Goal: Transaction & Acquisition: Obtain resource

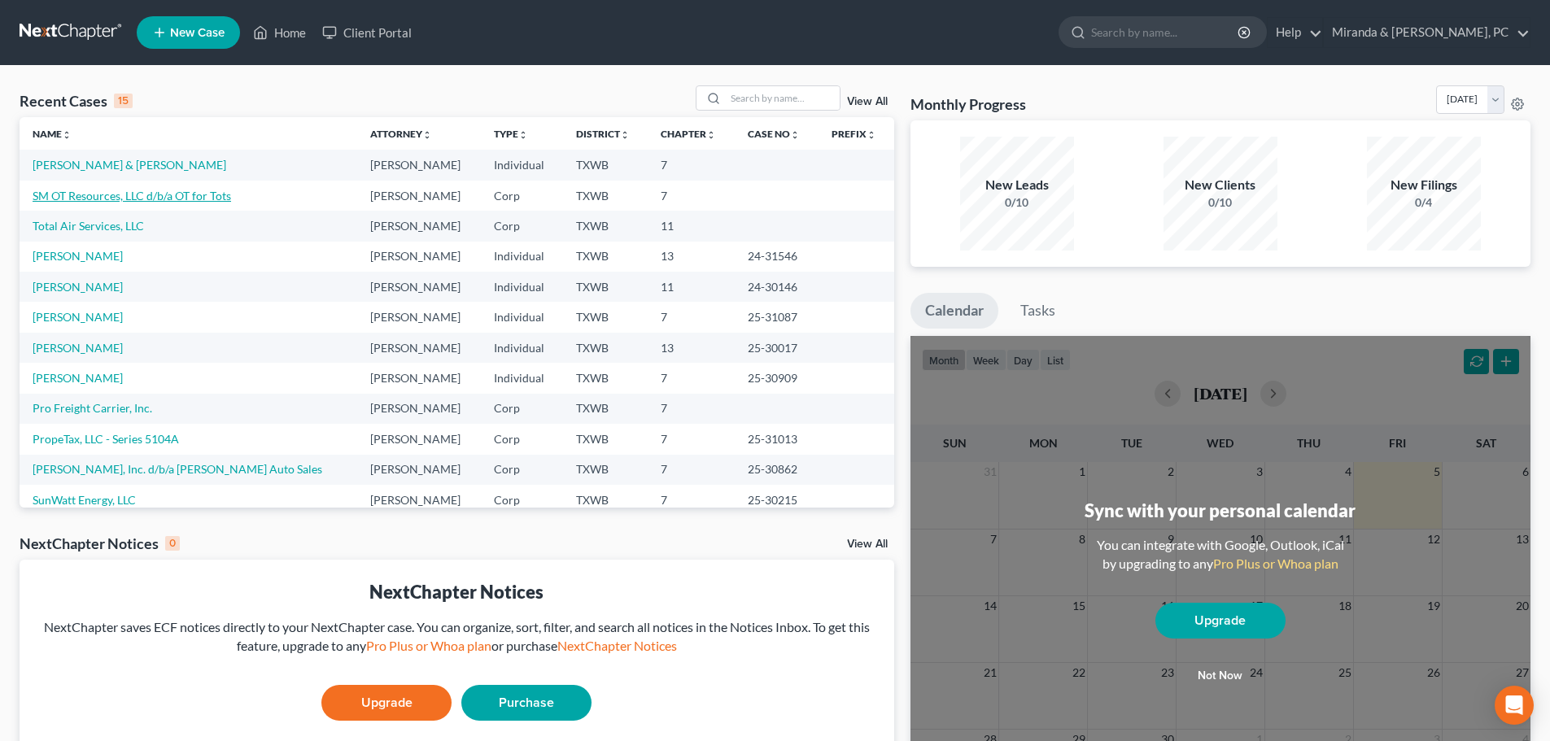
click at [102, 194] on link "SM OT Resources, LLC d/b/a OT for Tots" at bounding box center [132, 196] width 199 height 14
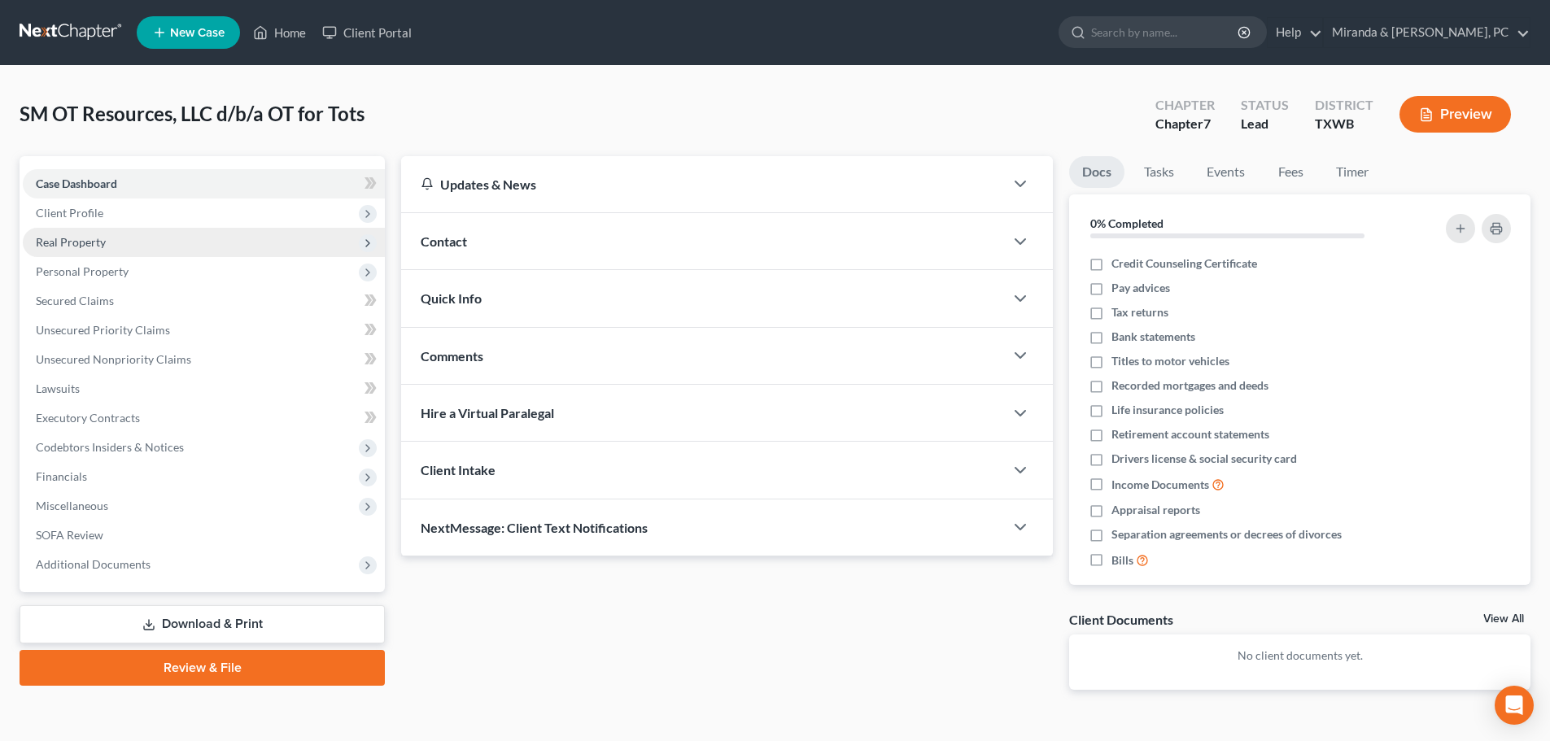
click at [79, 238] on span "Real Property" at bounding box center [71, 242] width 70 height 14
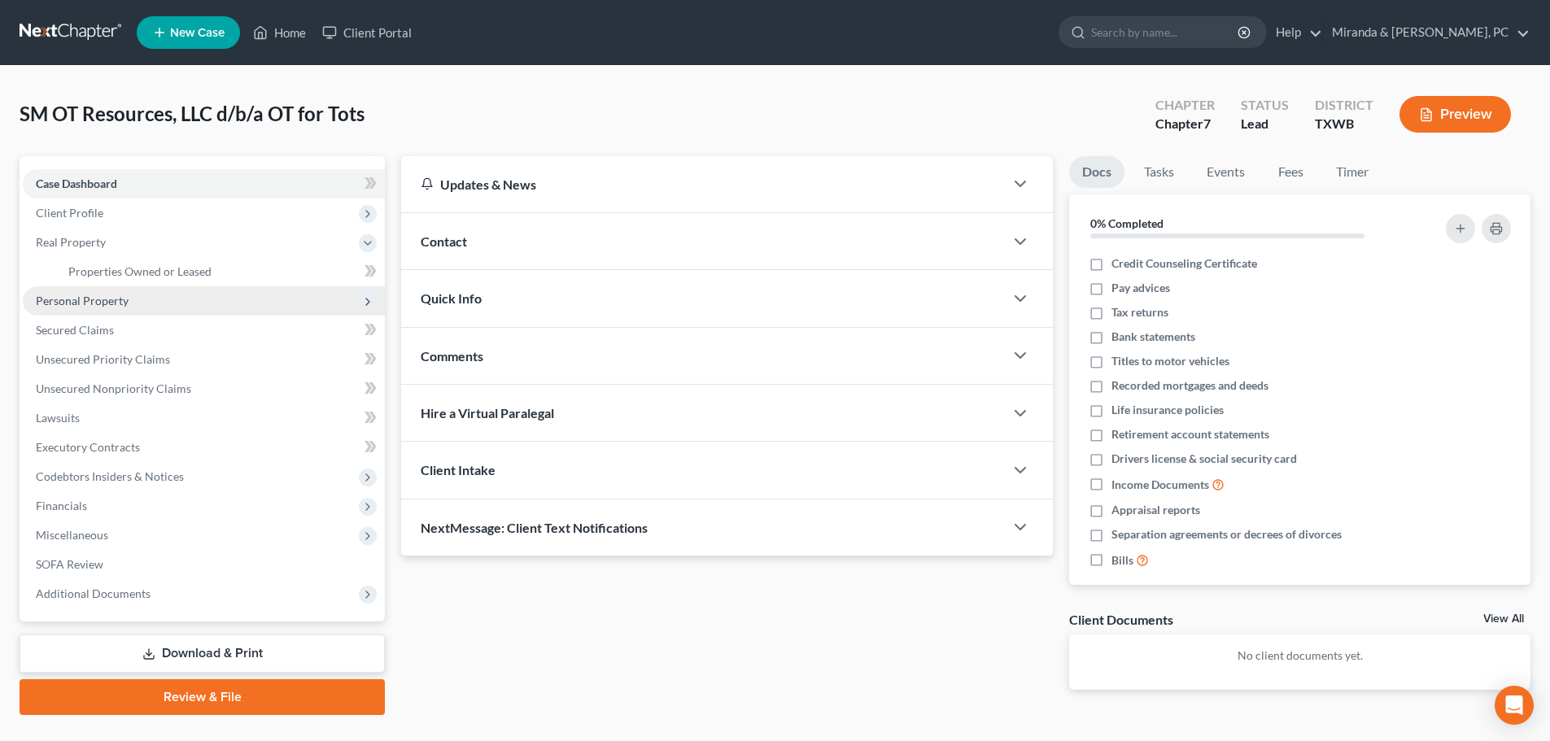
click at [96, 303] on span "Personal Property" at bounding box center [82, 301] width 93 height 14
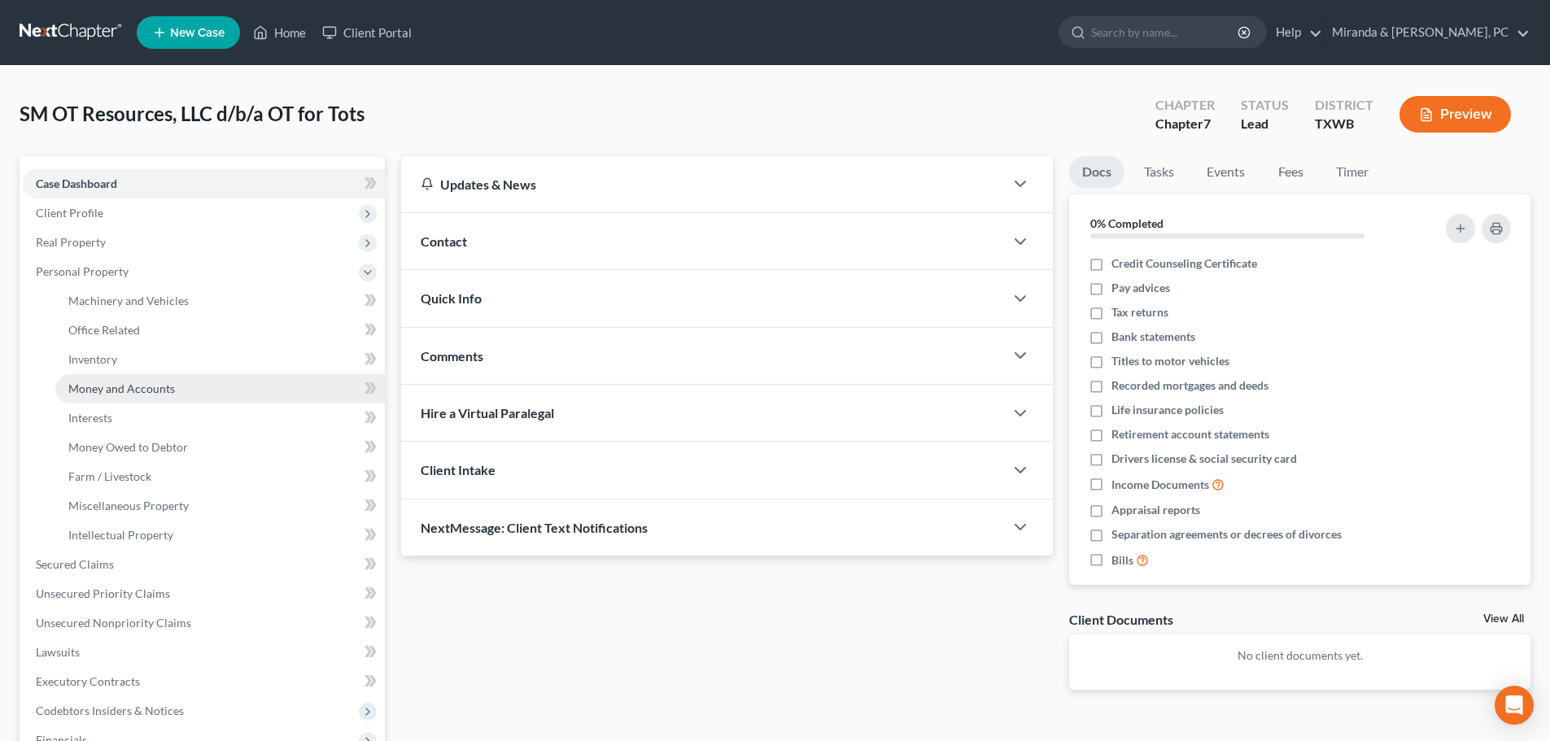
click at [147, 389] on span "Money and Accounts" at bounding box center [121, 389] width 107 height 14
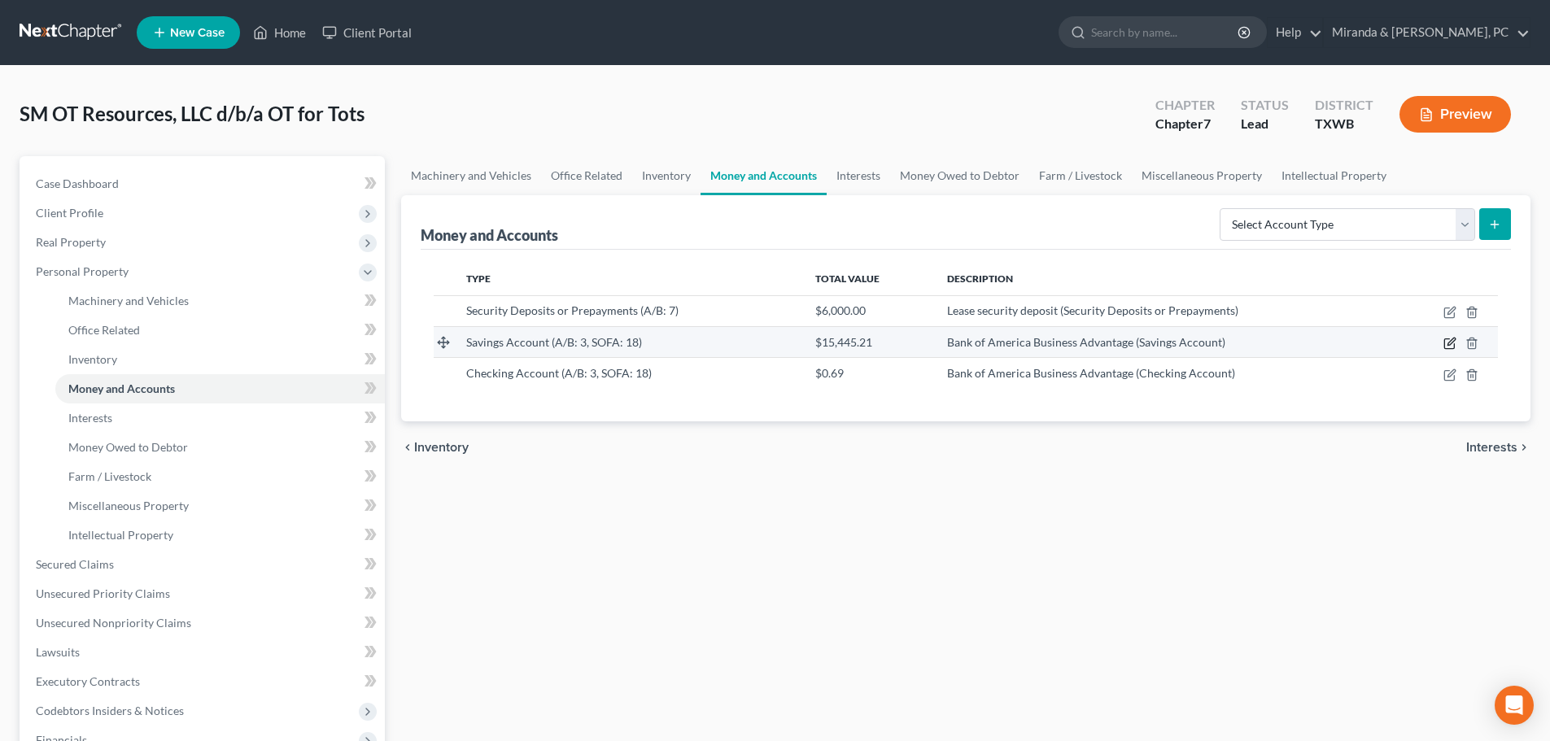
click at [1449, 342] on icon "button" at bounding box center [1449, 343] width 13 height 13
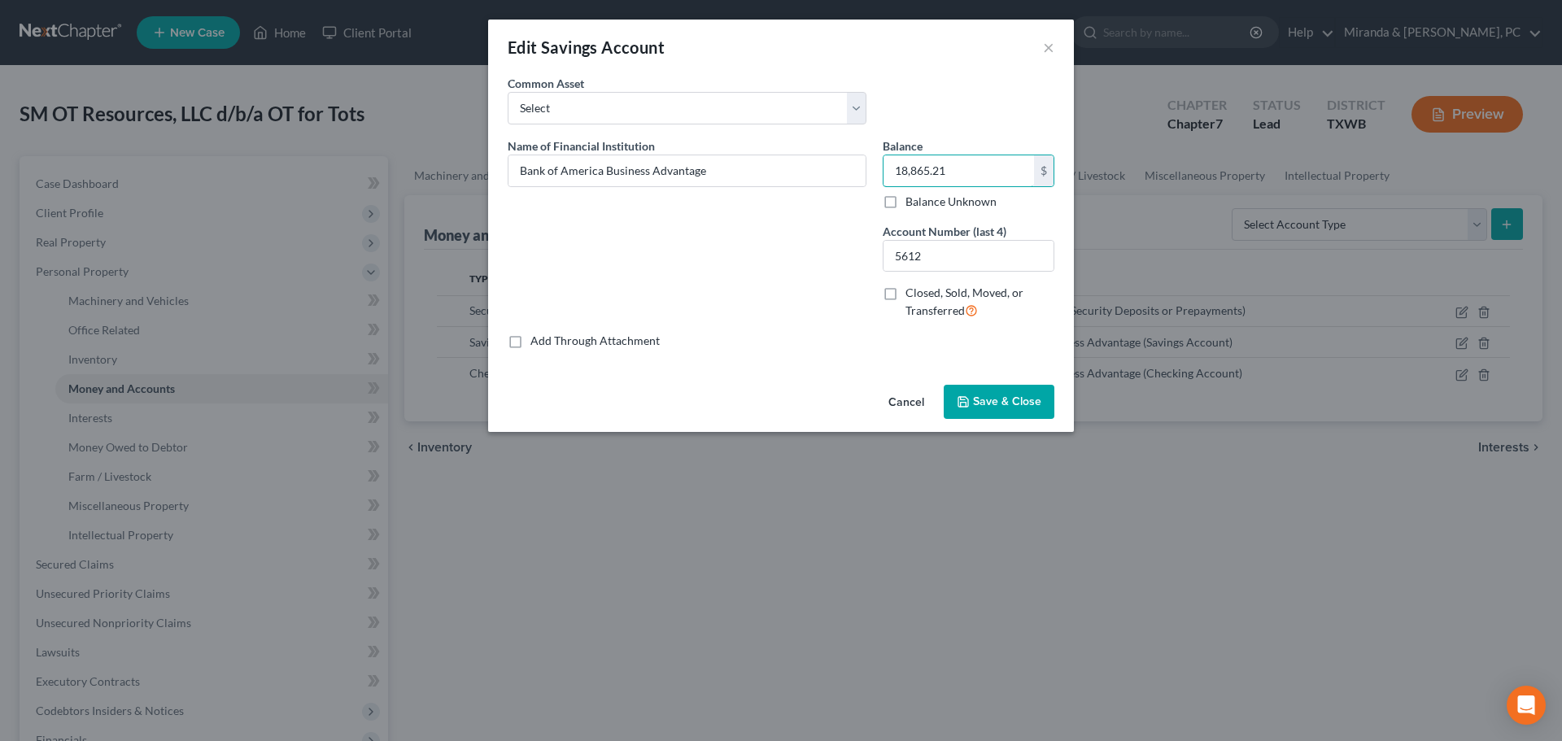
type input "18,865.21"
click at [990, 404] on span "Save & Close" at bounding box center [1007, 402] width 68 height 14
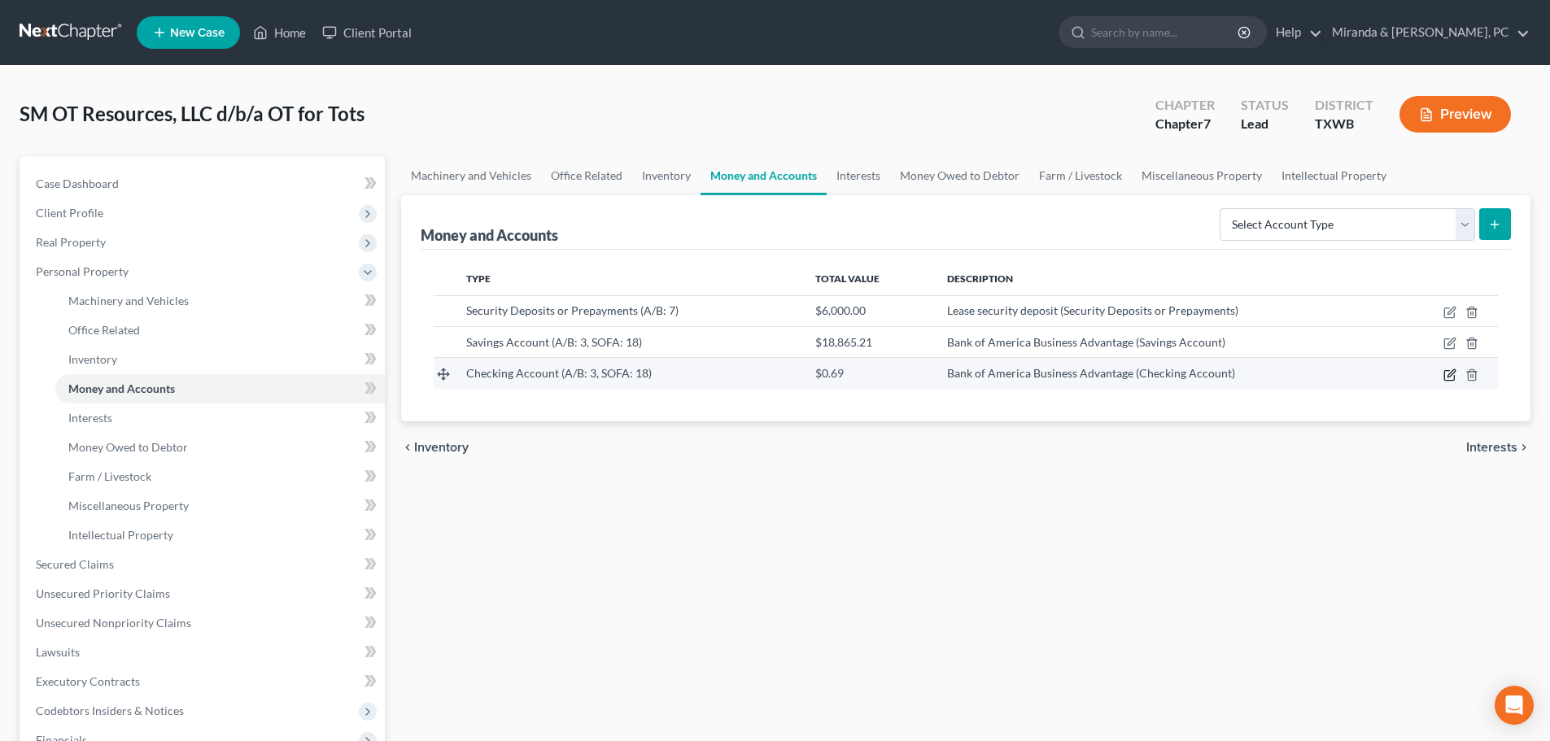
click at [1456, 374] on icon "button" at bounding box center [1449, 375] width 13 height 13
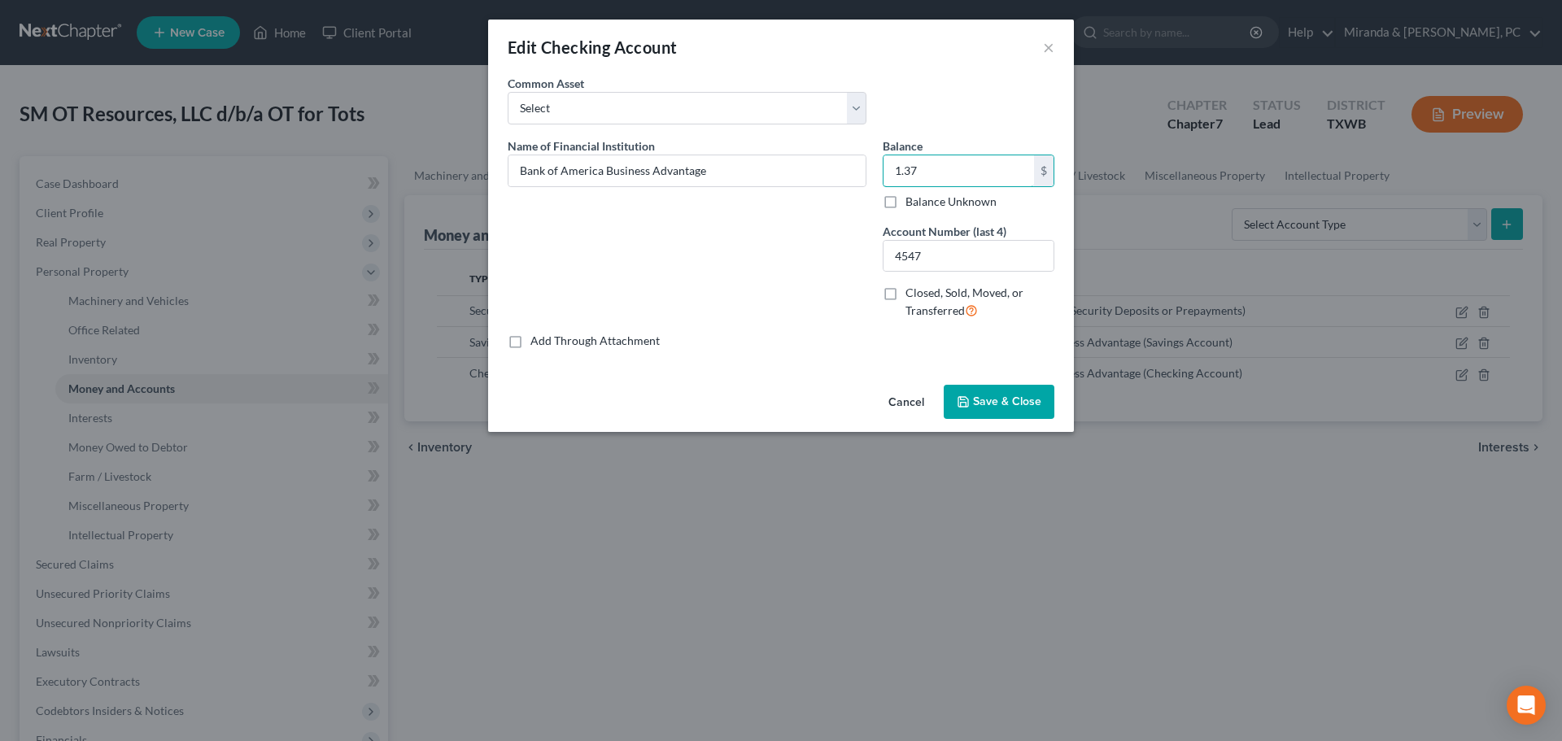
type input "1.37"
click at [993, 403] on span "Save & Close" at bounding box center [1007, 402] width 68 height 14
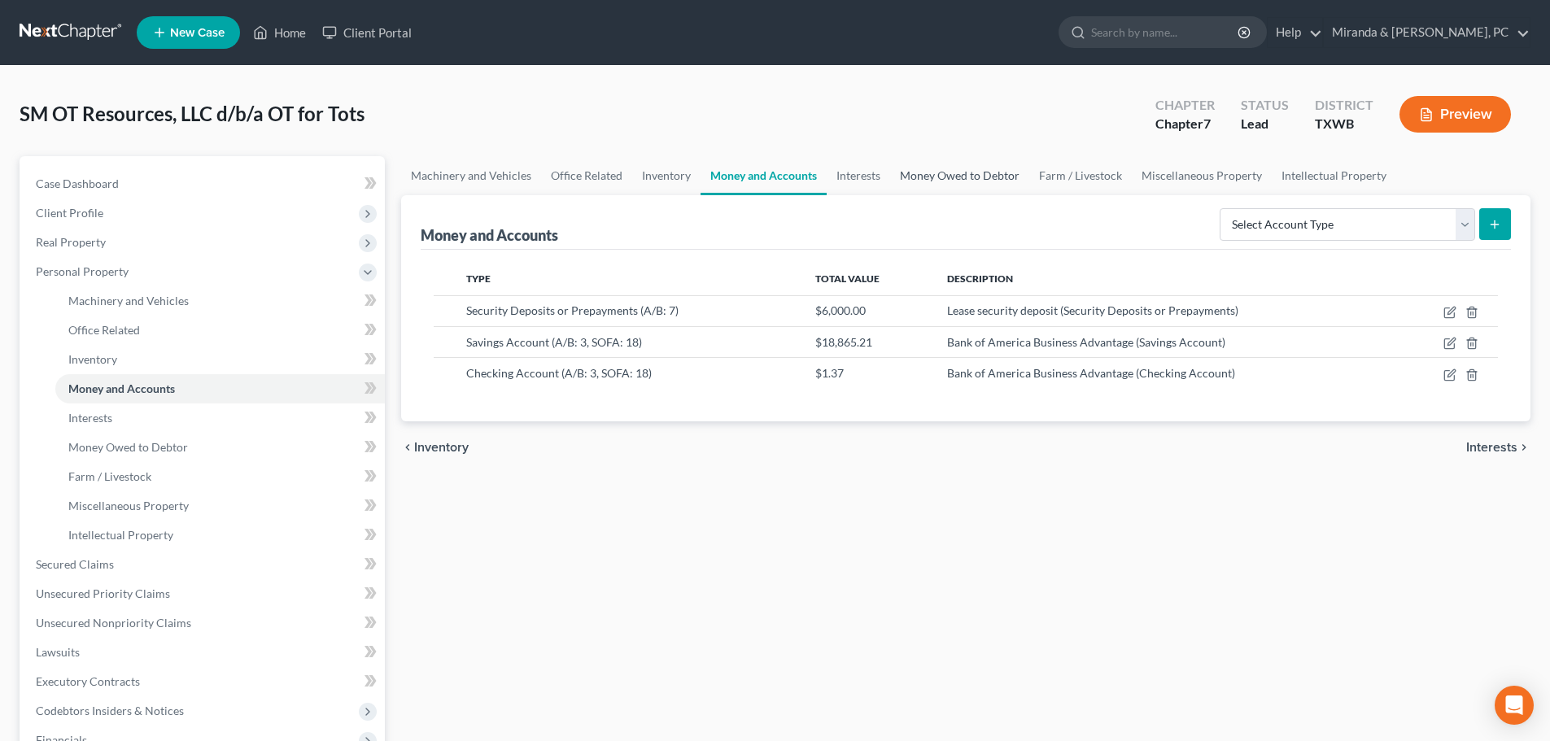
click at [989, 176] on link "Money Owed to Debtor" at bounding box center [959, 175] width 139 height 39
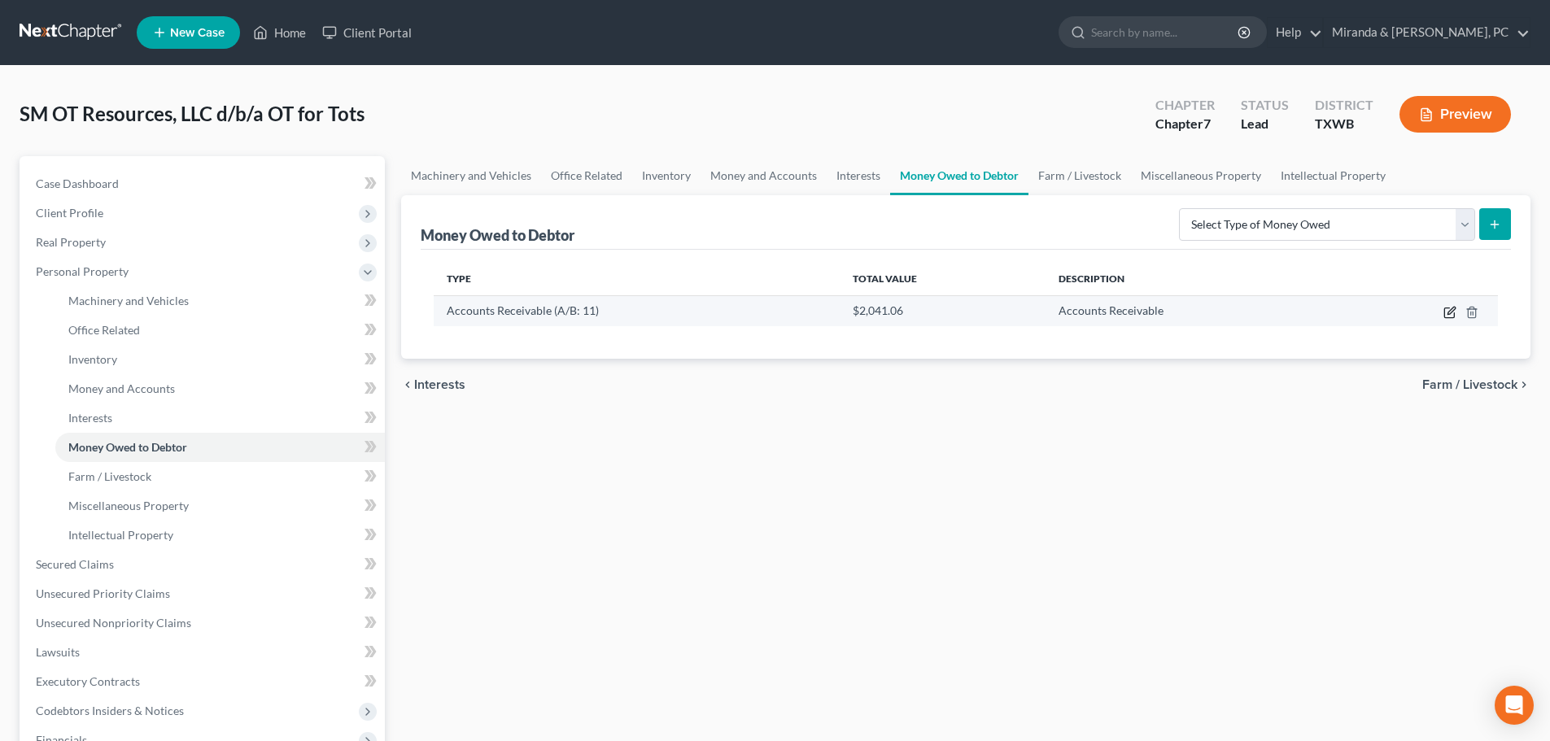
click at [1452, 312] on icon "button" at bounding box center [1449, 312] width 13 height 13
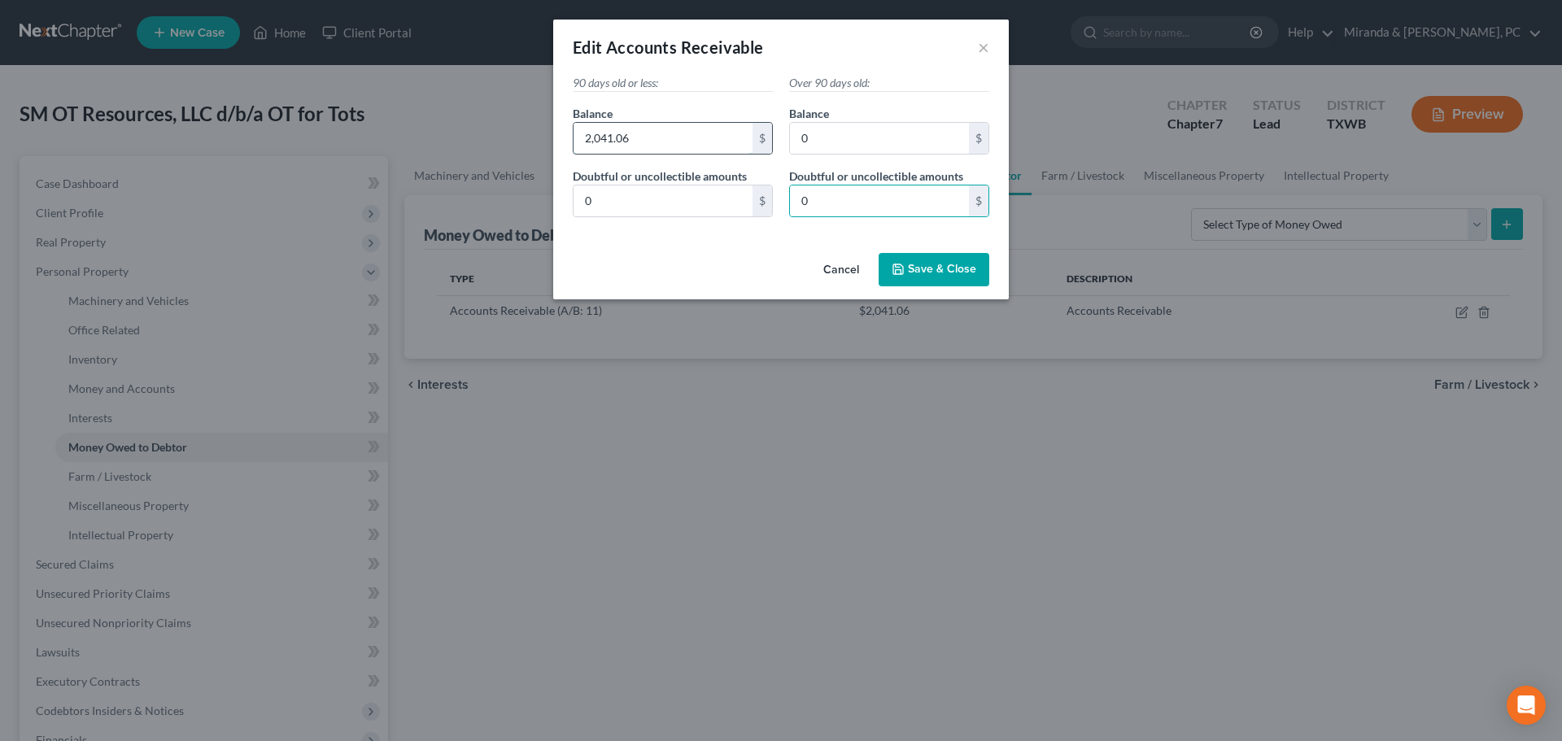
click at [642, 133] on input "2,041.06" at bounding box center [663, 138] width 179 height 31
click at [851, 265] on button "Cancel" at bounding box center [841, 271] width 62 height 33
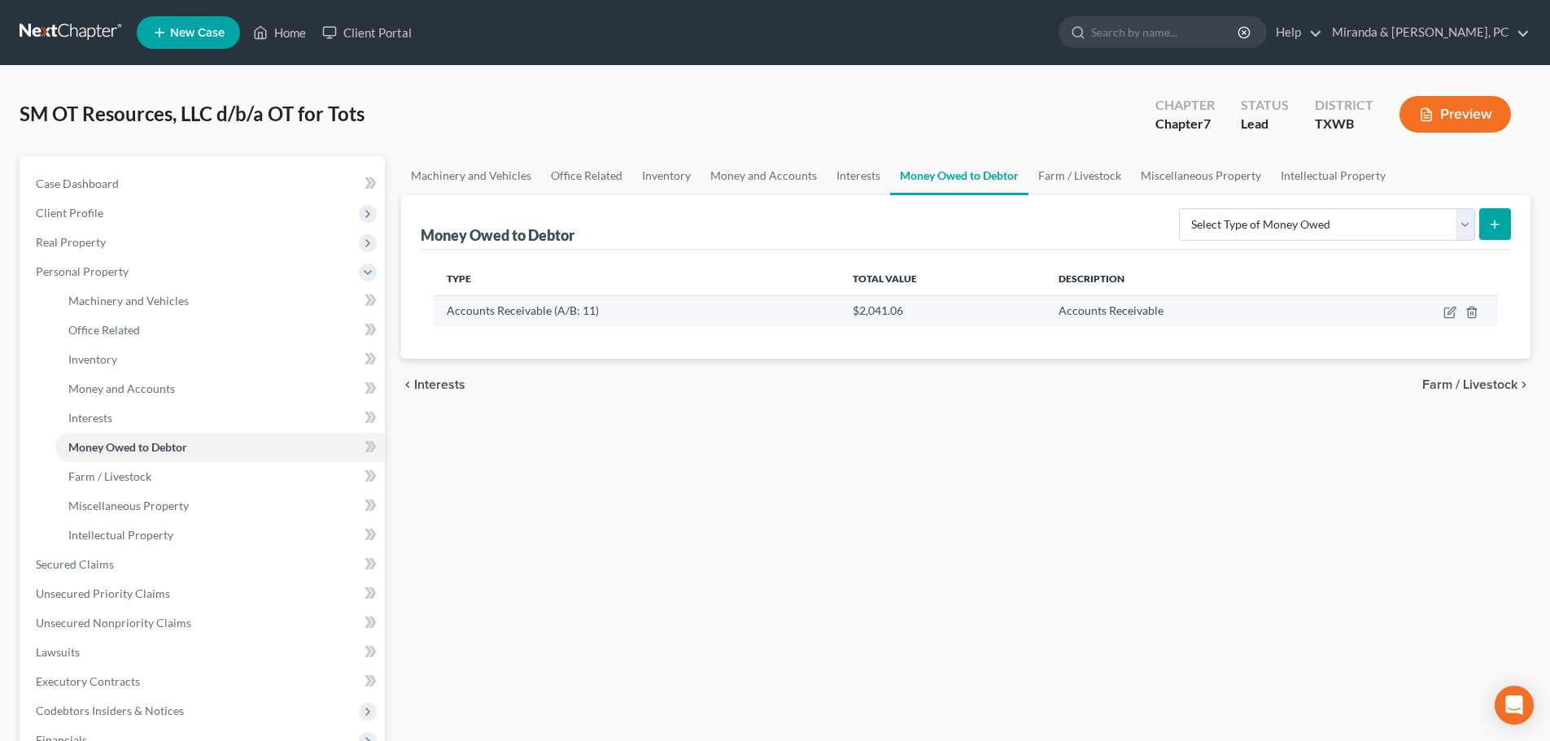
click at [1479, 313] on td at bounding box center [1421, 310] width 154 height 31
click at [1478, 313] on icon "button" at bounding box center [1471, 312] width 13 height 13
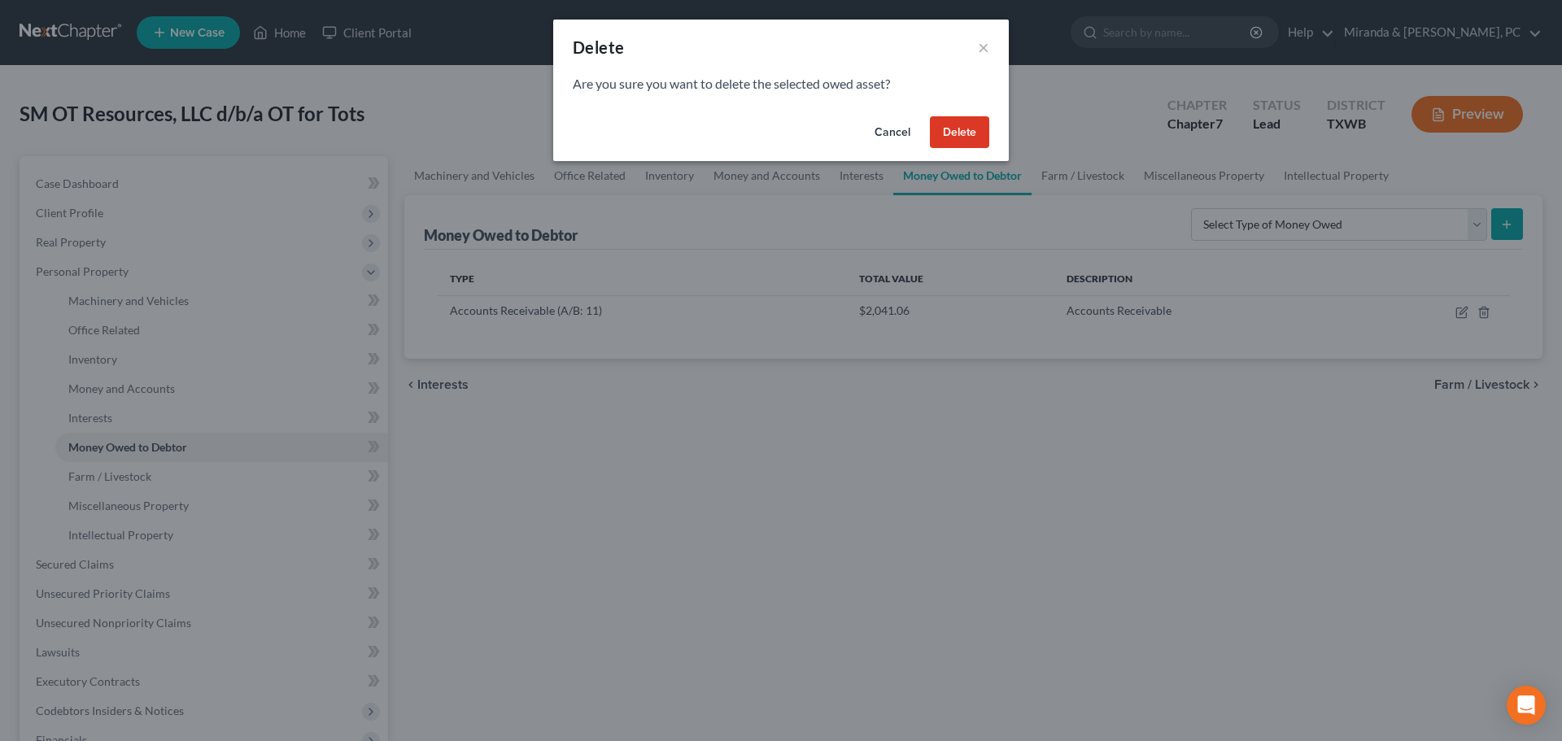
click at [952, 125] on button "Delete" at bounding box center [959, 132] width 59 height 33
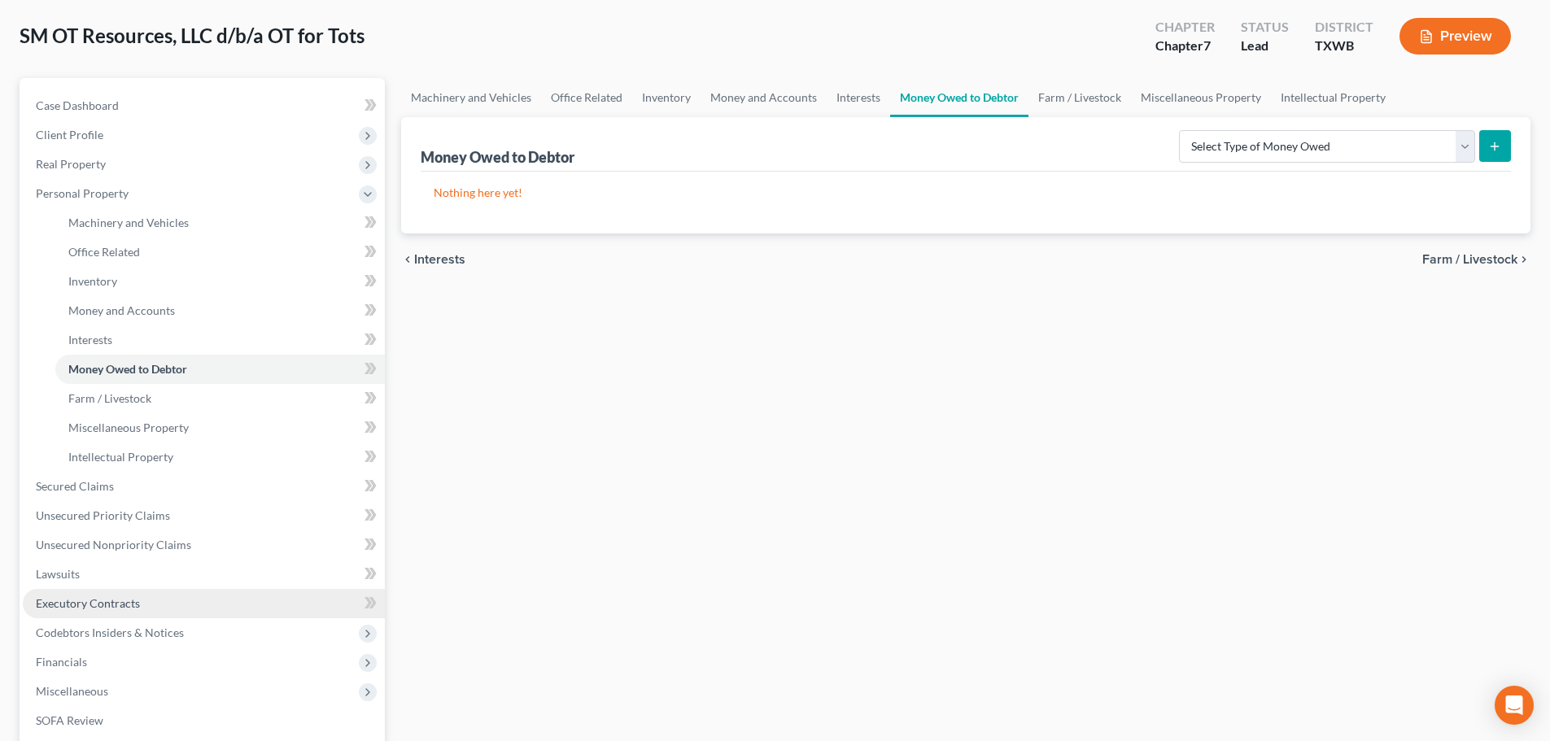
scroll to position [163, 0]
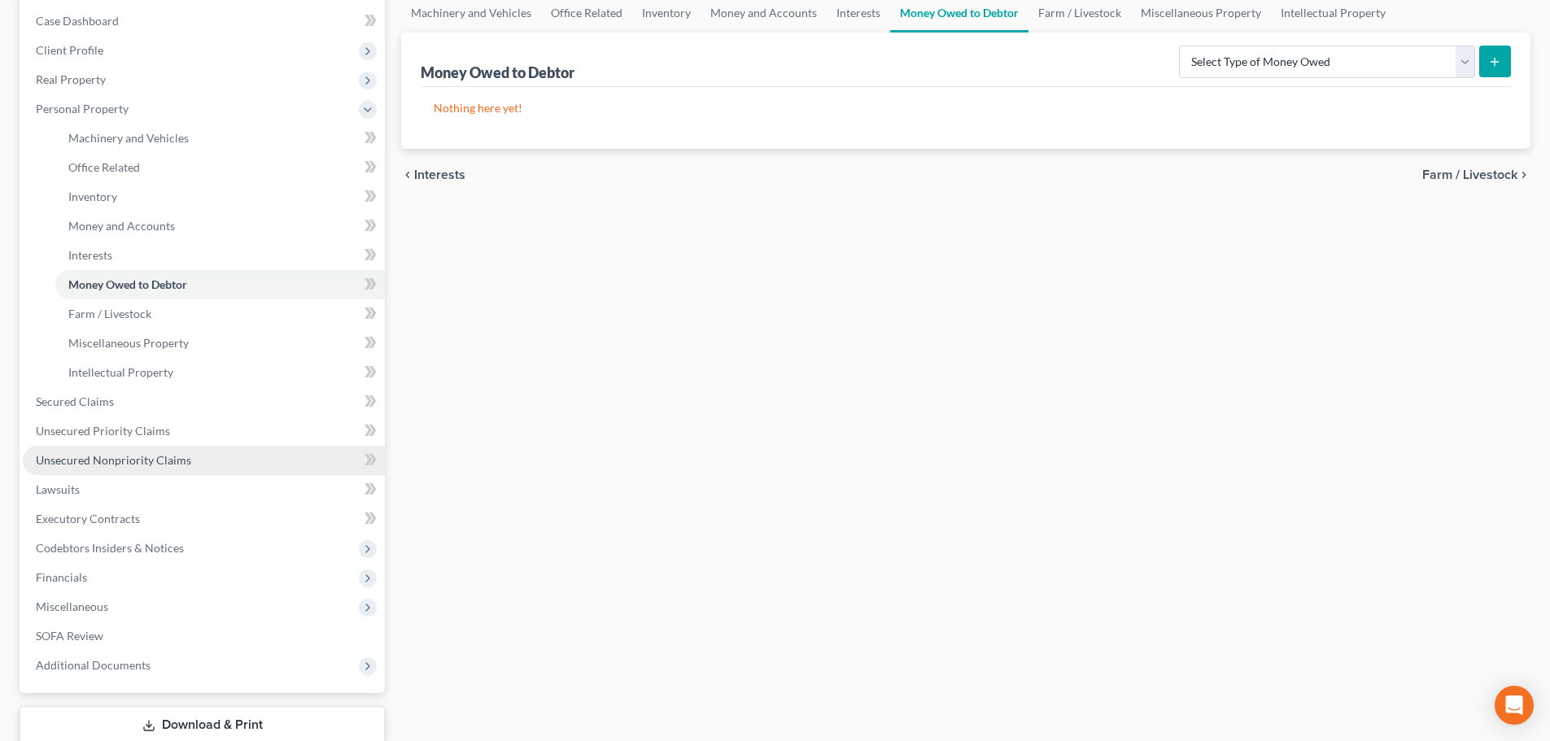
click at [116, 460] on span "Unsecured Nonpriority Claims" at bounding box center [113, 460] width 155 height 14
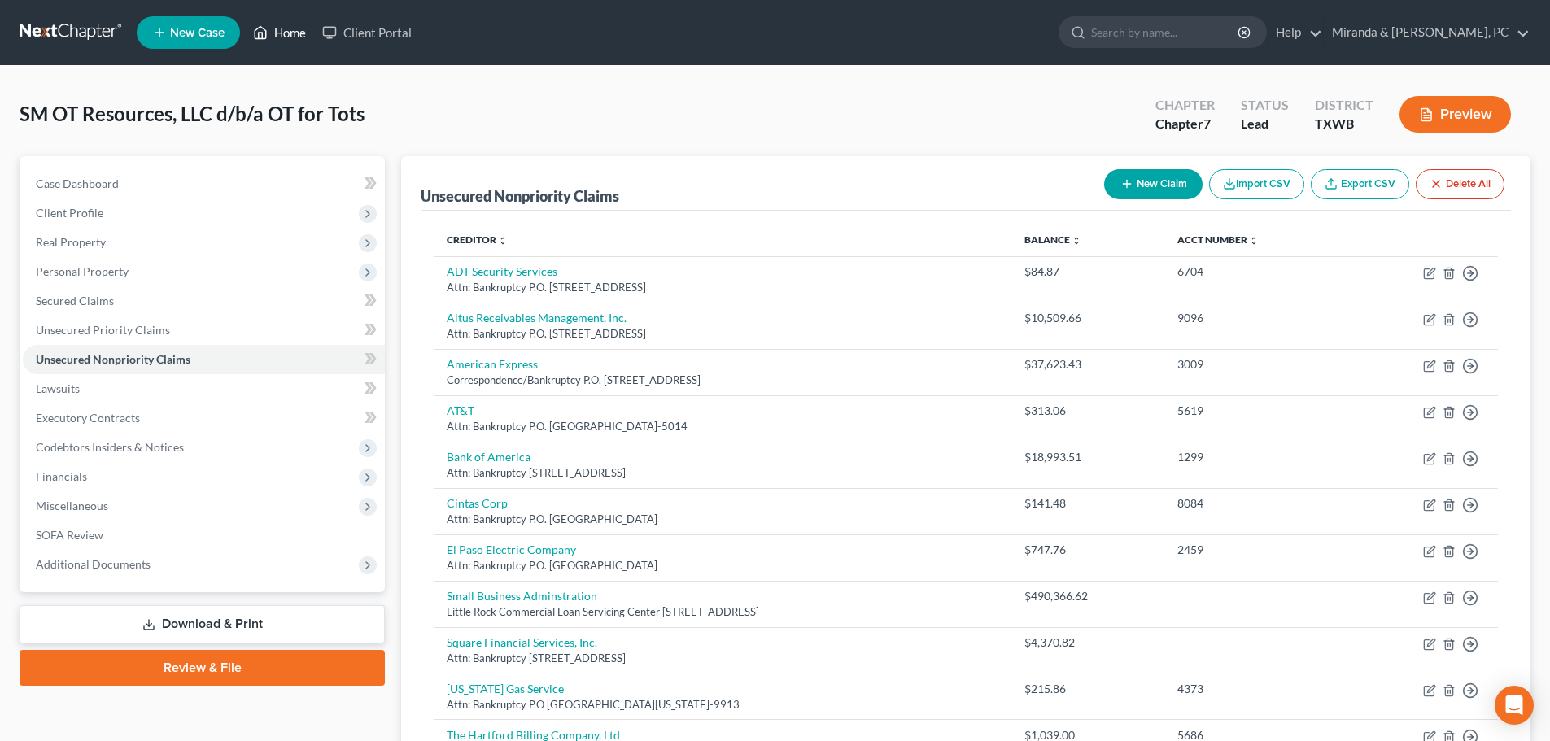
click at [272, 37] on link "Home" at bounding box center [279, 32] width 69 height 29
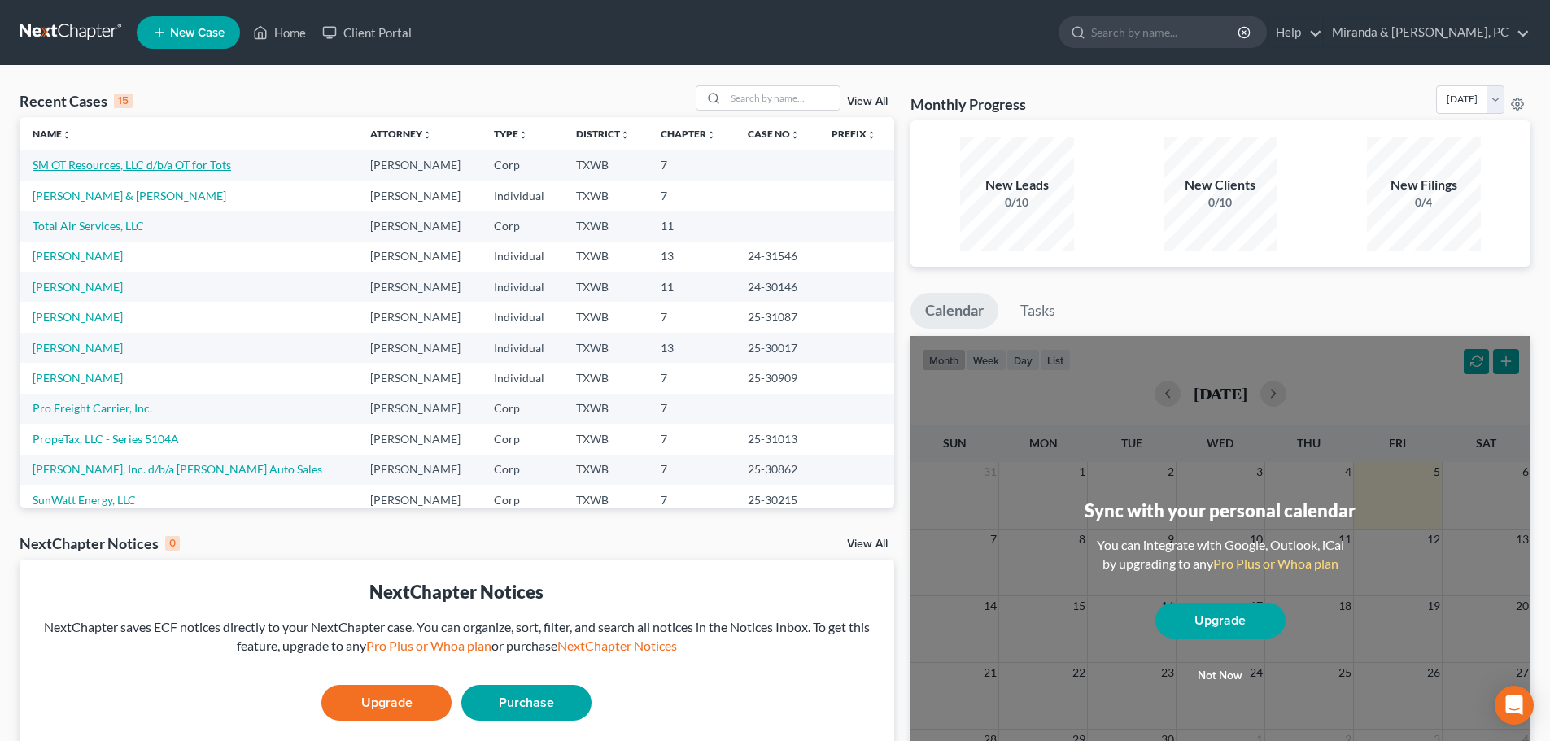
click at [164, 164] on link "SM OT Resources, LLC d/b/a OT for Tots" at bounding box center [132, 165] width 199 height 14
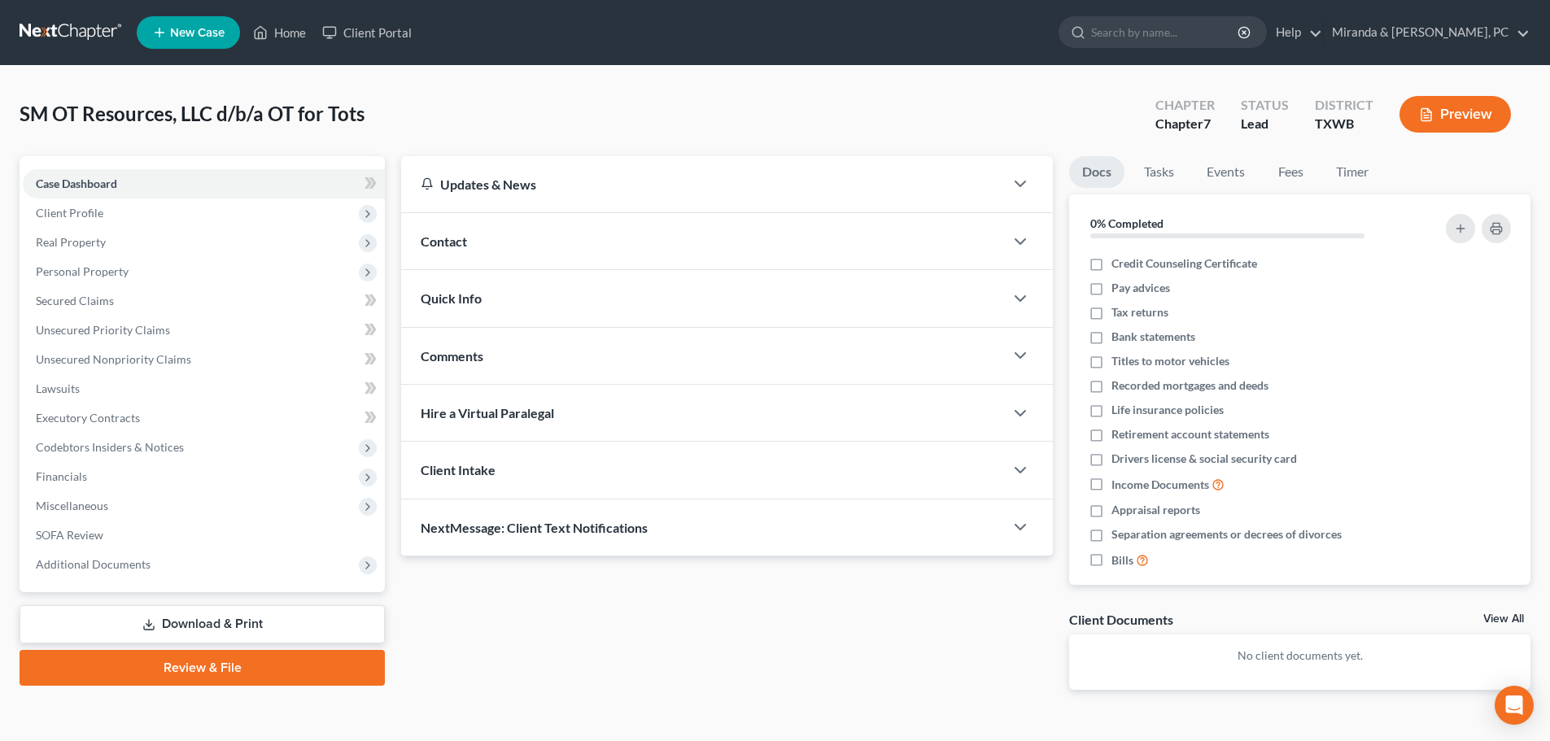
click at [234, 615] on link "Download & Print" at bounding box center [202, 624] width 365 height 38
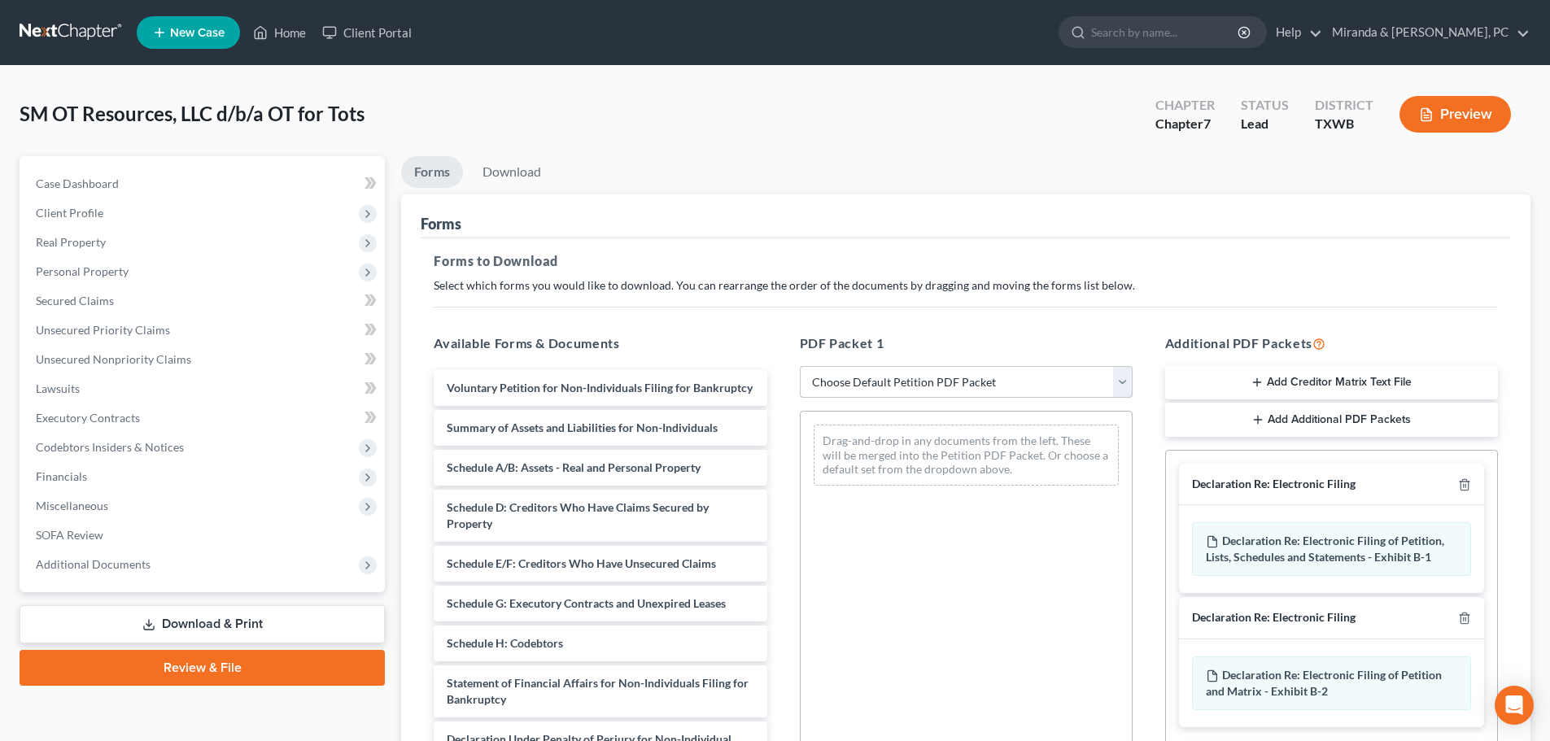
click at [948, 380] on select "Choose Default Petition PDF Packet Complete Bankruptcy Petition (all forms and …" at bounding box center [966, 382] width 333 height 33
select select "0"
click at [800, 366] on select "Choose Default Petition PDF Packet Complete Bankruptcy Petition (all forms and …" at bounding box center [966, 382] width 333 height 33
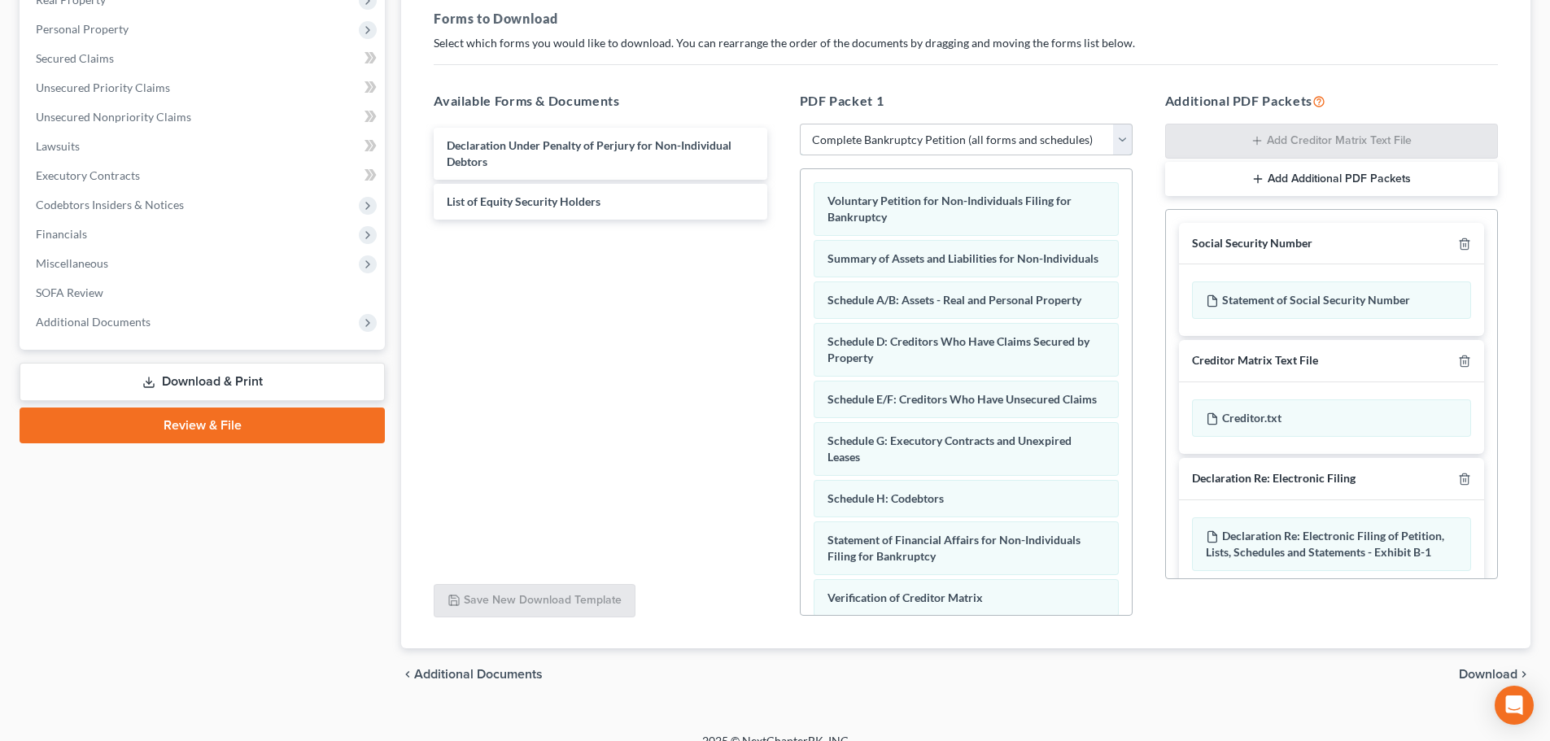
scroll to position [244, 0]
click at [1459, 243] on div "Social Security Number" at bounding box center [1331, 242] width 305 height 42
click at [1458, 244] on icon "button" at bounding box center [1464, 242] width 13 height 13
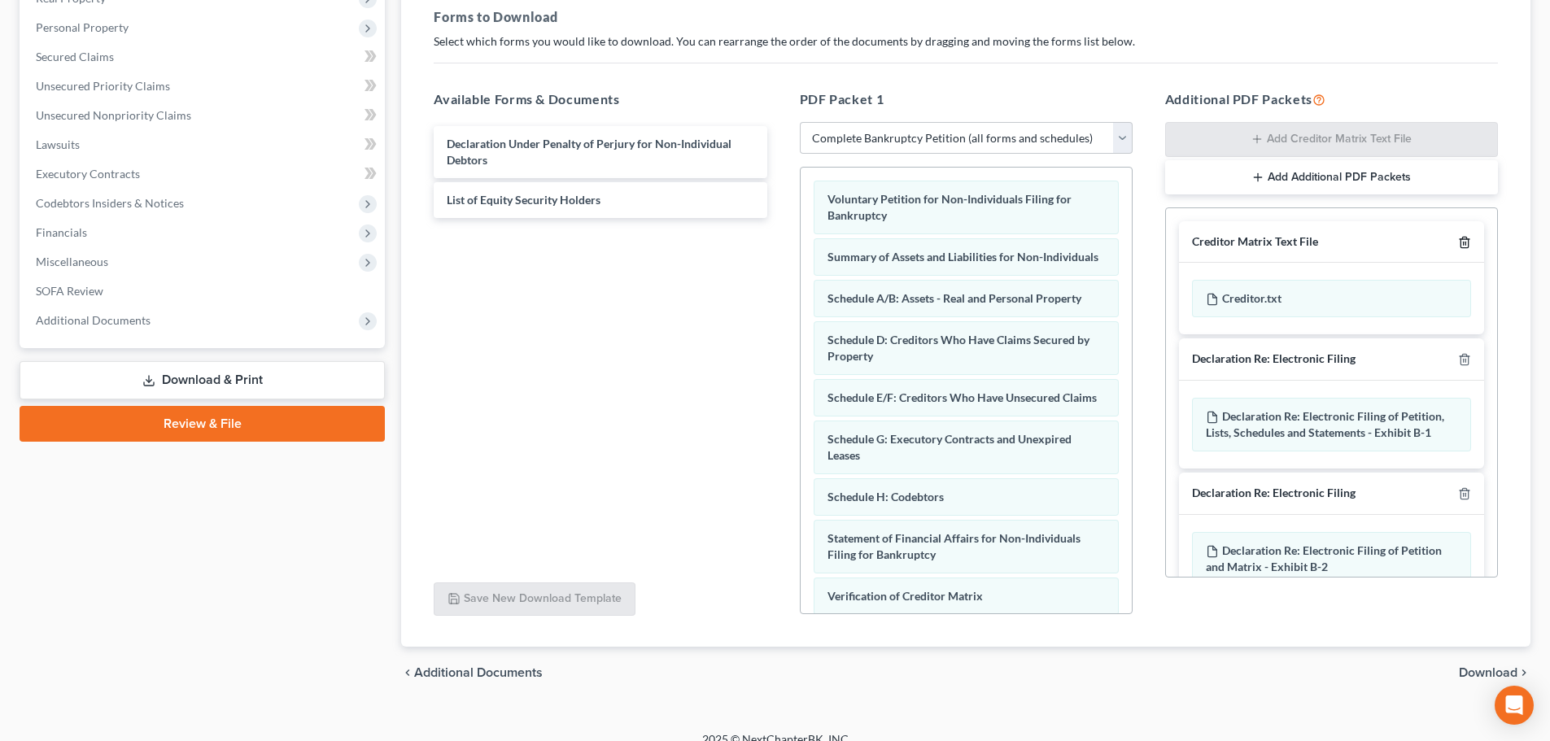
click at [1458, 242] on icon "button" at bounding box center [1464, 242] width 13 height 13
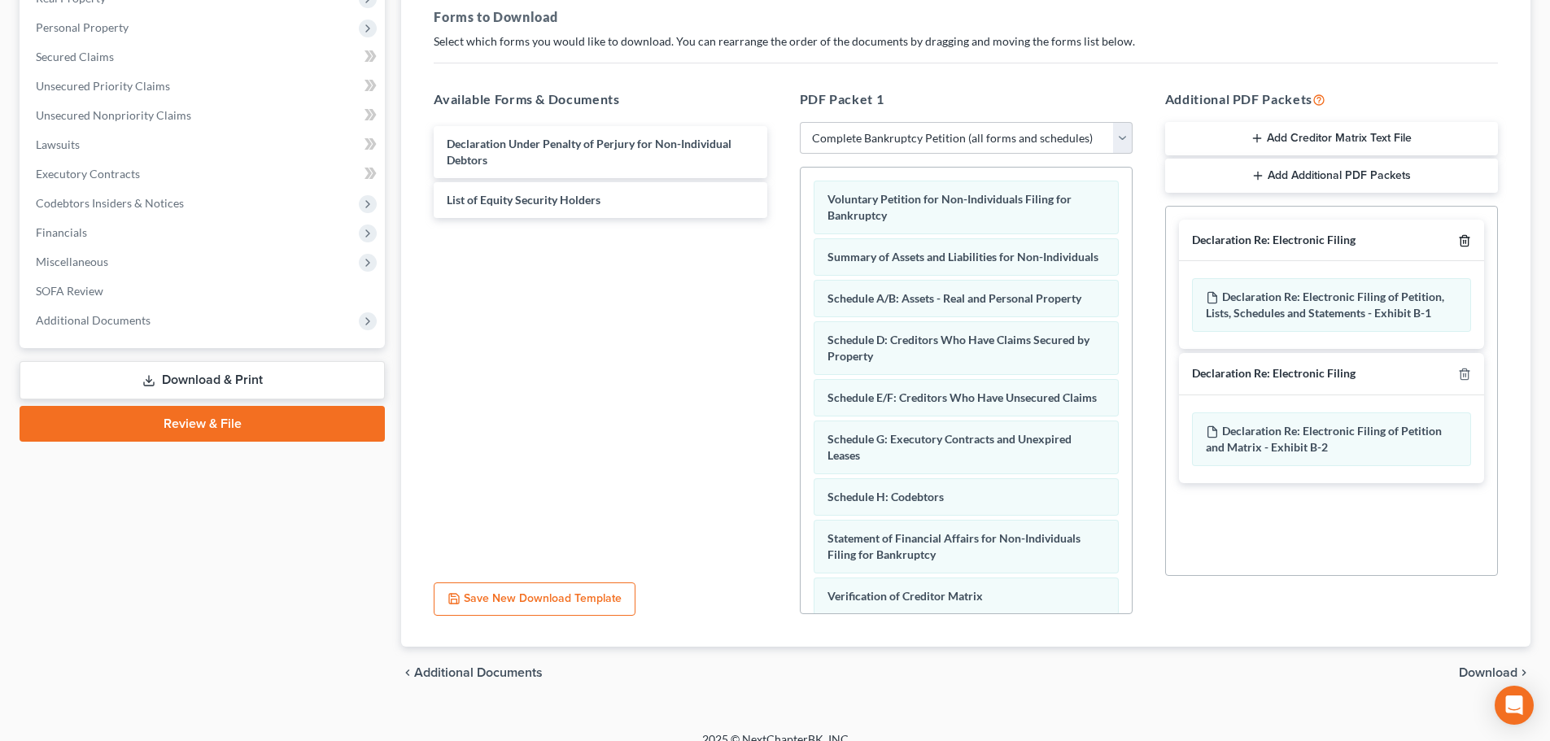
click at [1465, 237] on icon "button" at bounding box center [1464, 240] width 13 height 13
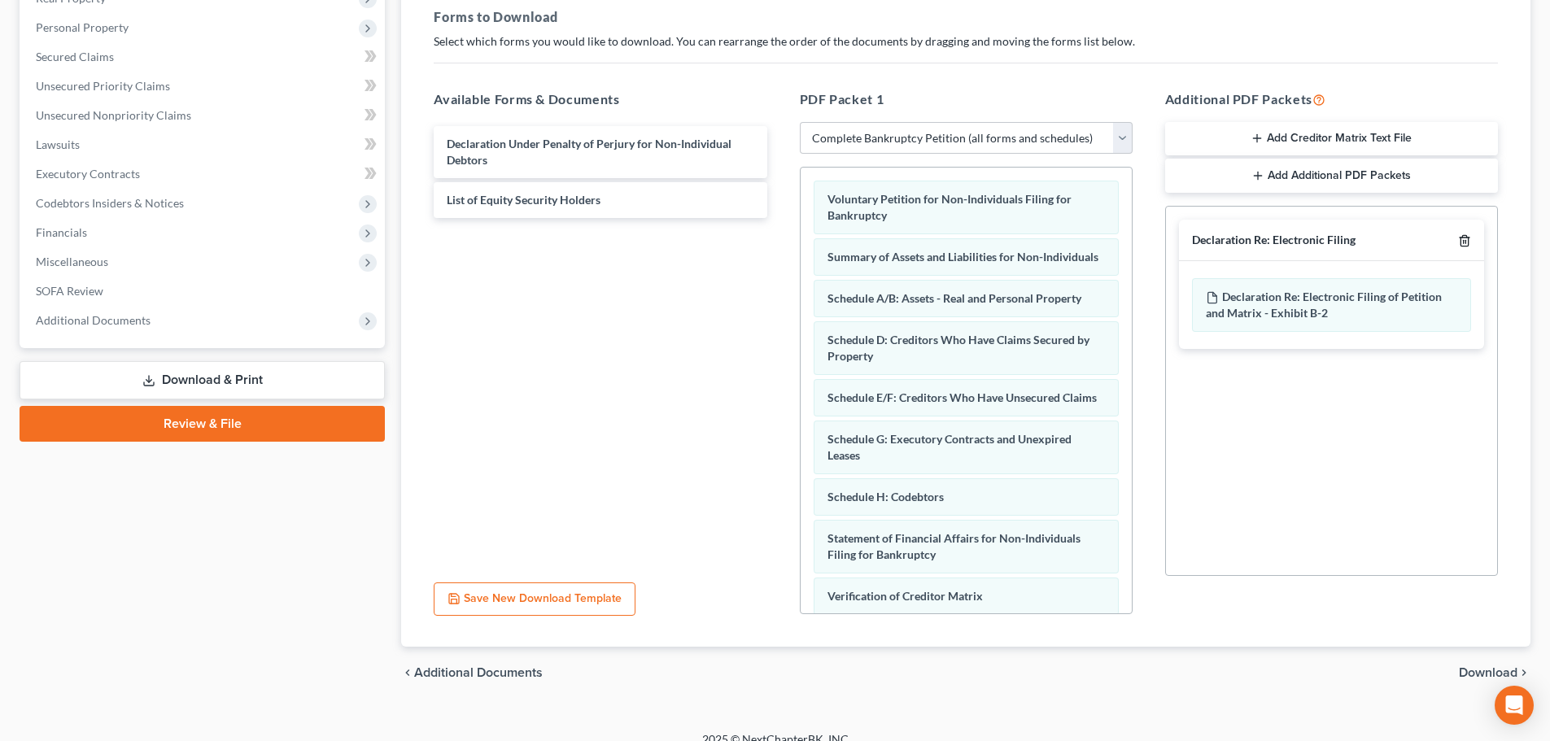
click at [1465, 237] on icon "button" at bounding box center [1464, 240] width 13 height 13
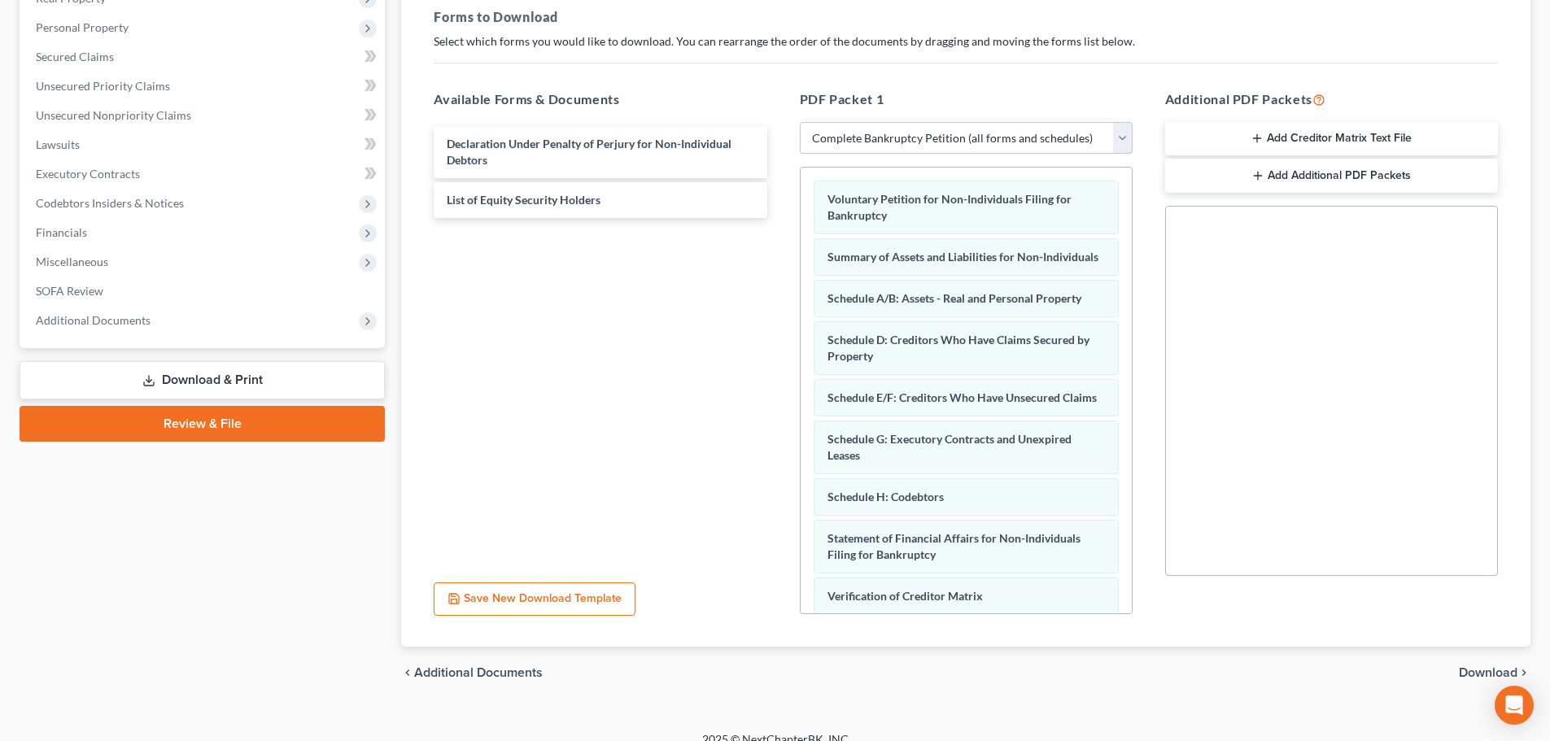
click at [953, 138] on select "Choose Default Petition PDF Packet Complete Bankruptcy Petition (all forms and …" at bounding box center [966, 138] width 333 height 33
click at [800, 122] on select "Choose Default Petition PDF Packet Complete Bankruptcy Petition (all forms and …" at bounding box center [966, 138] width 333 height 33
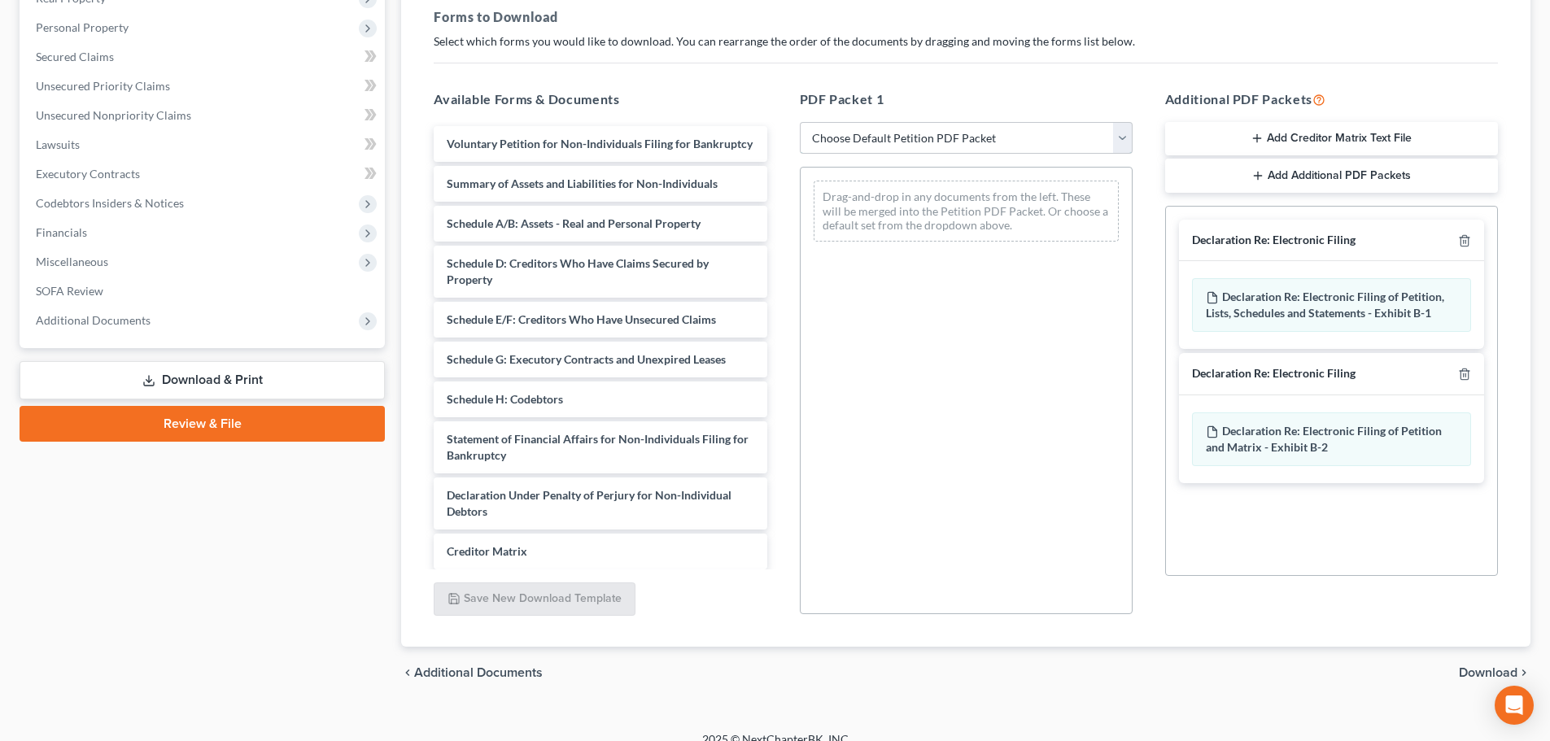
click at [952, 142] on select "Choose Default Petition PDF Packet Complete Bankruptcy Petition (all forms and …" at bounding box center [966, 138] width 333 height 33
select select "0"
click at [800, 122] on select "Choose Default Petition PDF Packet Complete Bankruptcy Petition (all forms and …" at bounding box center [966, 138] width 333 height 33
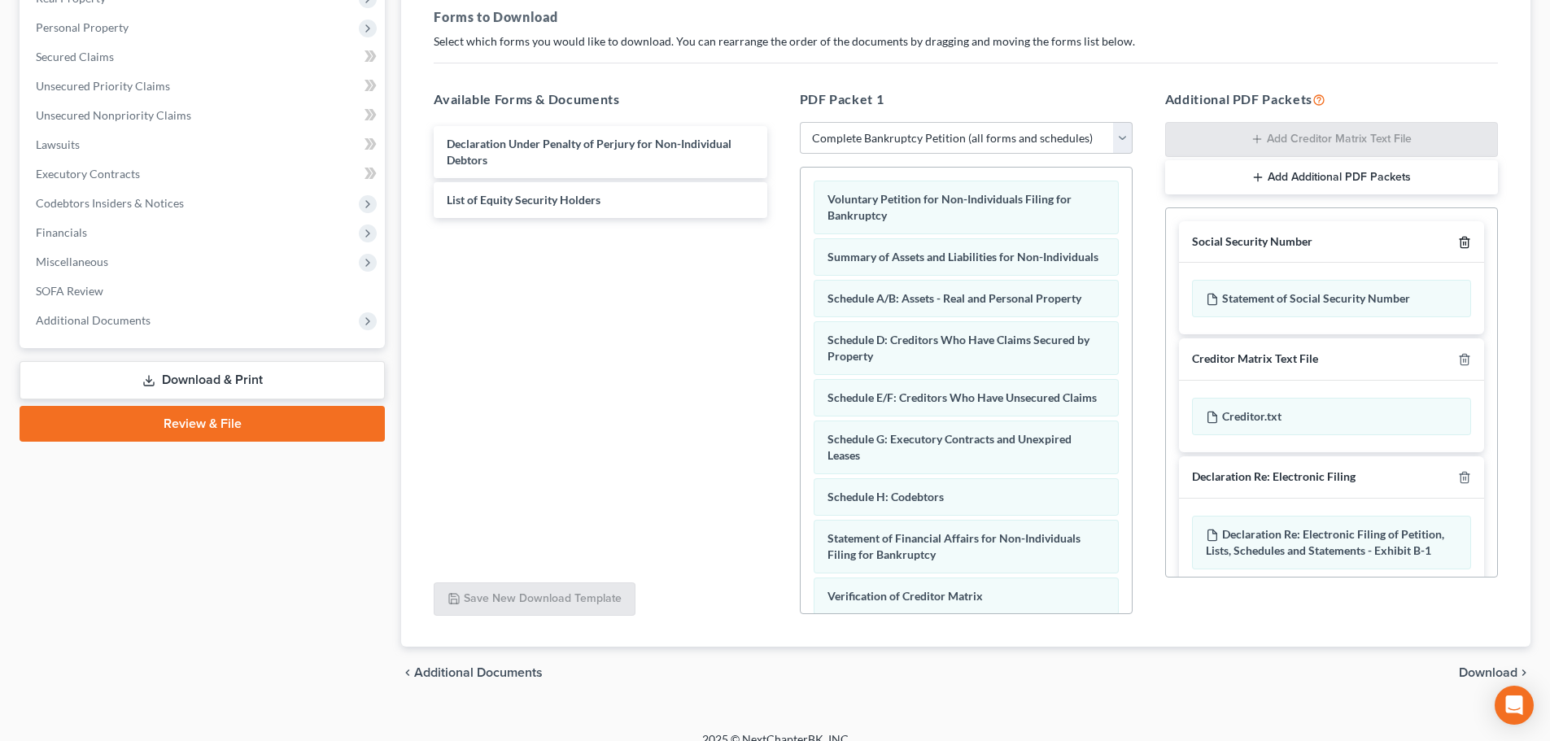
click at [1458, 243] on icon "button" at bounding box center [1464, 242] width 13 height 13
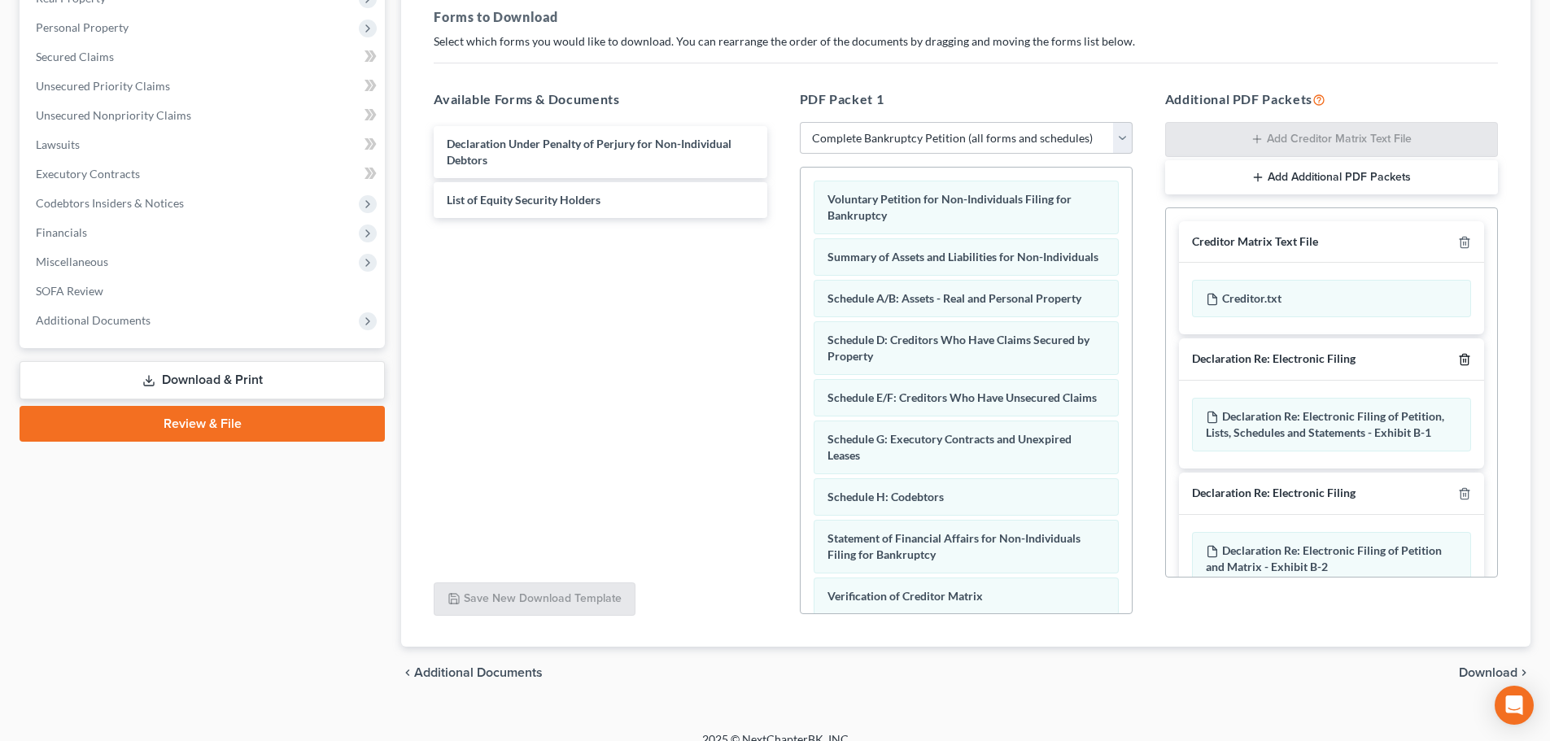
click at [1461, 360] on icon "button" at bounding box center [1464, 360] width 7 height 11
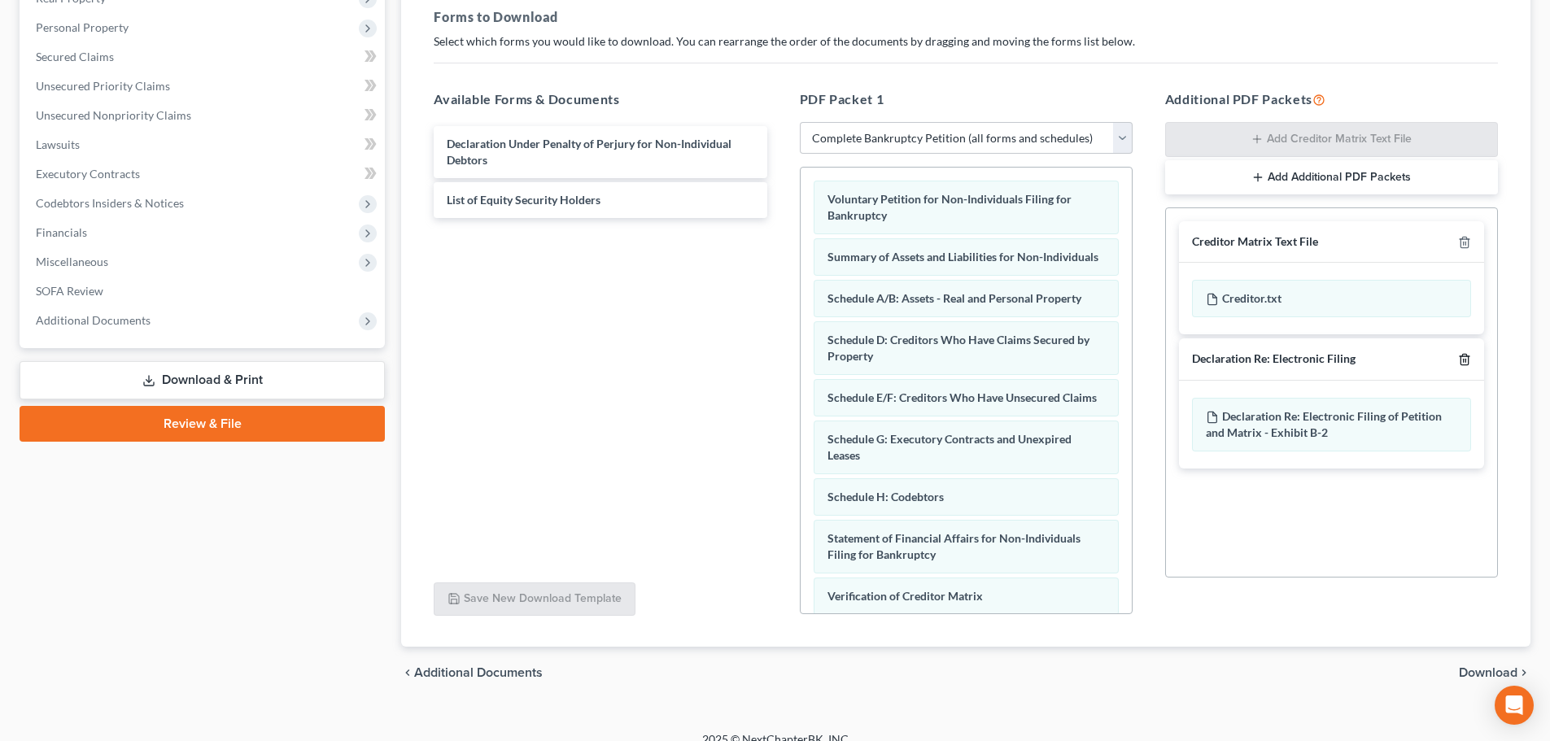
click at [1468, 360] on icon "button" at bounding box center [1464, 360] width 7 height 11
click at [1481, 673] on span "Download" at bounding box center [1488, 672] width 59 height 13
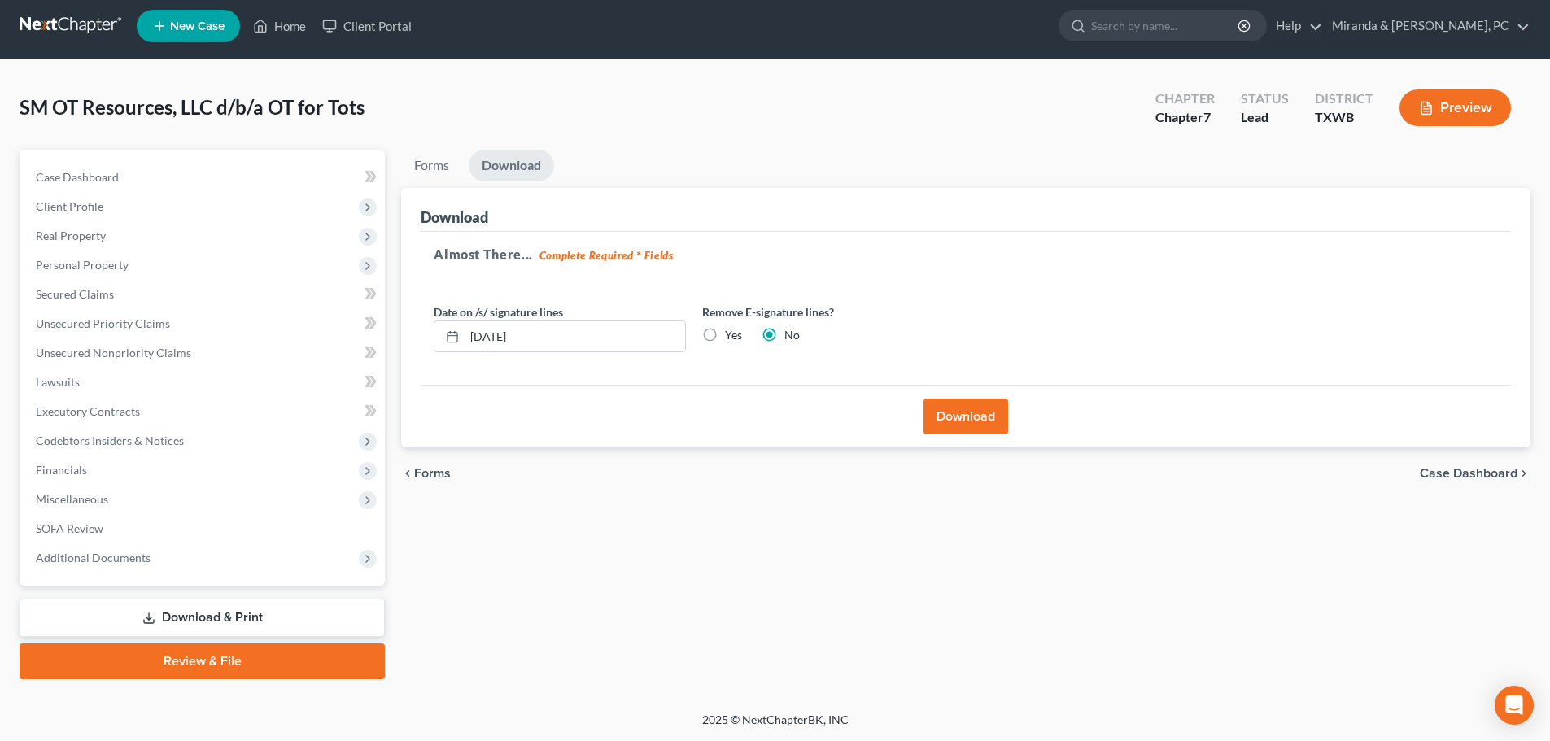
click at [966, 418] on button "Download" at bounding box center [966, 417] width 85 height 36
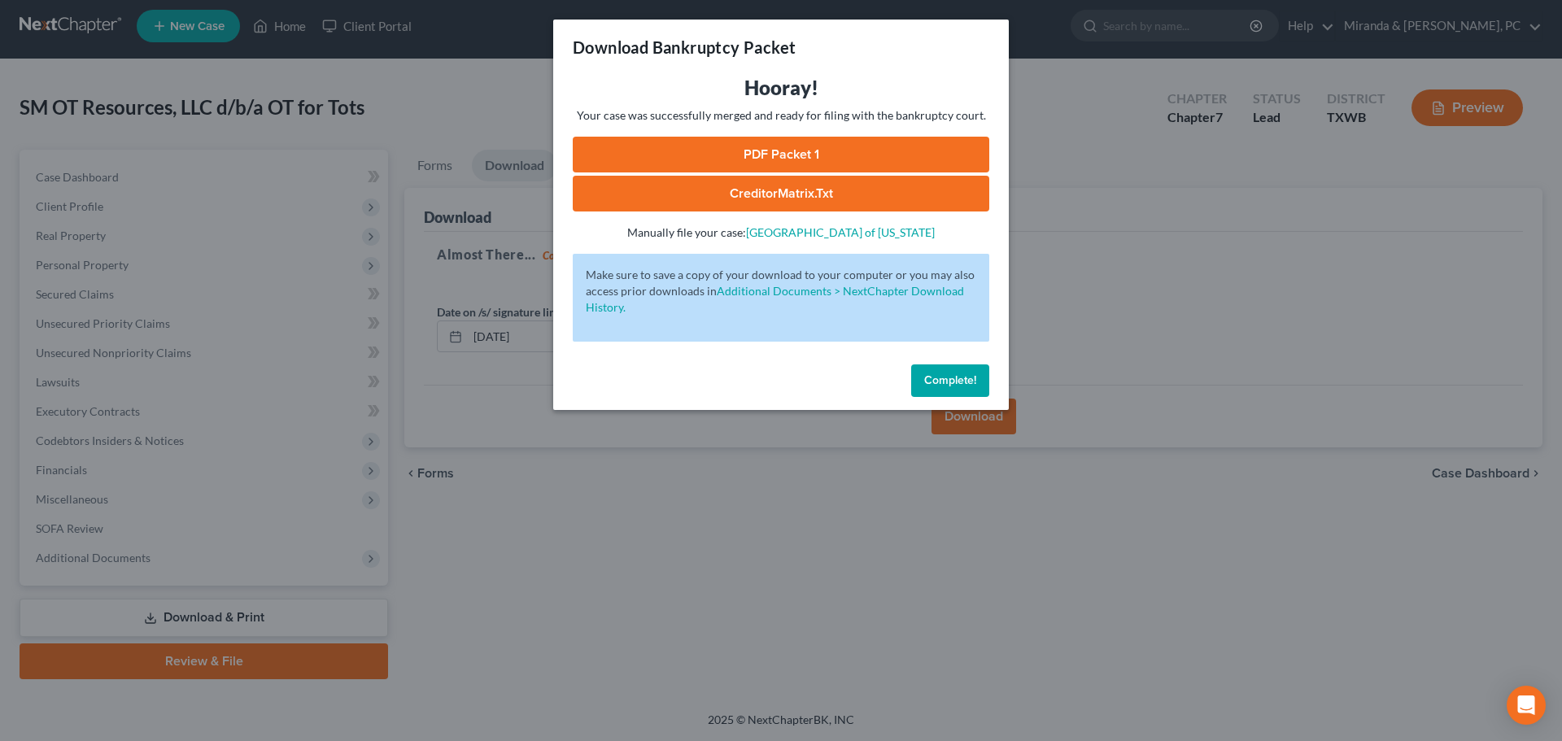
click at [940, 382] on span "Complete!" at bounding box center [950, 380] width 52 height 14
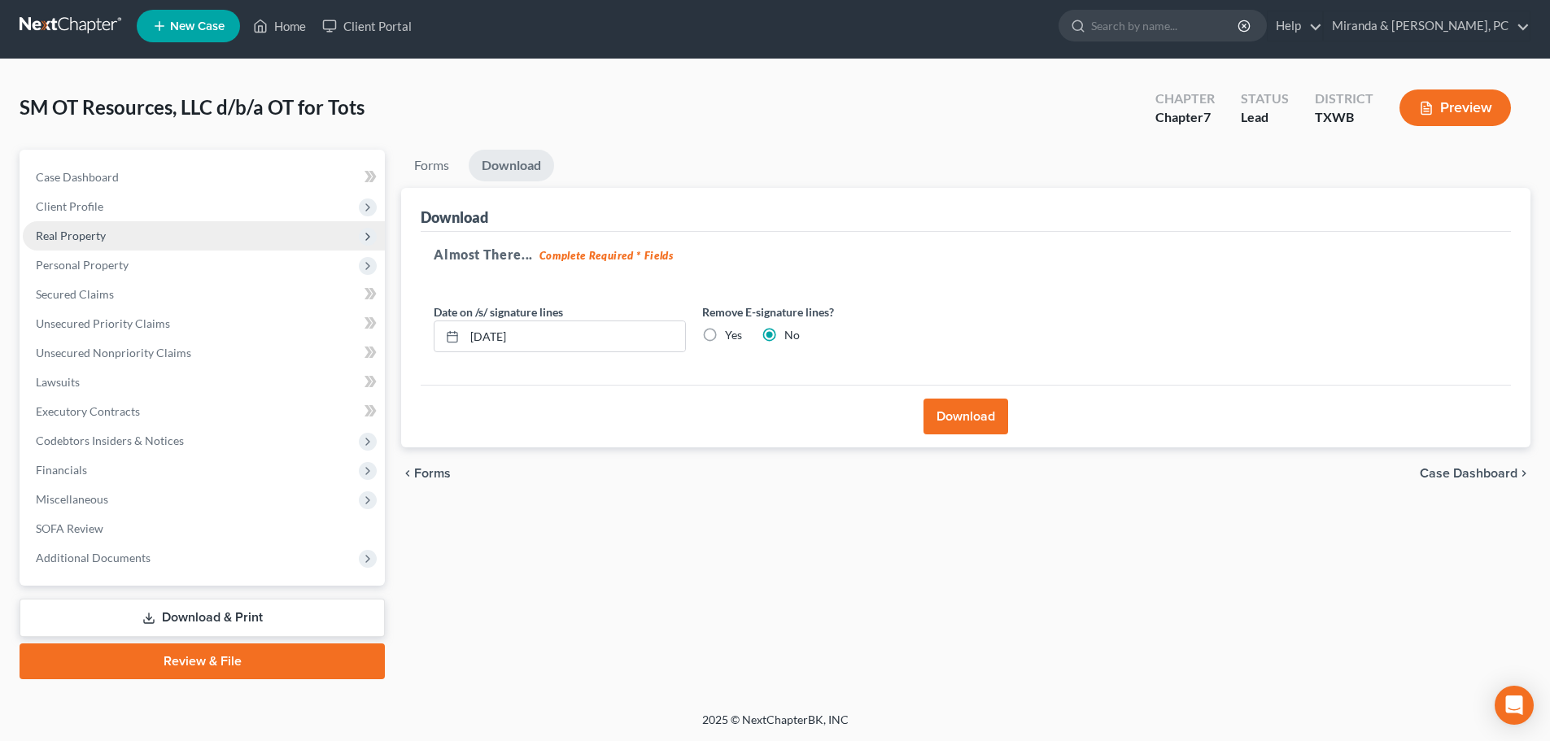
click at [87, 235] on span "Real Property" at bounding box center [71, 236] width 70 height 14
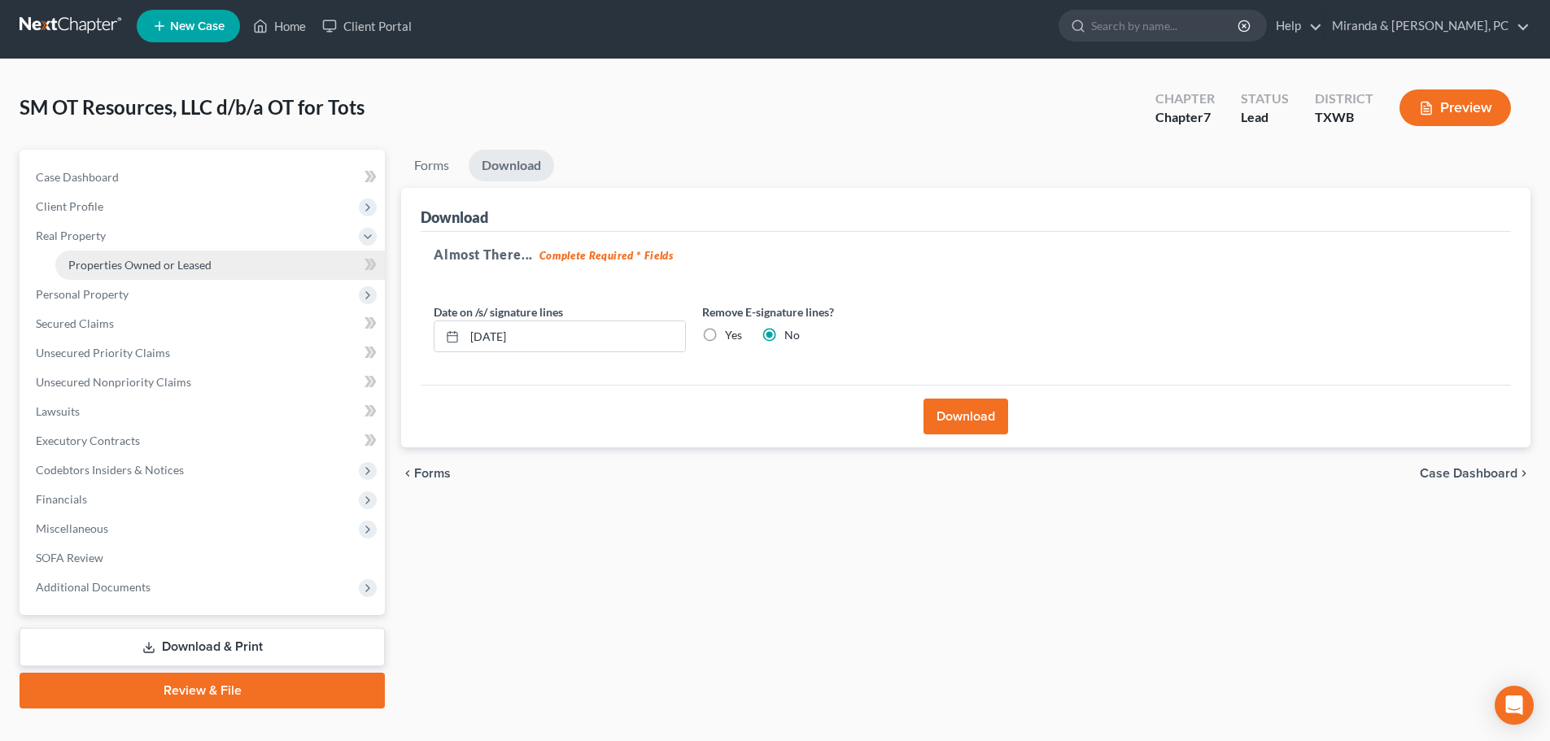
click at [103, 271] on span "Properties Owned or Leased" at bounding box center [139, 265] width 143 height 14
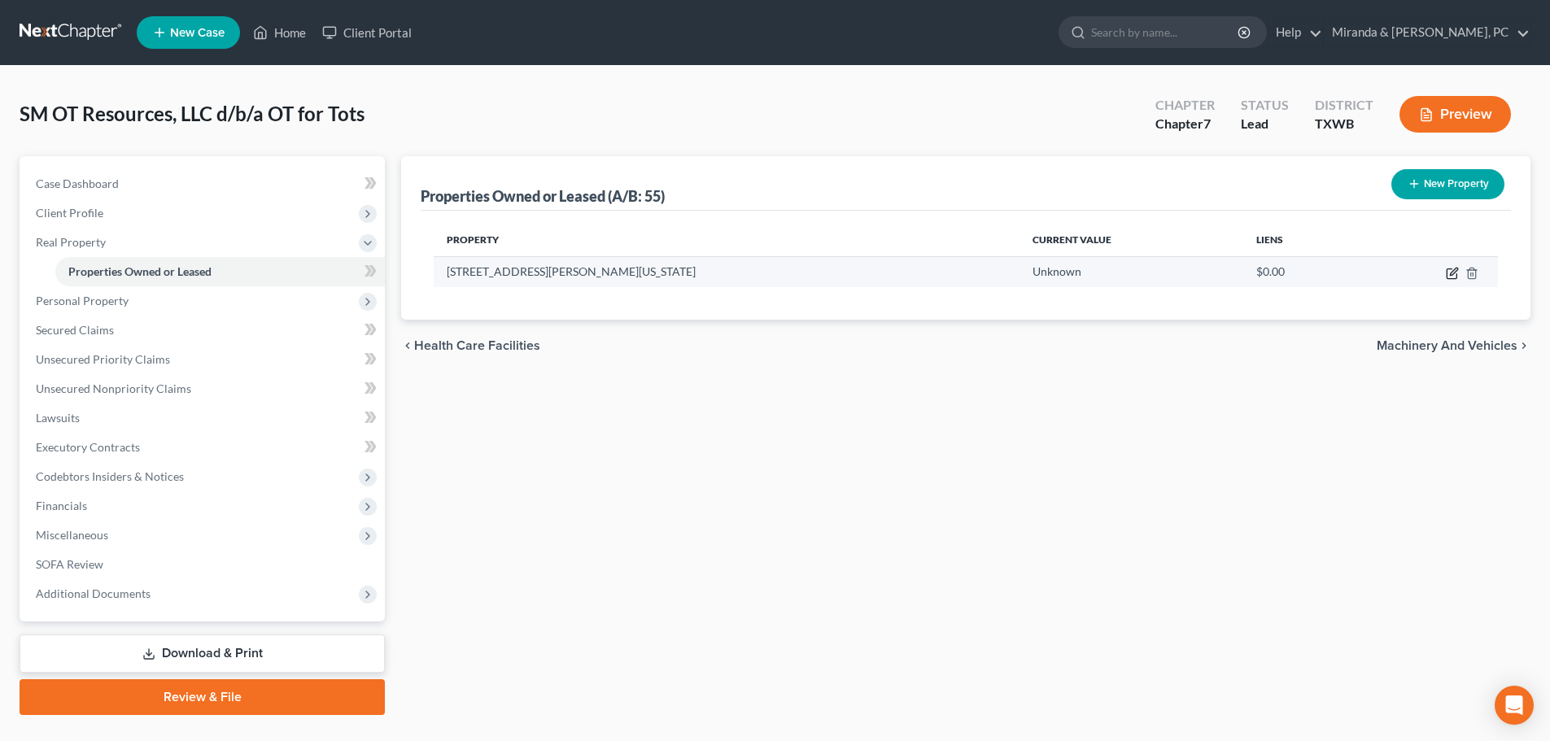
click at [1452, 276] on icon "button" at bounding box center [1452, 273] width 13 height 13
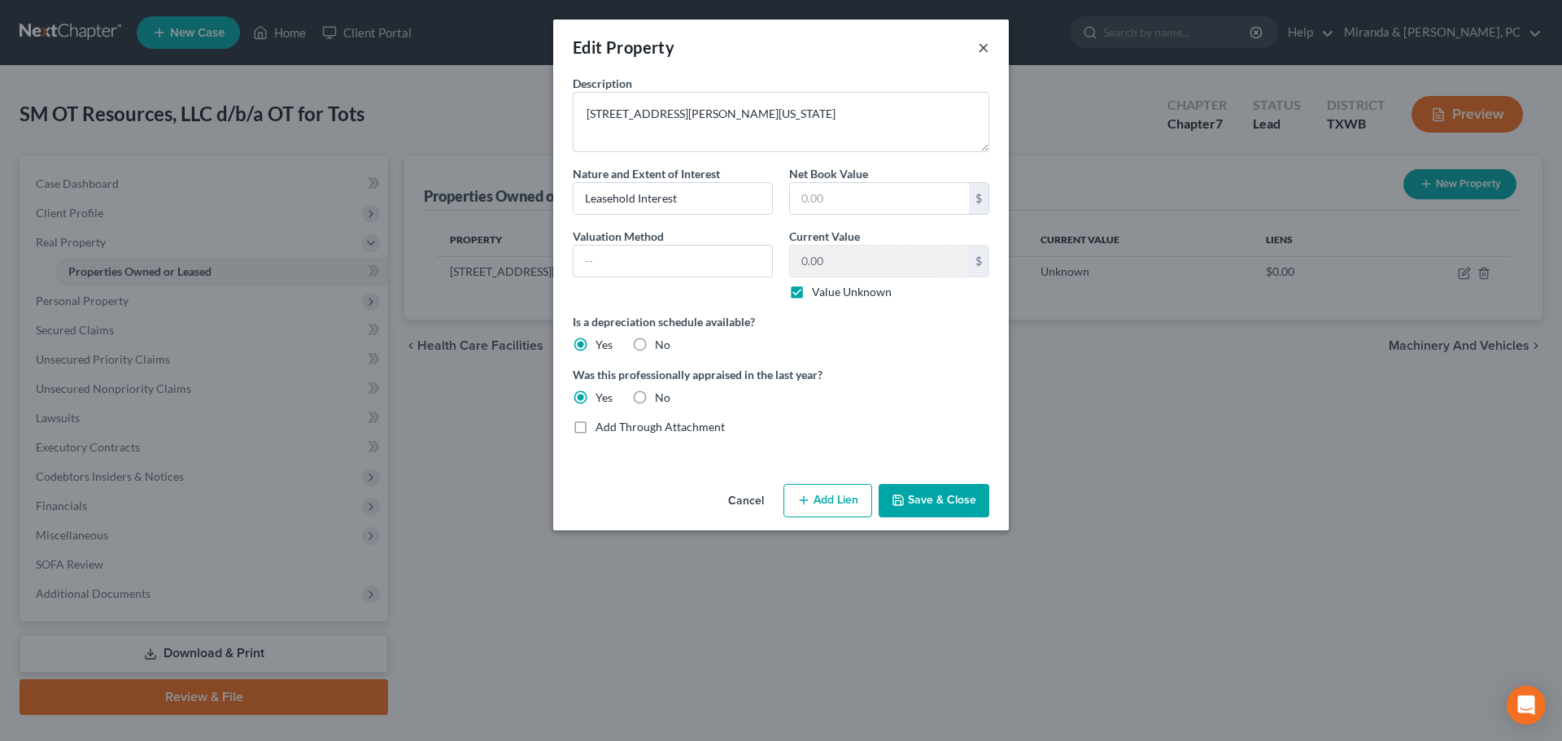
click at [982, 55] on button "×" at bounding box center [983, 47] width 11 height 20
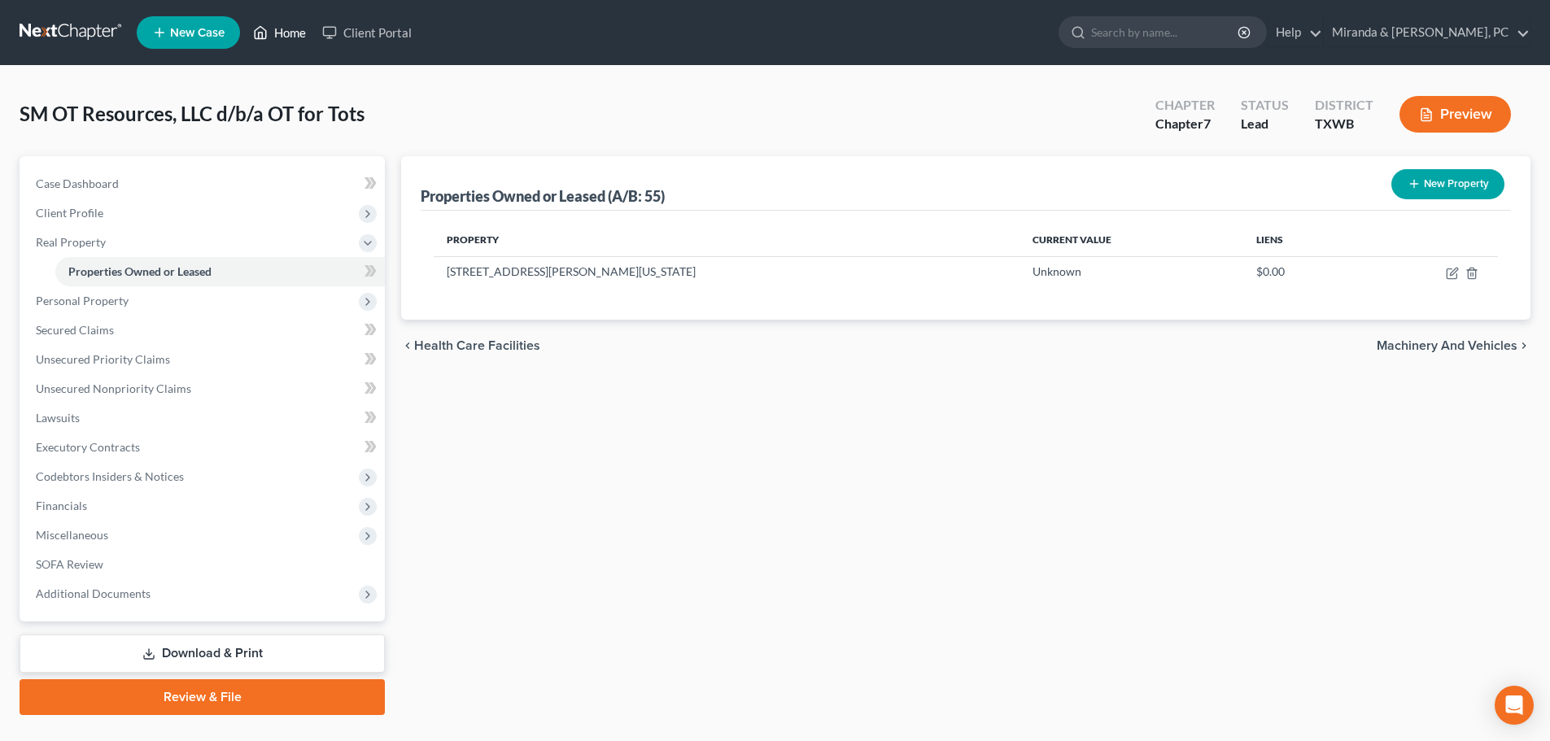
click at [283, 37] on link "Home" at bounding box center [279, 32] width 69 height 29
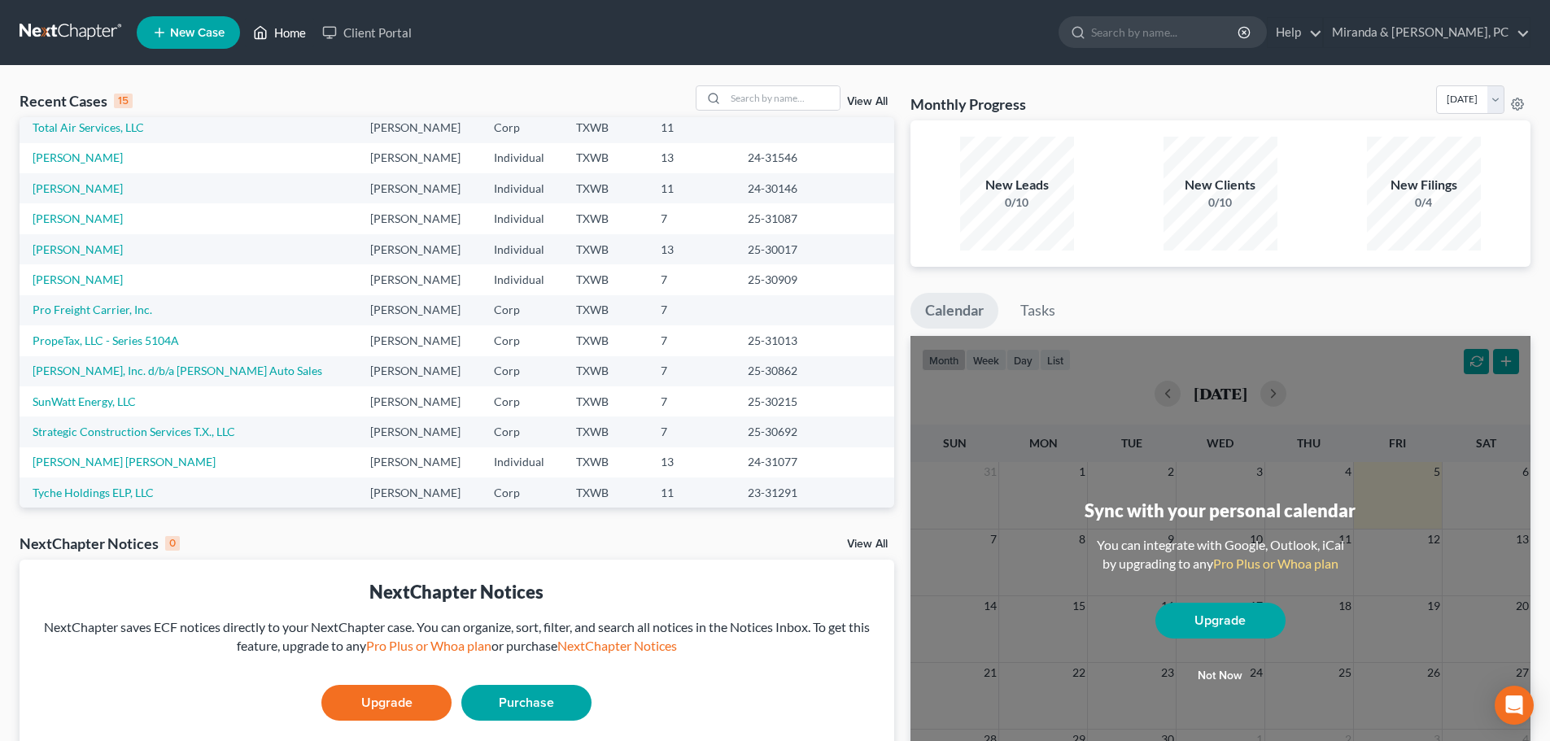
scroll to position [111, 0]
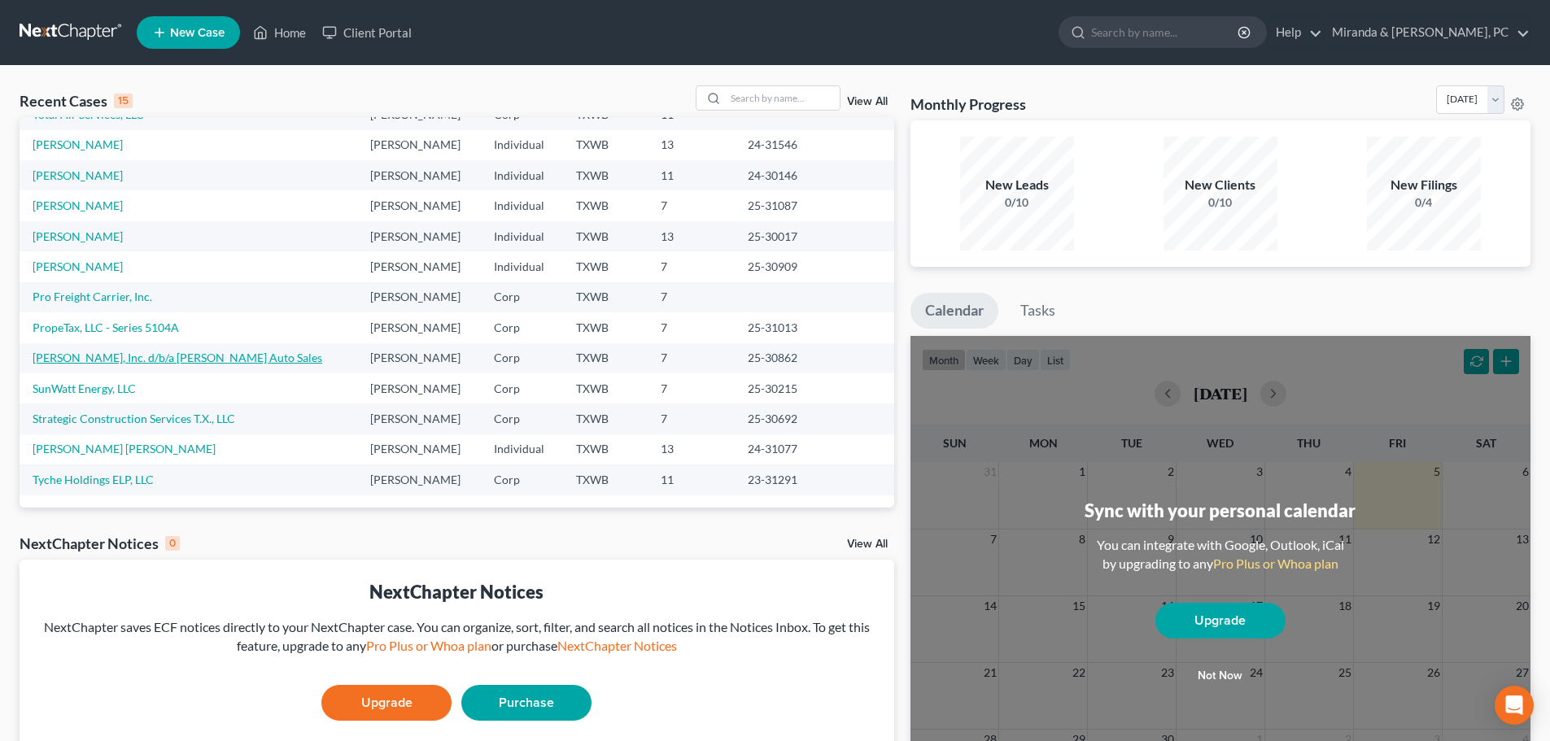
click at [124, 362] on link "[PERSON_NAME], Inc. d/b/a [PERSON_NAME] Auto Sales" at bounding box center [178, 358] width 290 height 14
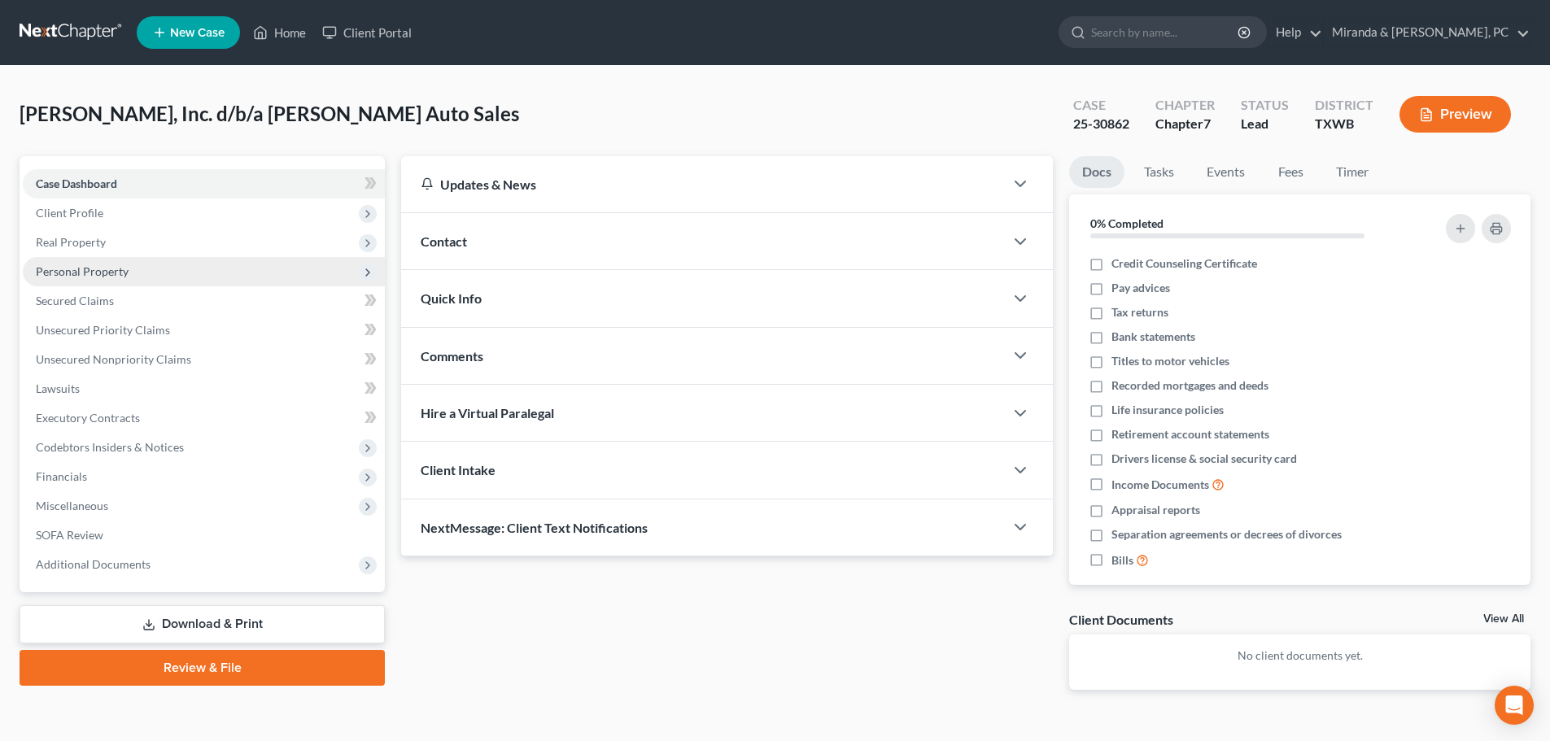
click at [94, 274] on span "Personal Property" at bounding box center [82, 271] width 93 height 14
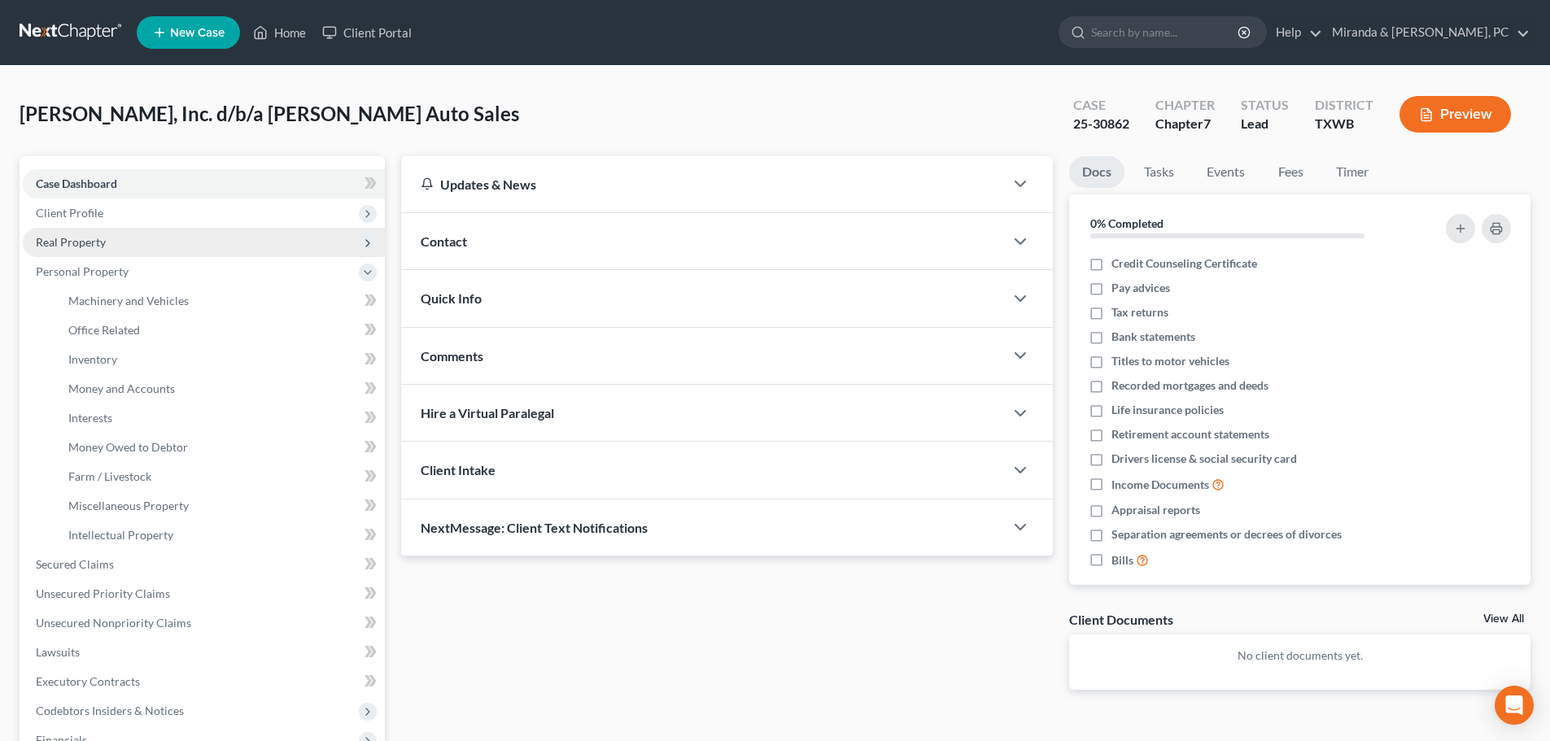
click at [82, 245] on span "Real Property" at bounding box center [71, 242] width 70 height 14
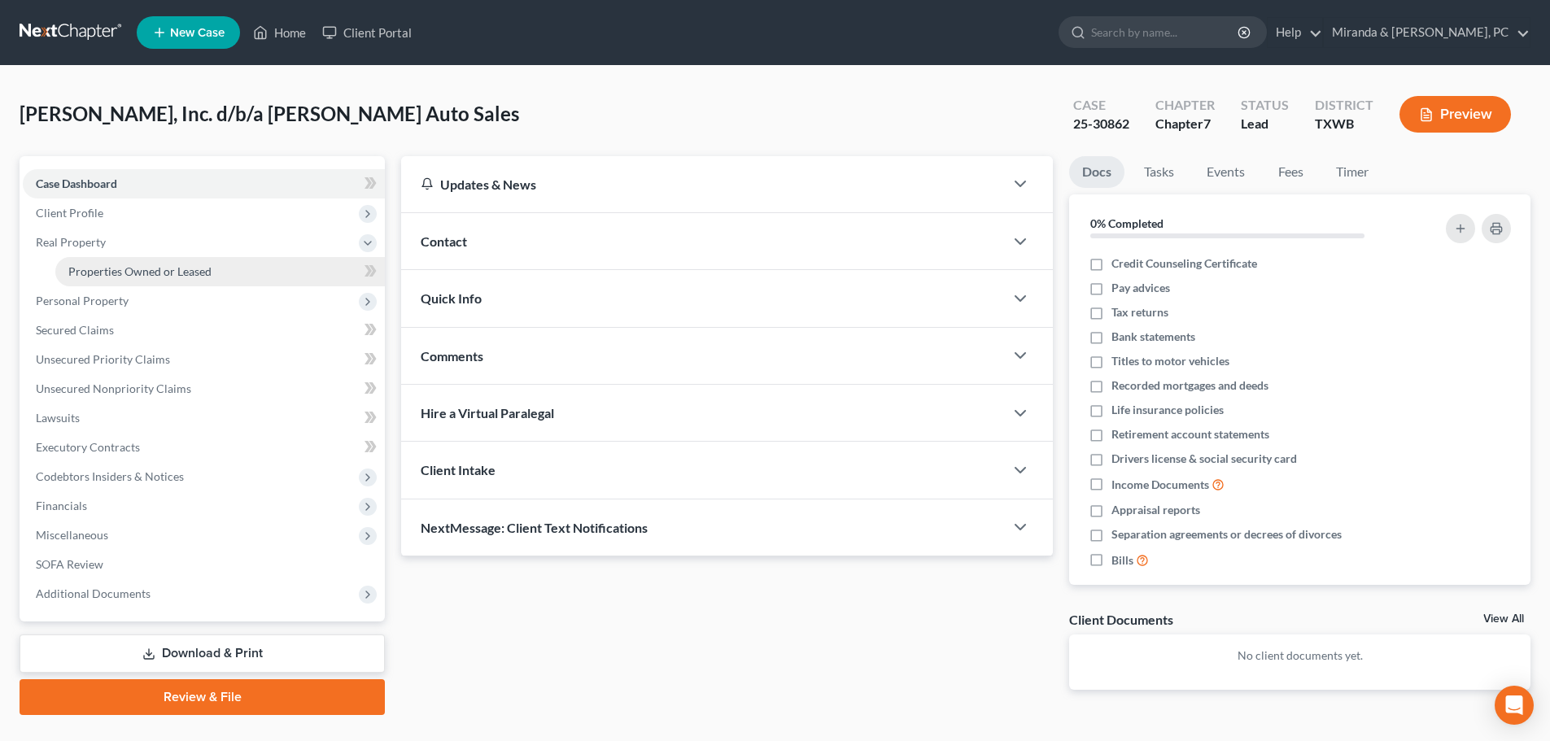
click at [102, 269] on span "Properties Owned or Leased" at bounding box center [139, 271] width 143 height 14
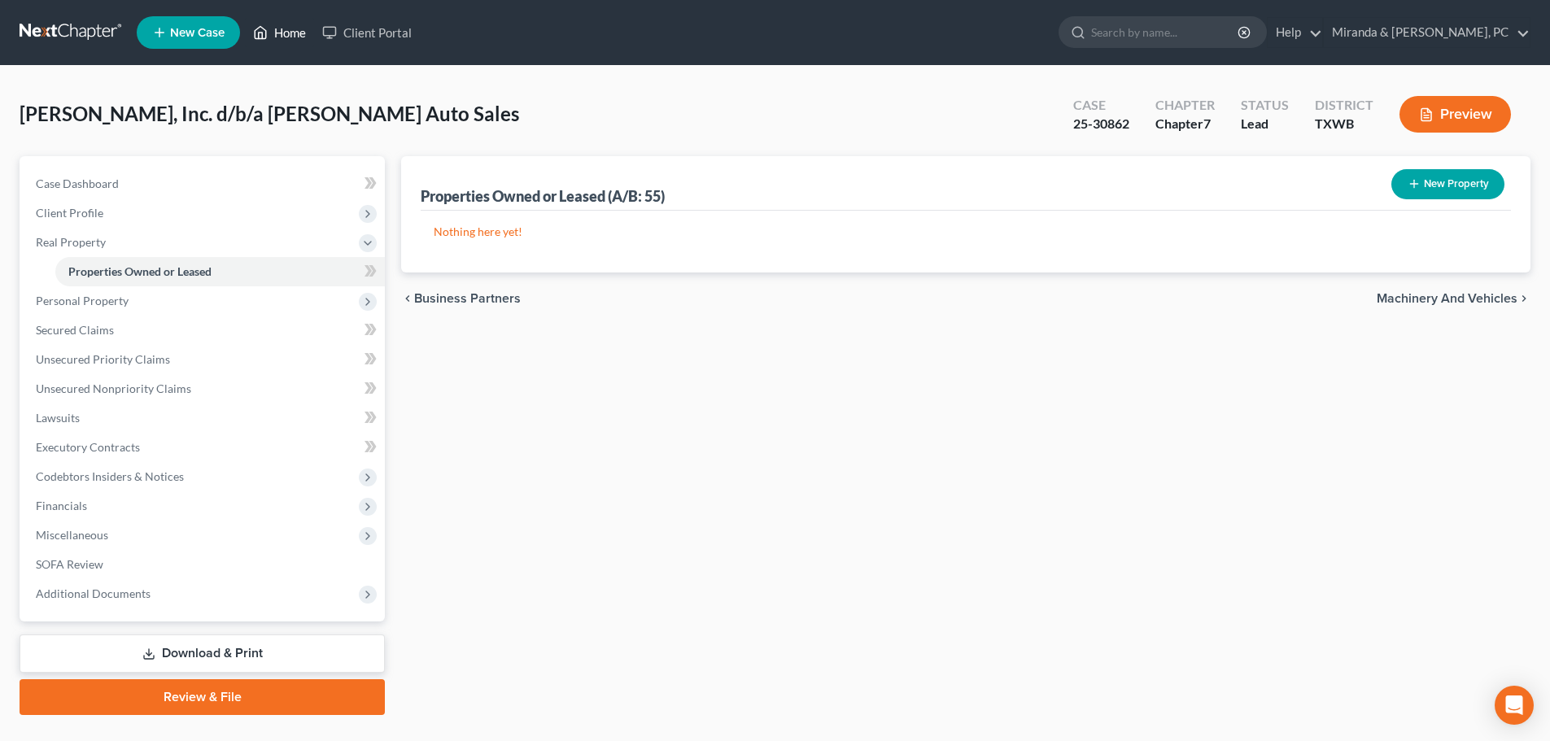
click at [273, 40] on link "Home" at bounding box center [279, 32] width 69 height 29
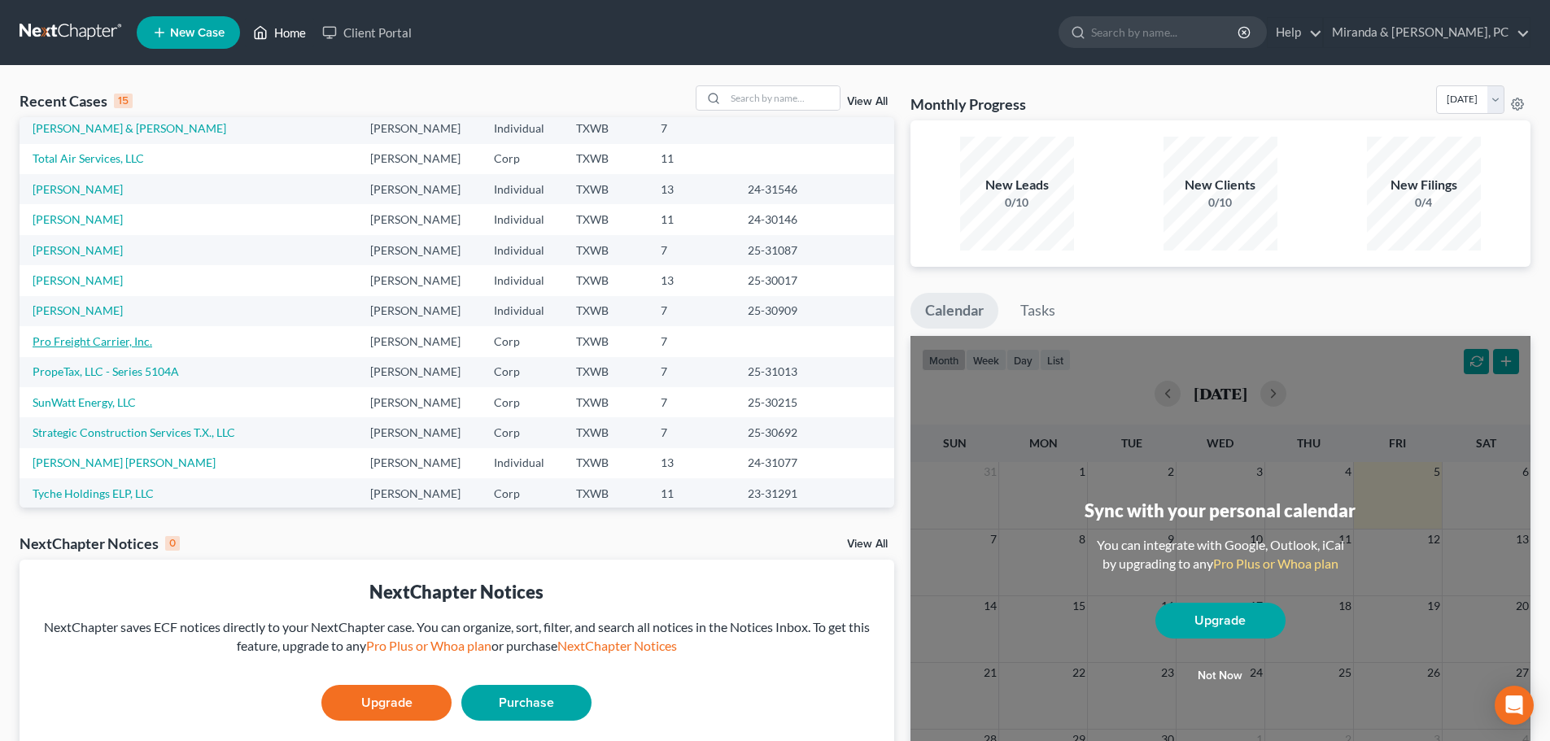
scroll to position [111, 0]
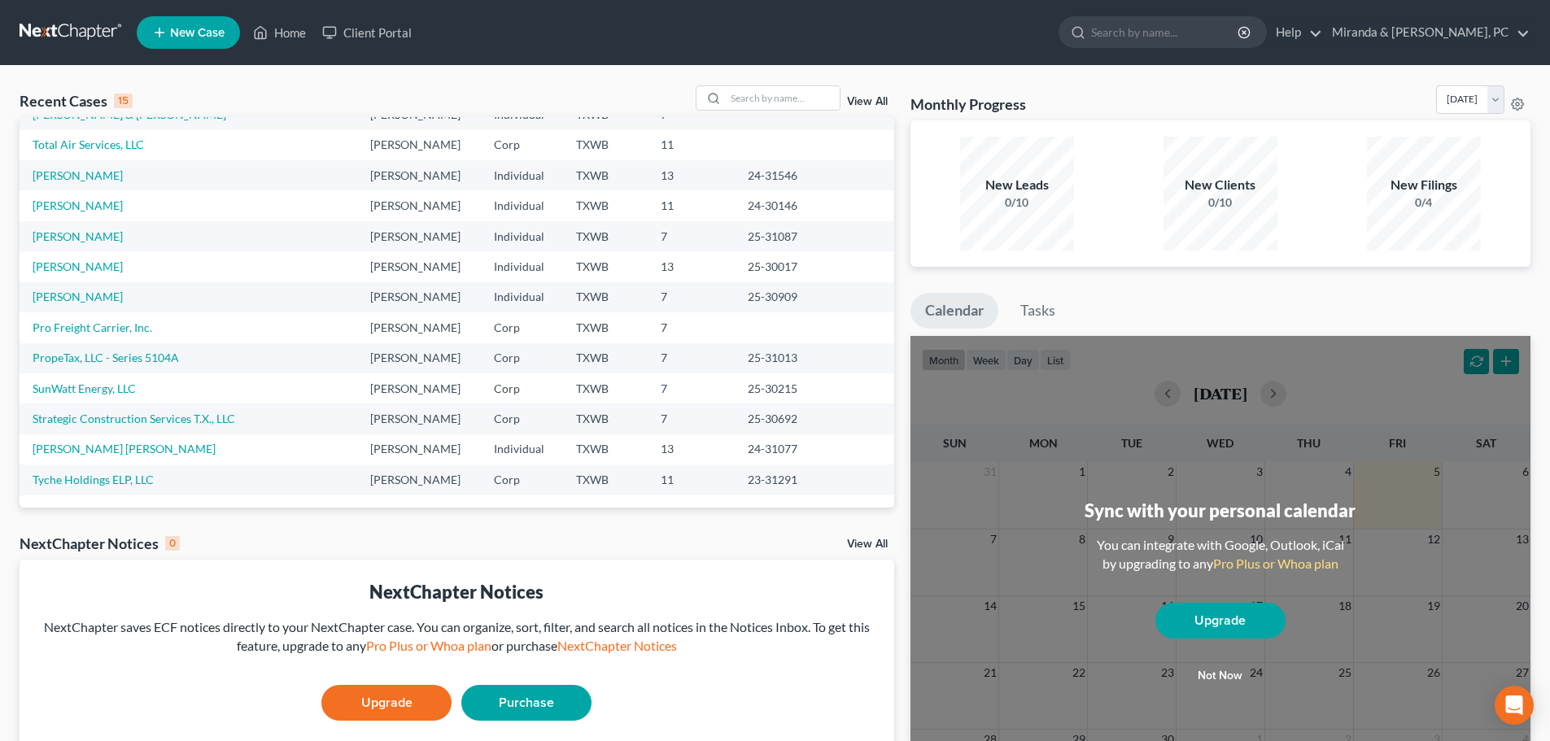
click at [873, 98] on link "View All" at bounding box center [867, 101] width 41 height 11
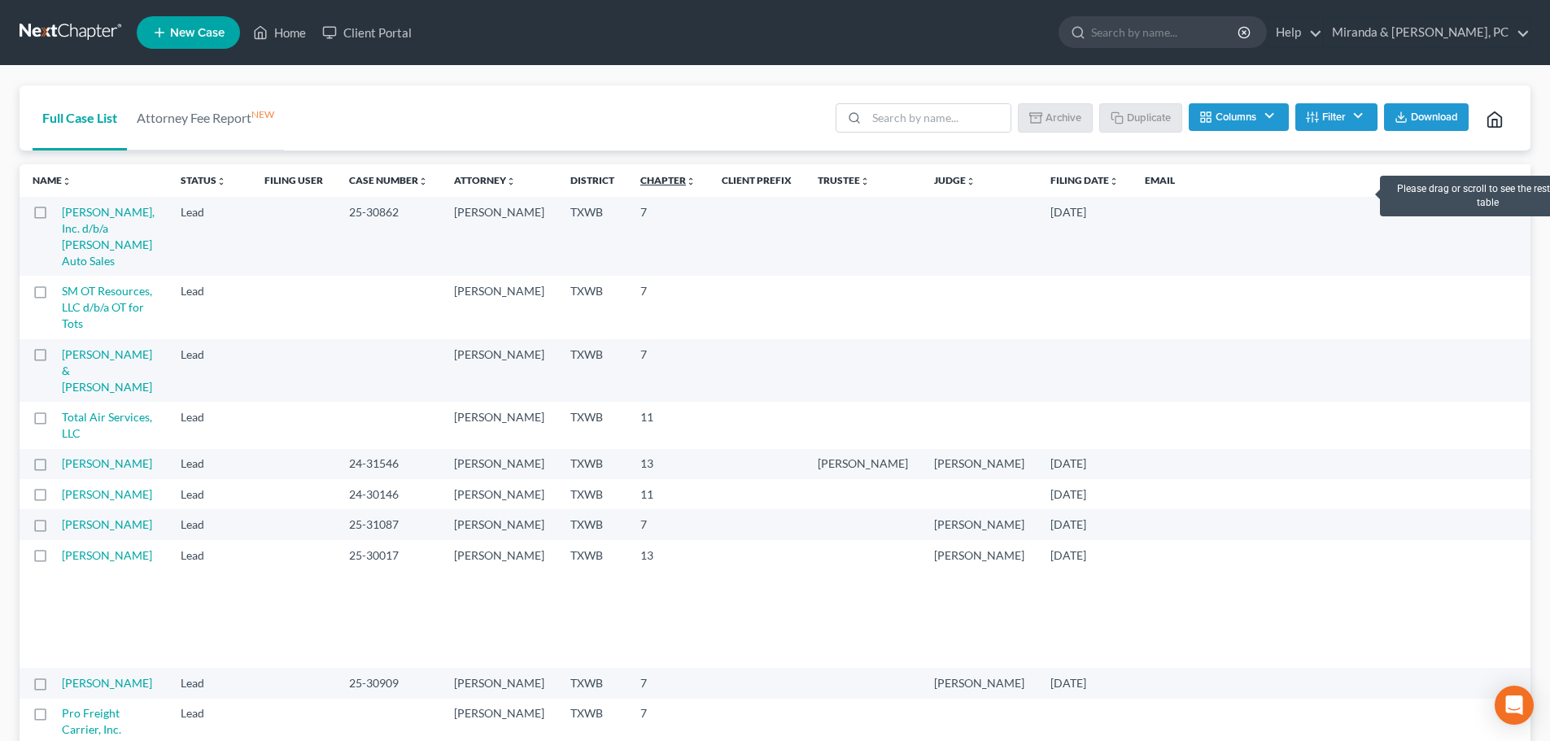
click at [640, 185] on link "Chapter unfold_more expand_more expand_less" at bounding box center [667, 180] width 55 height 12
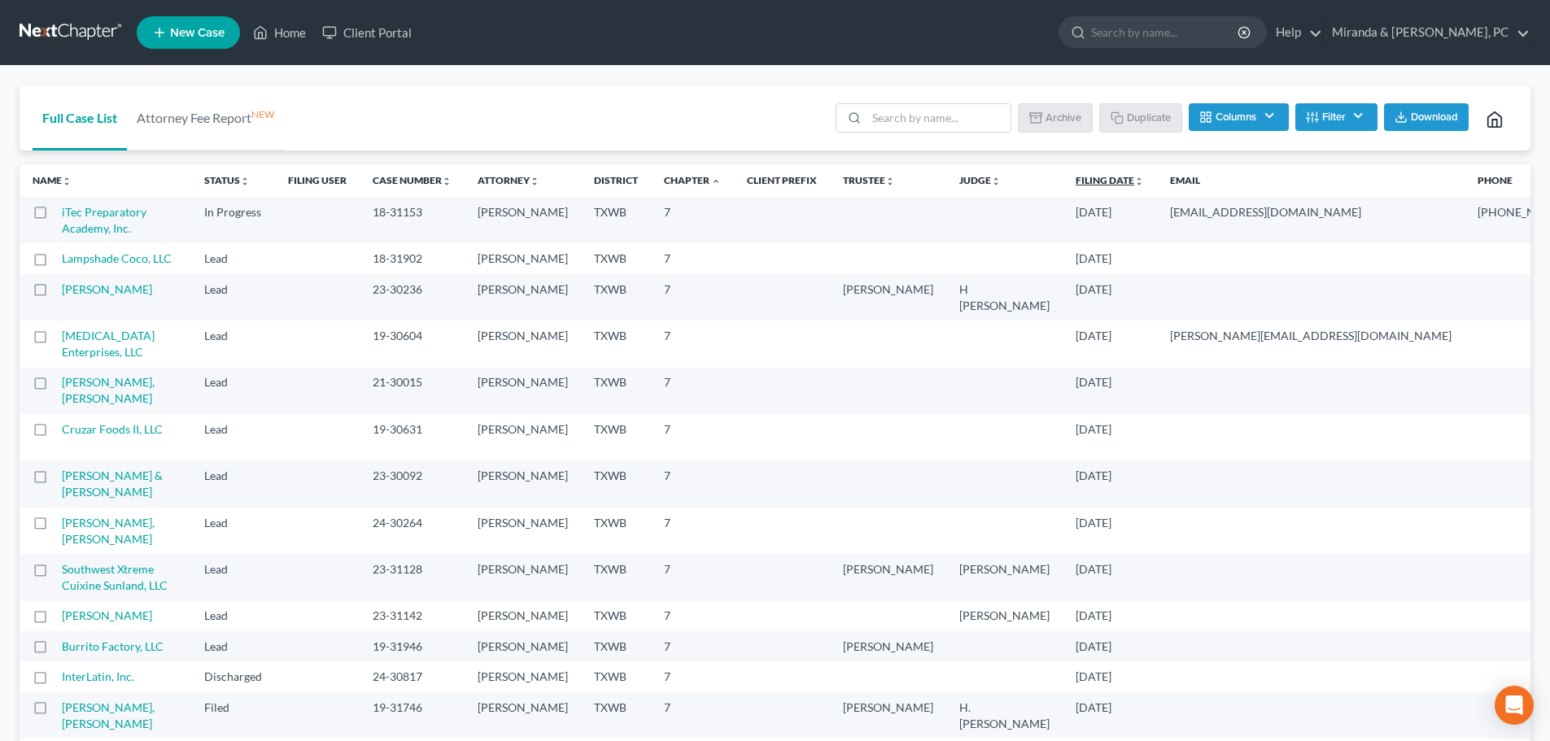
click at [1076, 186] on link "Filing Date unfold_more expand_more expand_less" at bounding box center [1110, 180] width 68 height 12
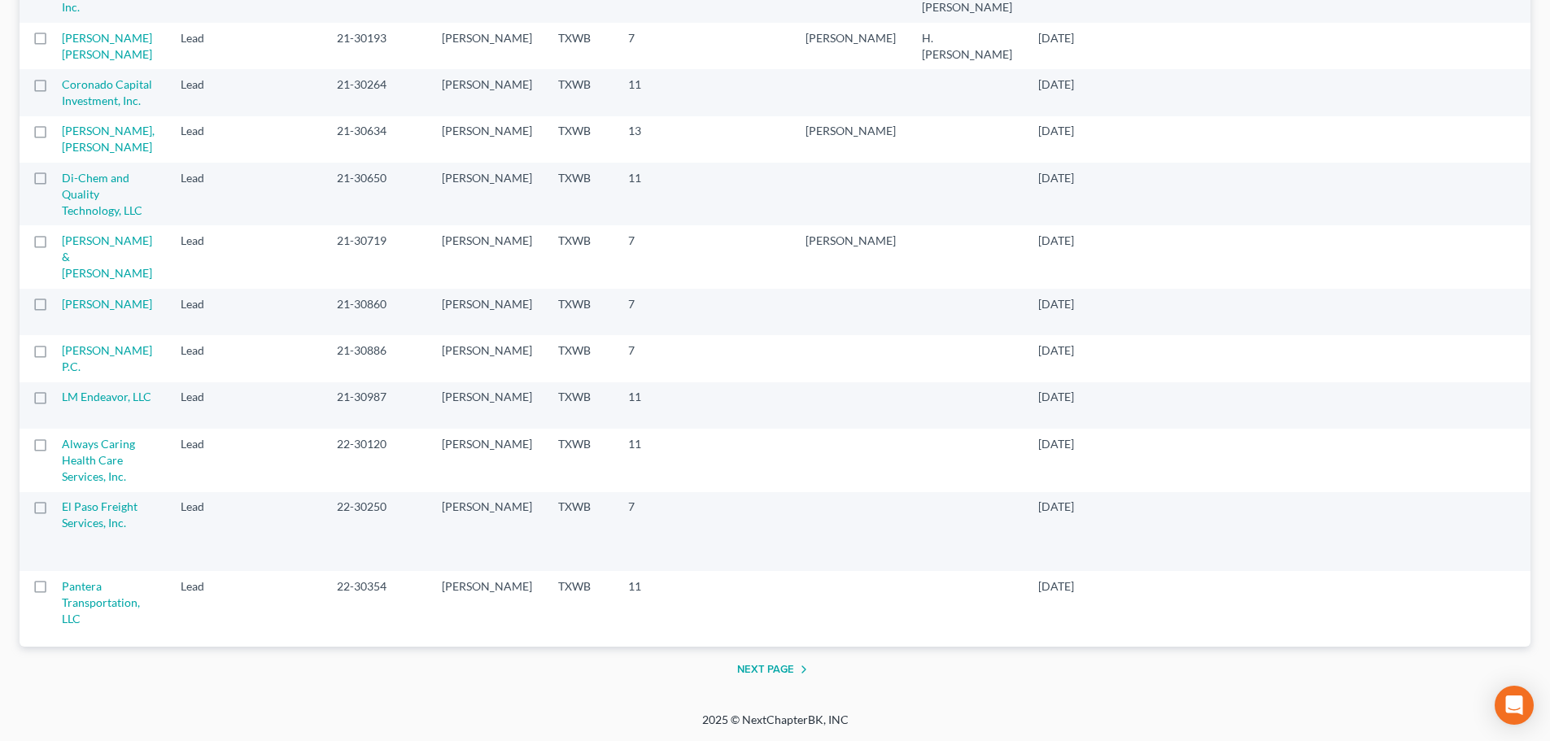
scroll to position [3135, 0]
click at [773, 670] on button "Next Page" at bounding box center [775, 670] width 76 height 20
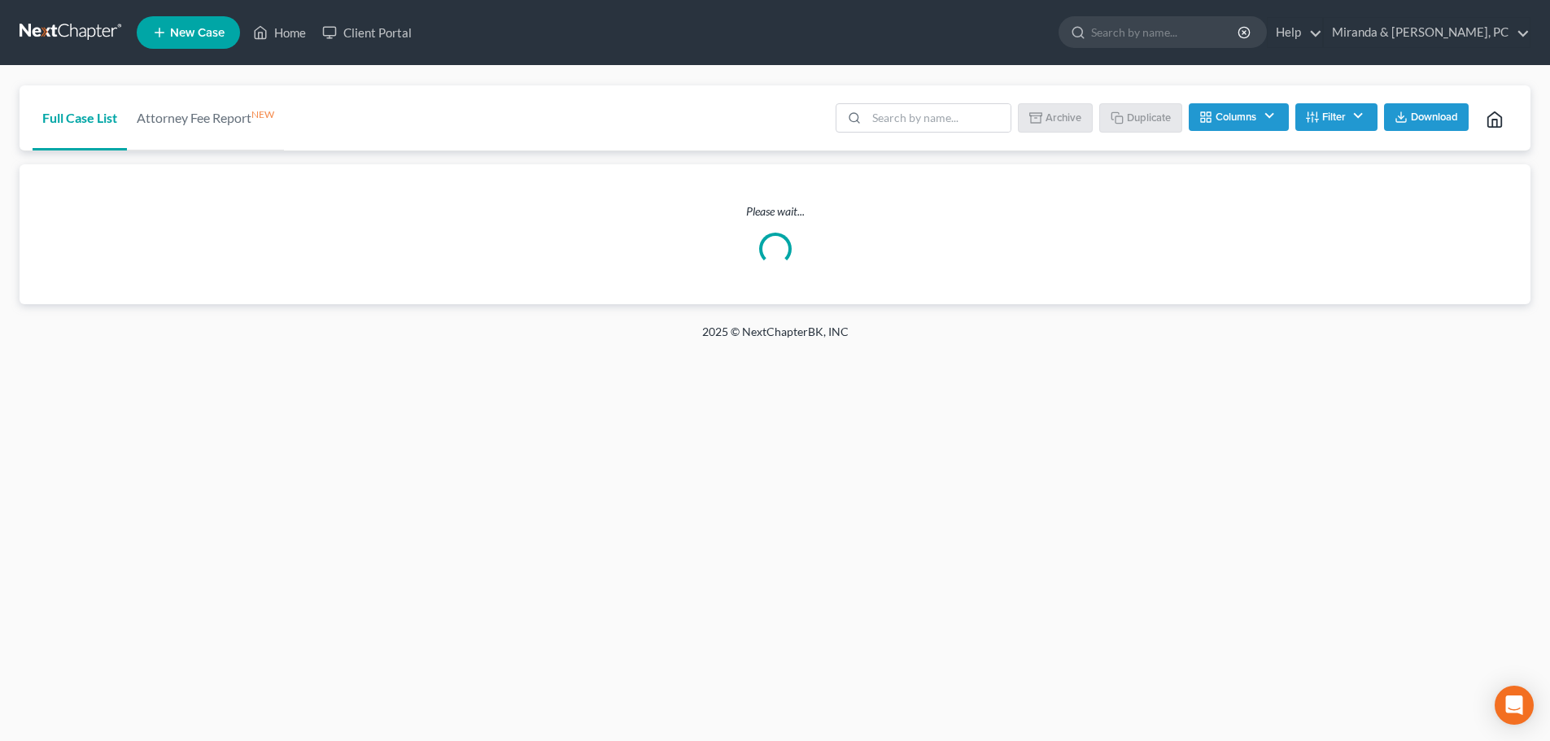
scroll to position [0, 0]
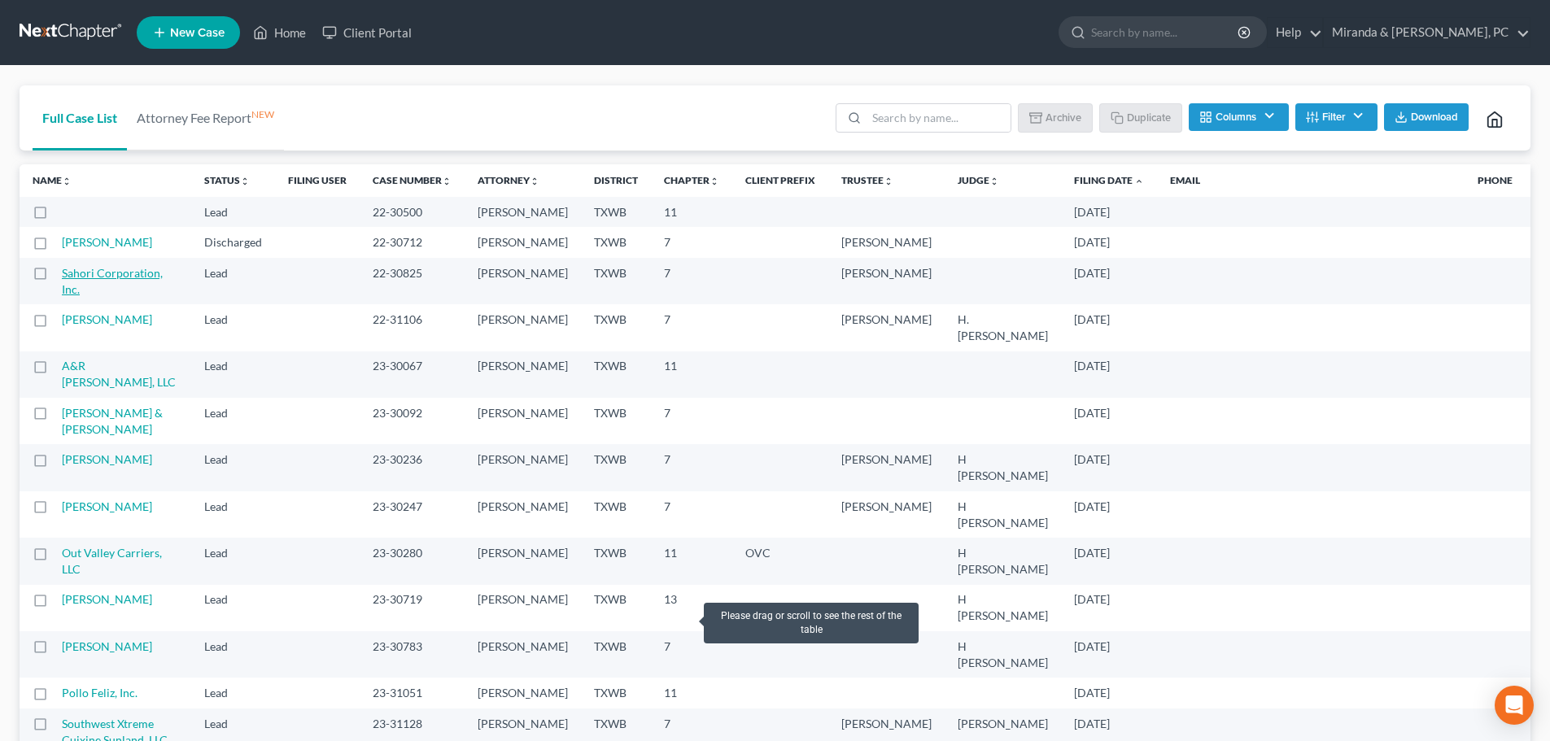
click at [90, 296] on link "Sahori Corporation, Inc." at bounding box center [112, 281] width 101 height 30
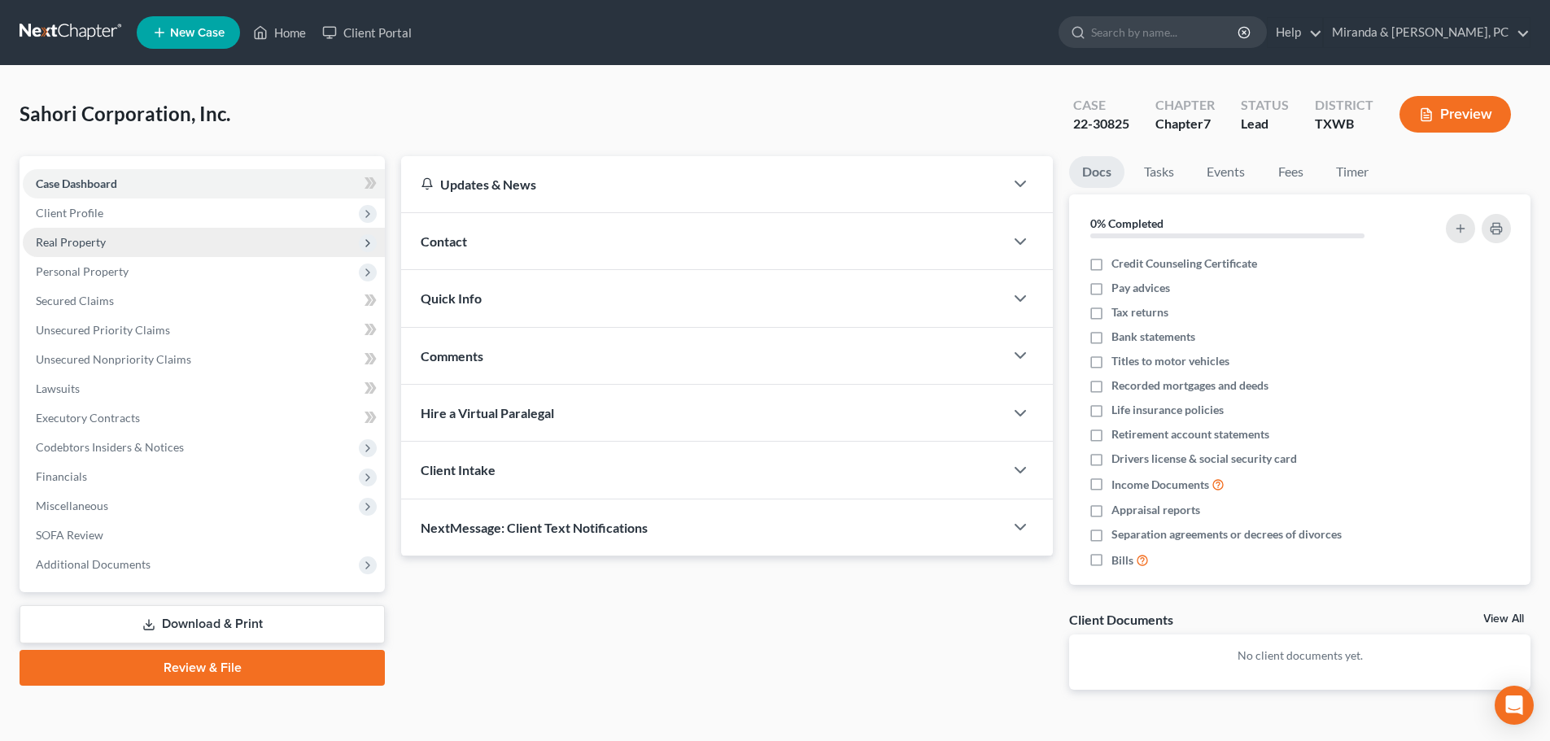
click at [64, 238] on span "Real Property" at bounding box center [71, 242] width 70 height 14
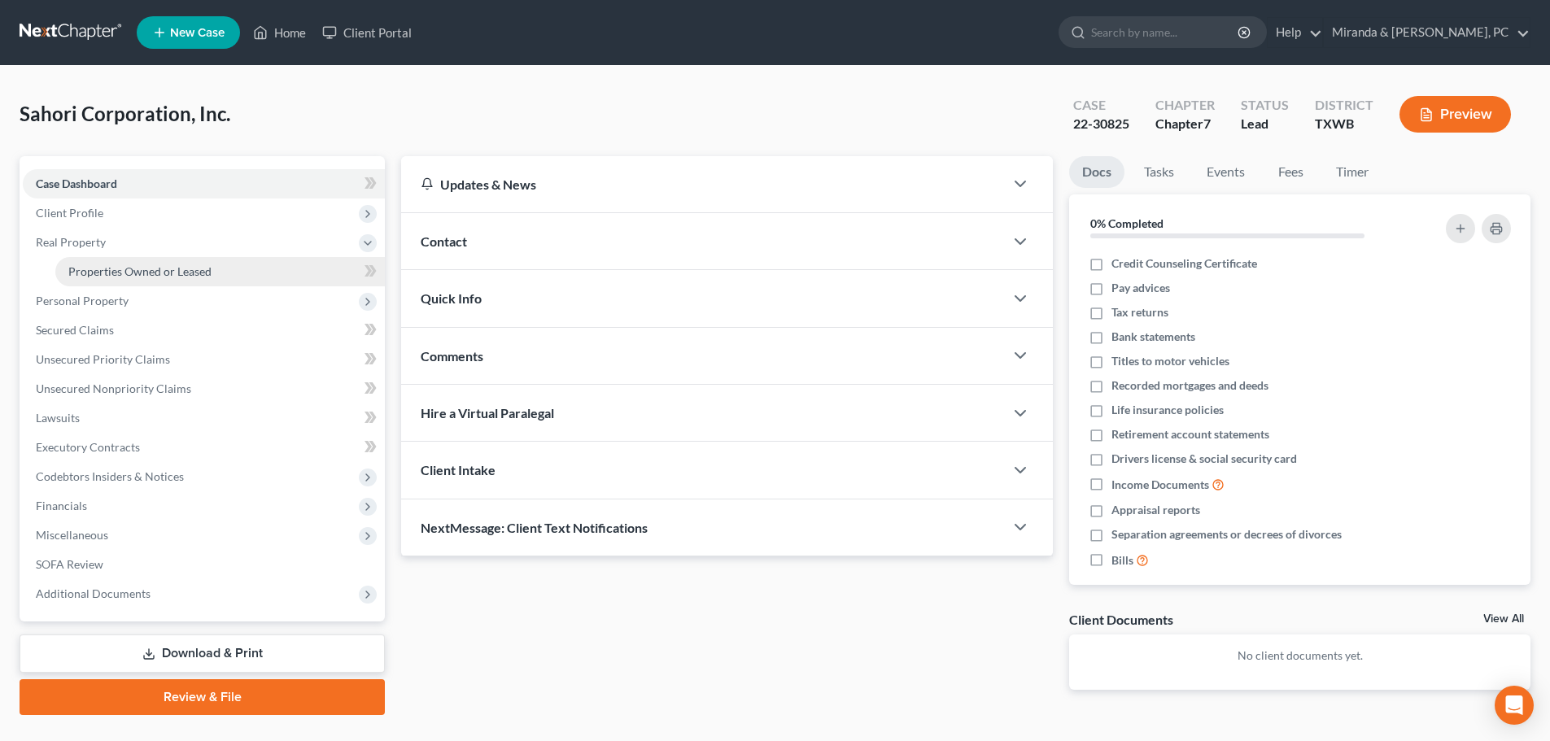
click at [94, 264] on span "Properties Owned or Leased" at bounding box center [139, 271] width 143 height 14
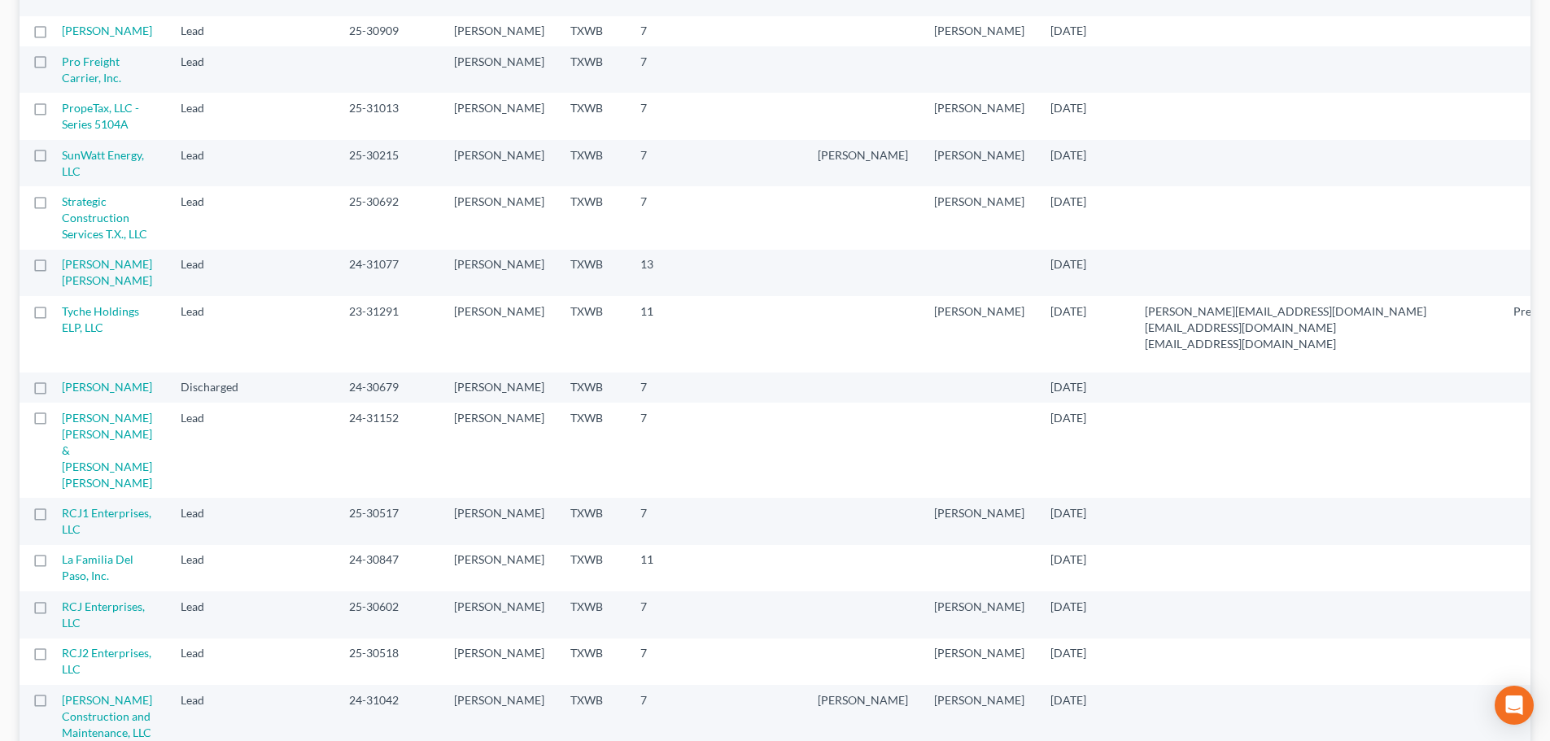
scroll to position [732, 0]
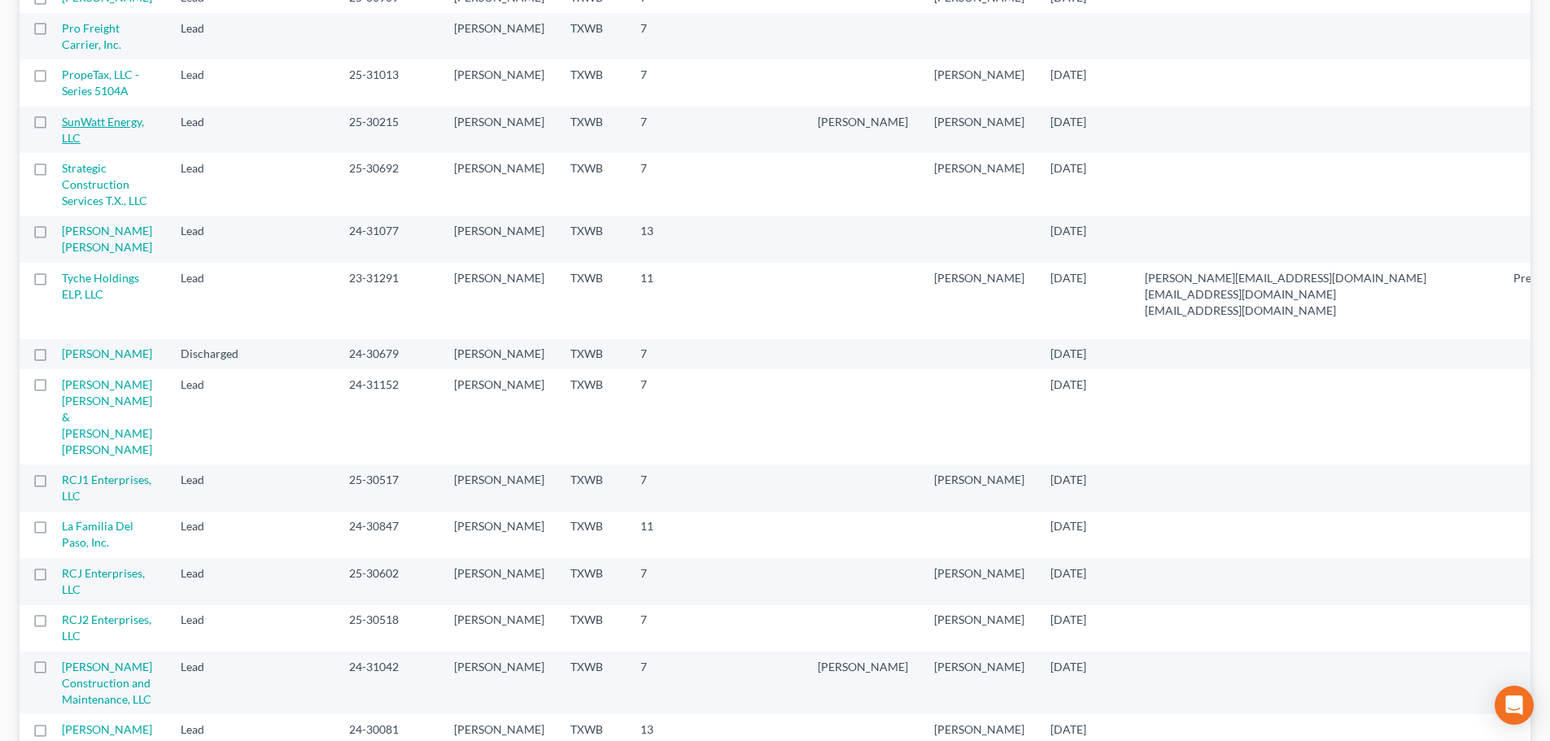
click at [82, 145] on link "SunWatt Energy, LLC" at bounding box center [103, 130] width 82 height 30
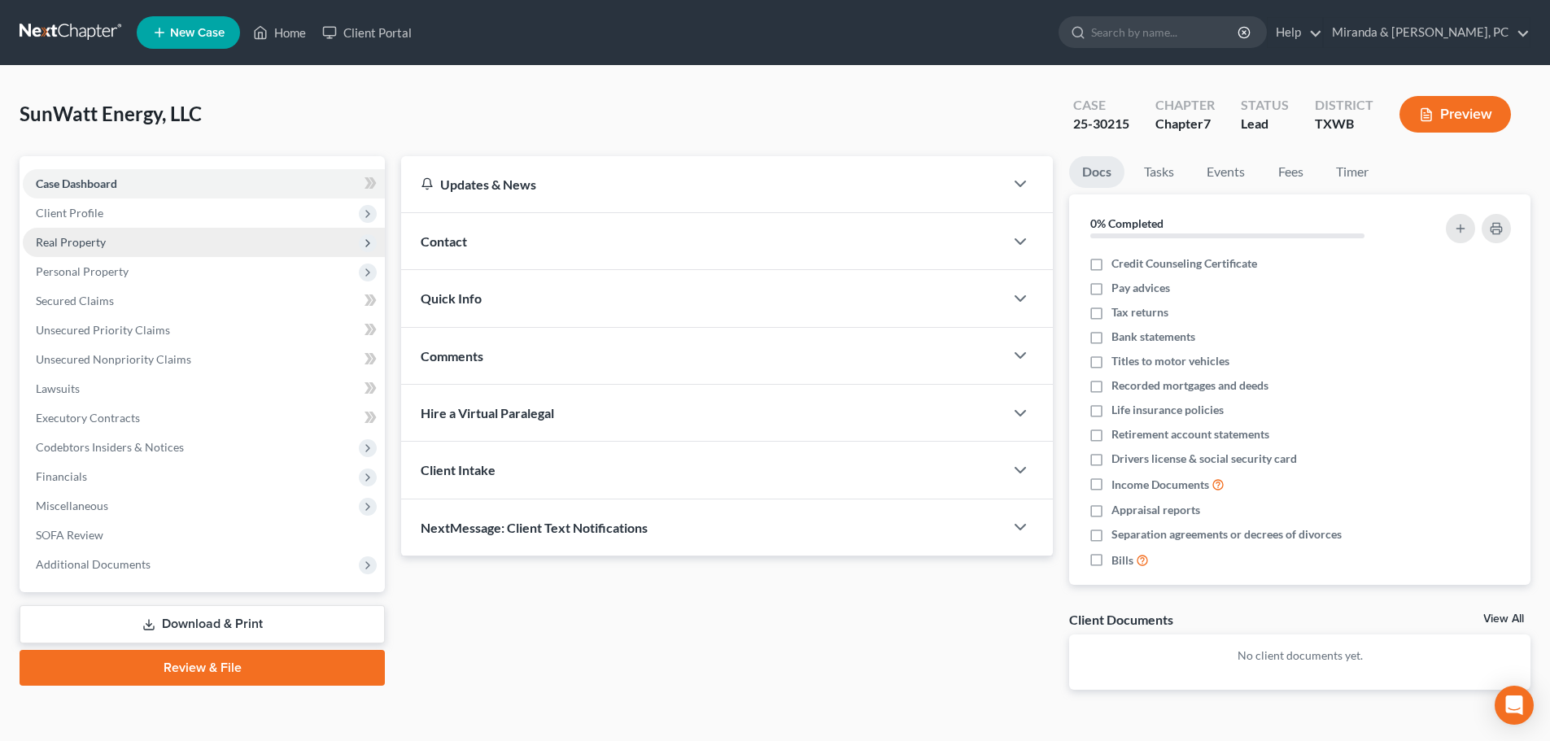
click at [85, 241] on span "Real Property" at bounding box center [71, 242] width 70 height 14
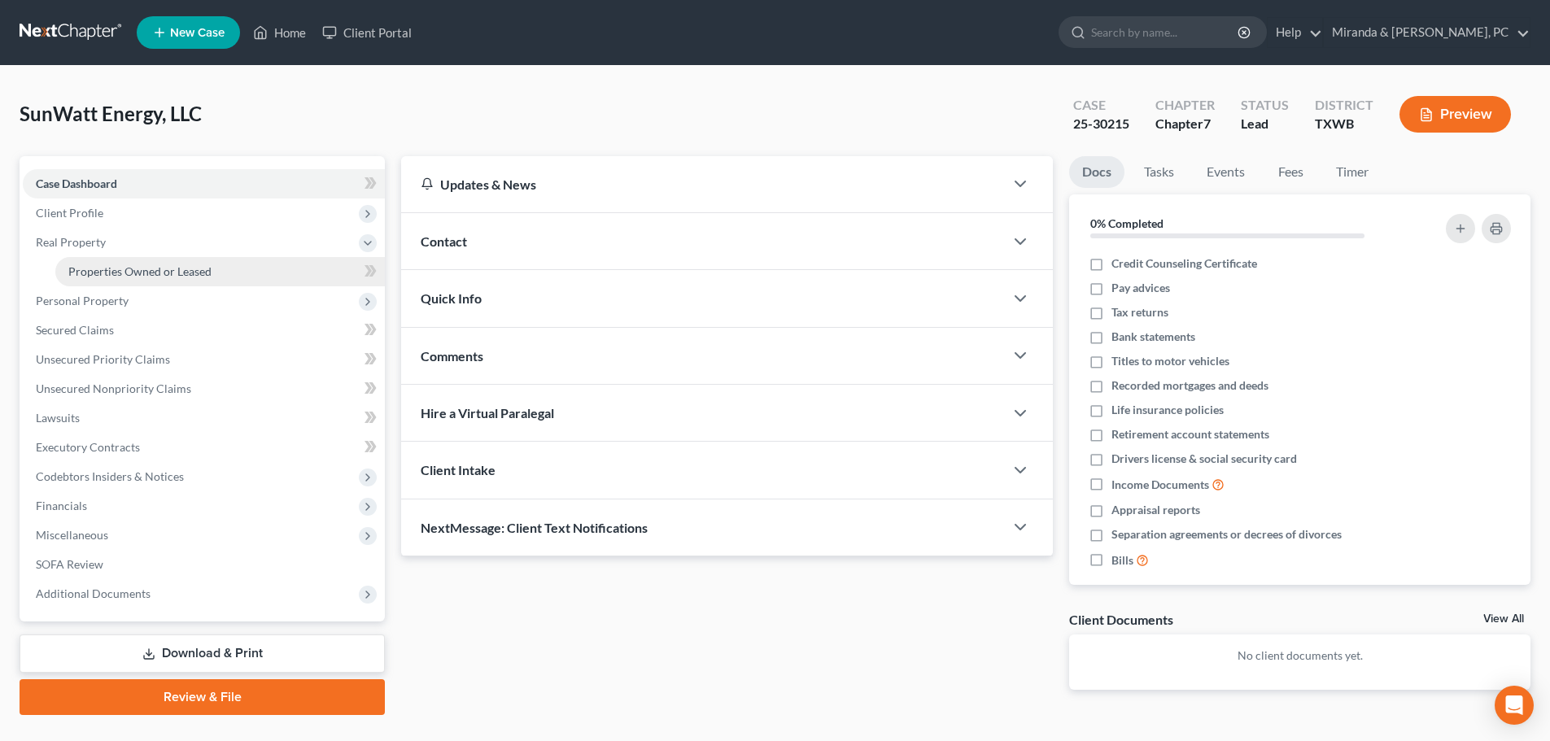
click at [91, 260] on link "Properties Owned or Leased" at bounding box center [220, 271] width 330 height 29
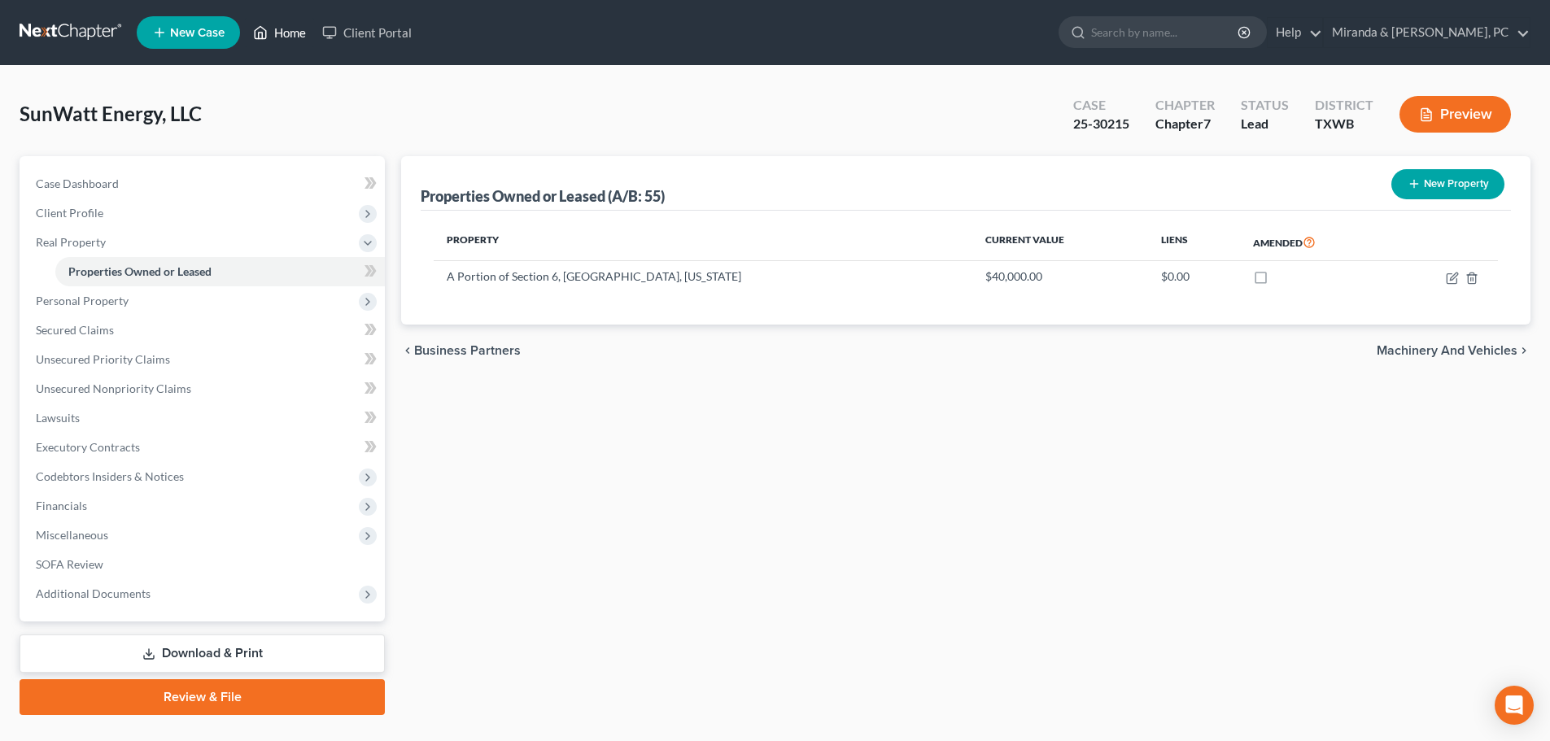
click at [285, 27] on link "Home" at bounding box center [279, 32] width 69 height 29
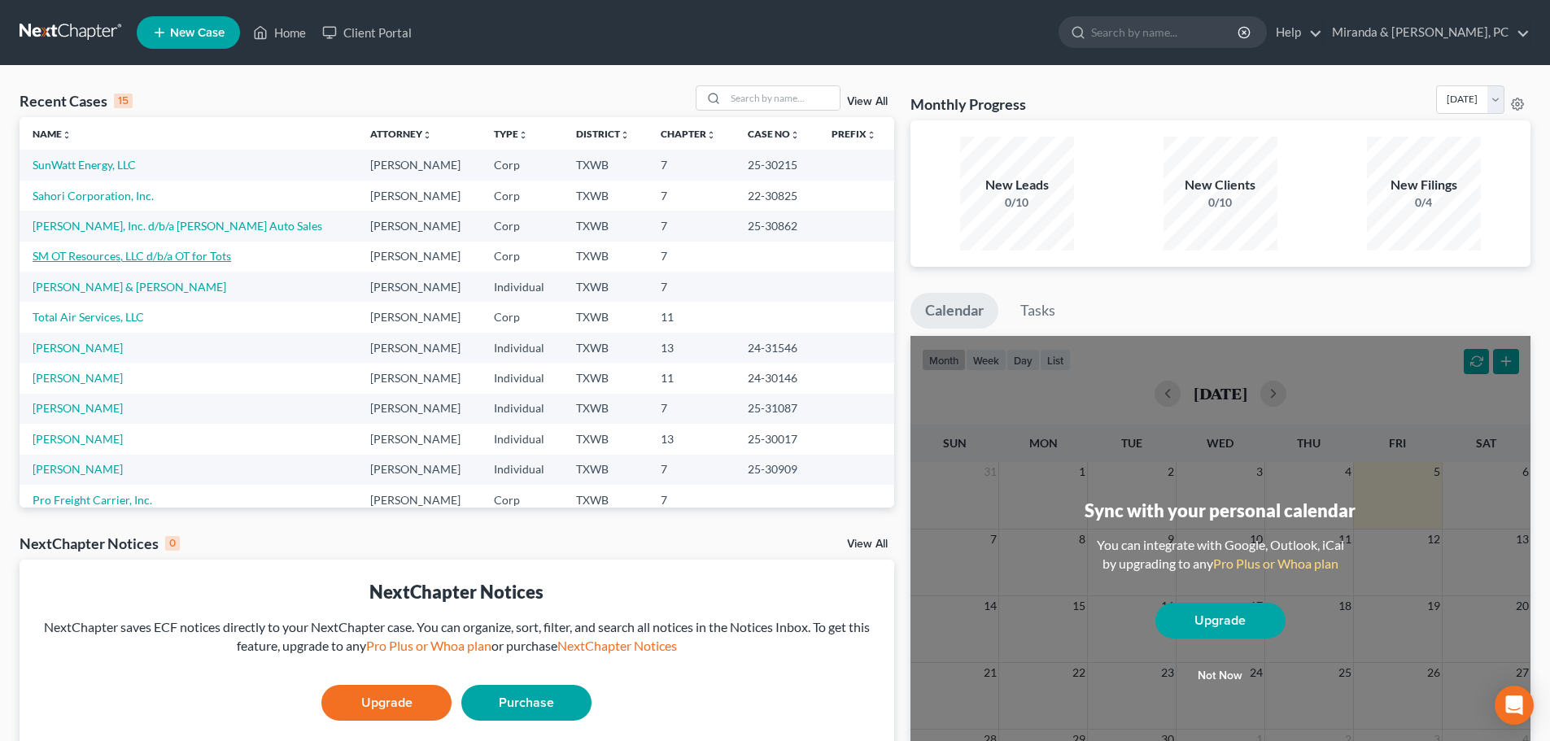
click at [126, 252] on link "SM OT Resources, LLC d/b/a OT for Tots" at bounding box center [132, 256] width 199 height 14
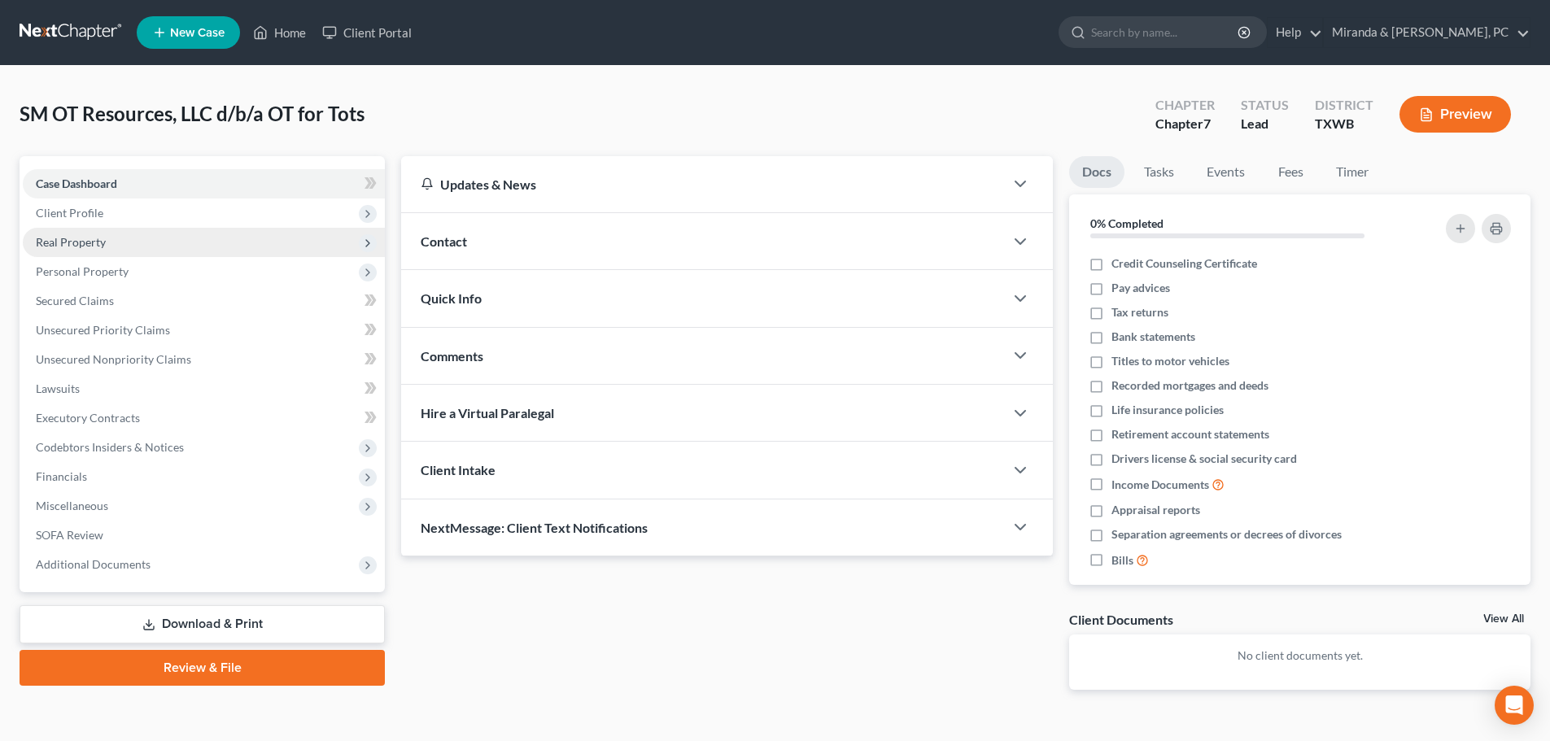
click at [76, 250] on span "Real Property" at bounding box center [204, 242] width 362 height 29
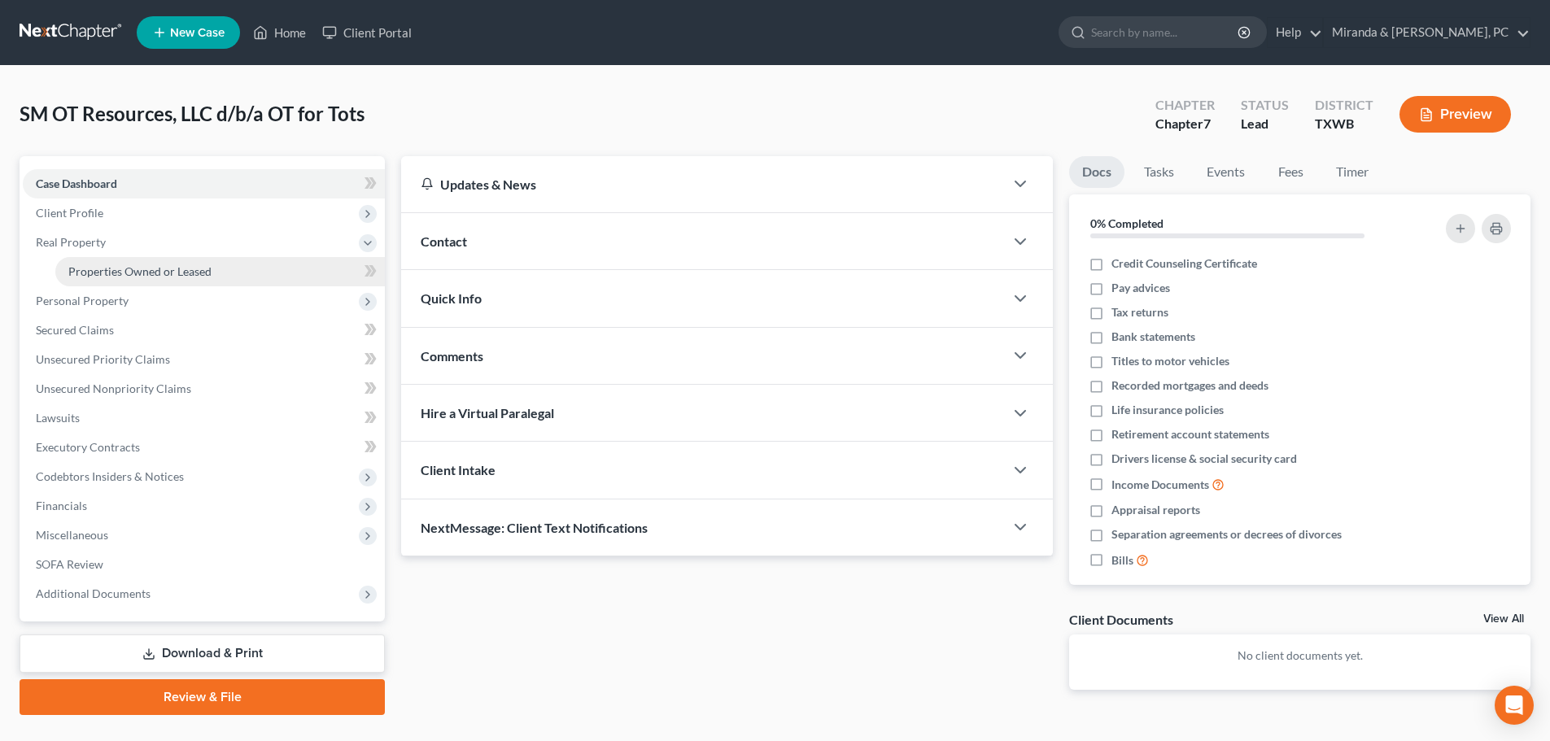
click at [136, 273] on span "Properties Owned or Leased" at bounding box center [139, 271] width 143 height 14
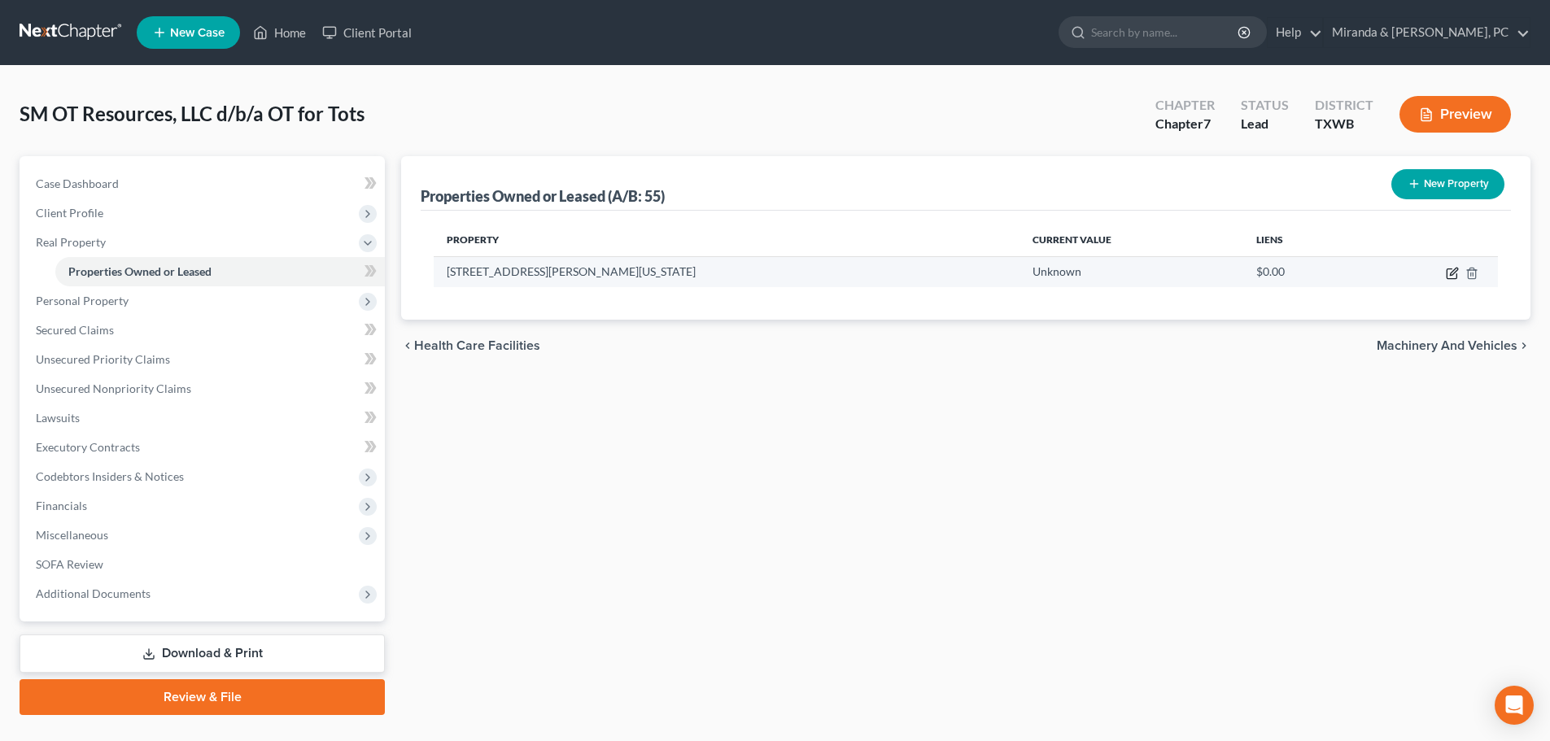
click at [1451, 272] on icon "button" at bounding box center [1452, 273] width 13 height 13
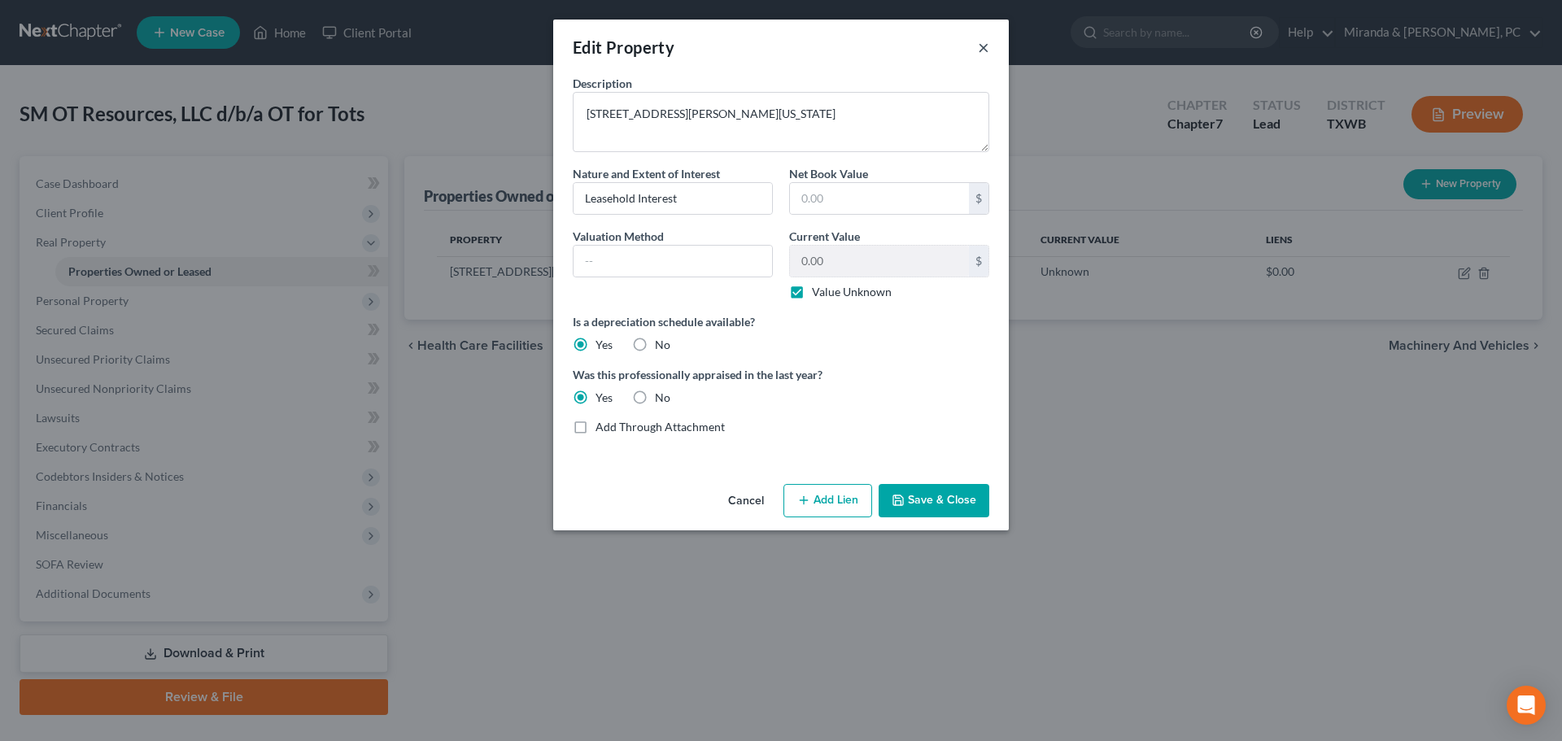
click at [989, 49] on button "×" at bounding box center [983, 47] width 11 height 20
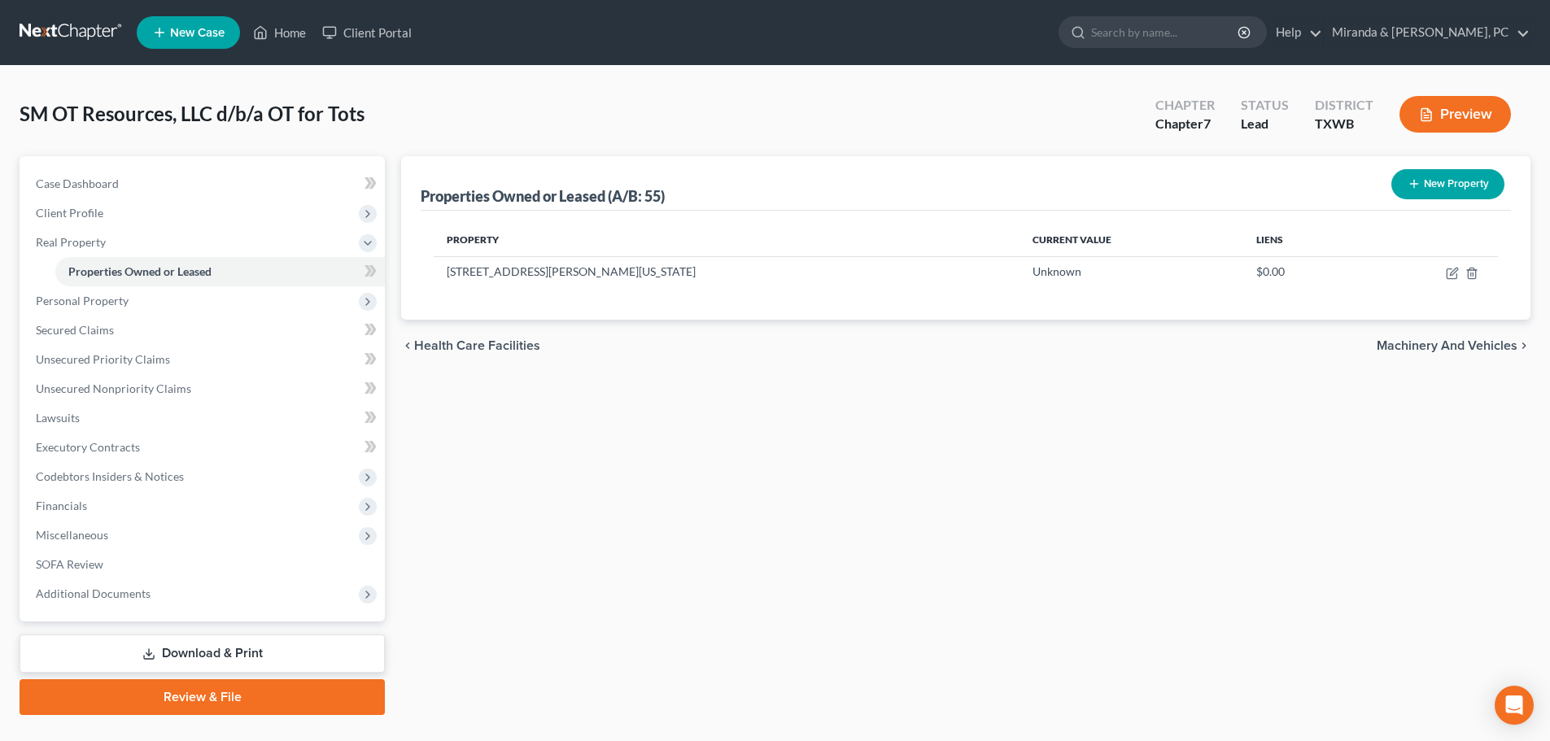
click at [261, 657] on link "Download & Print" at bounding box center [202, 654] width 365 height 38
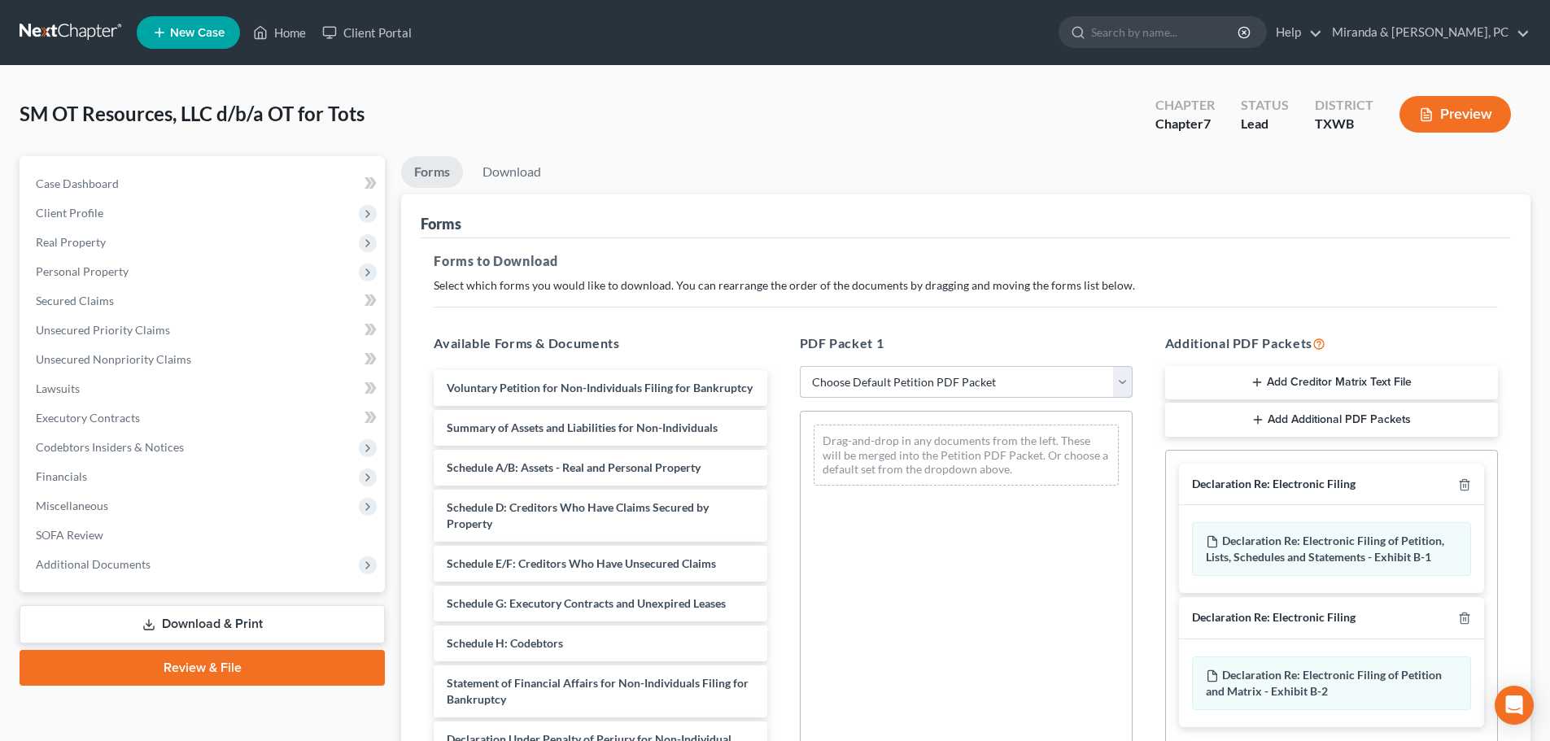
click at [881, 386] on select "Choose Default Petition PDF Packet Complete Bankruptcy Petition (all forms and …" at bounding box center [966, 382] width 333 height 33
select select "0"
click at [800, 366] on select "Choose Default Petition PDF Packet Complete Bankruptcy Petition (all forms and …" at bounding box center [966, 382] width 333 height 33
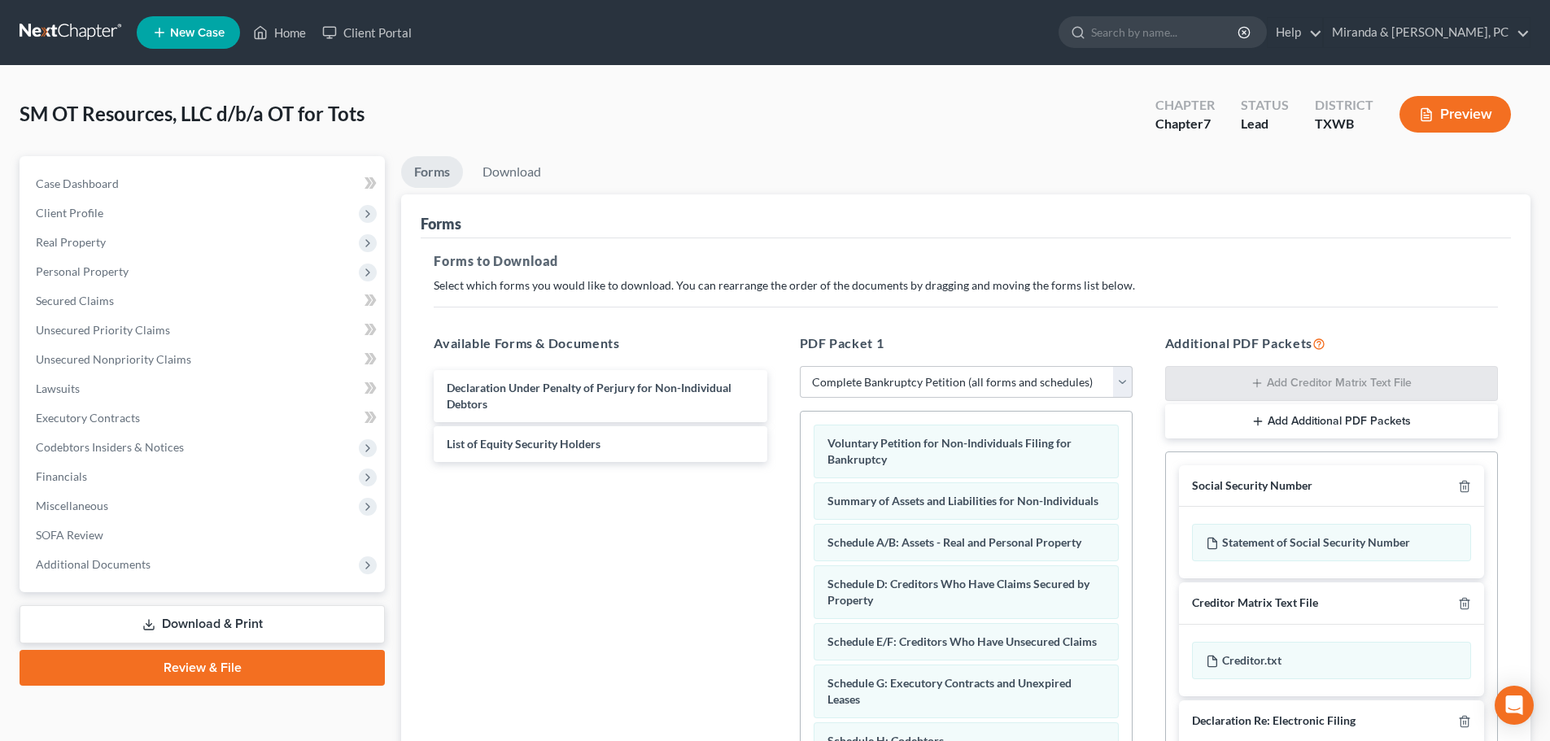
click at [1119, 303] on div "Forms to Download Select which forms you would like to download. You can rearra…" at bounding box center [966, 564] width 1090 height 653
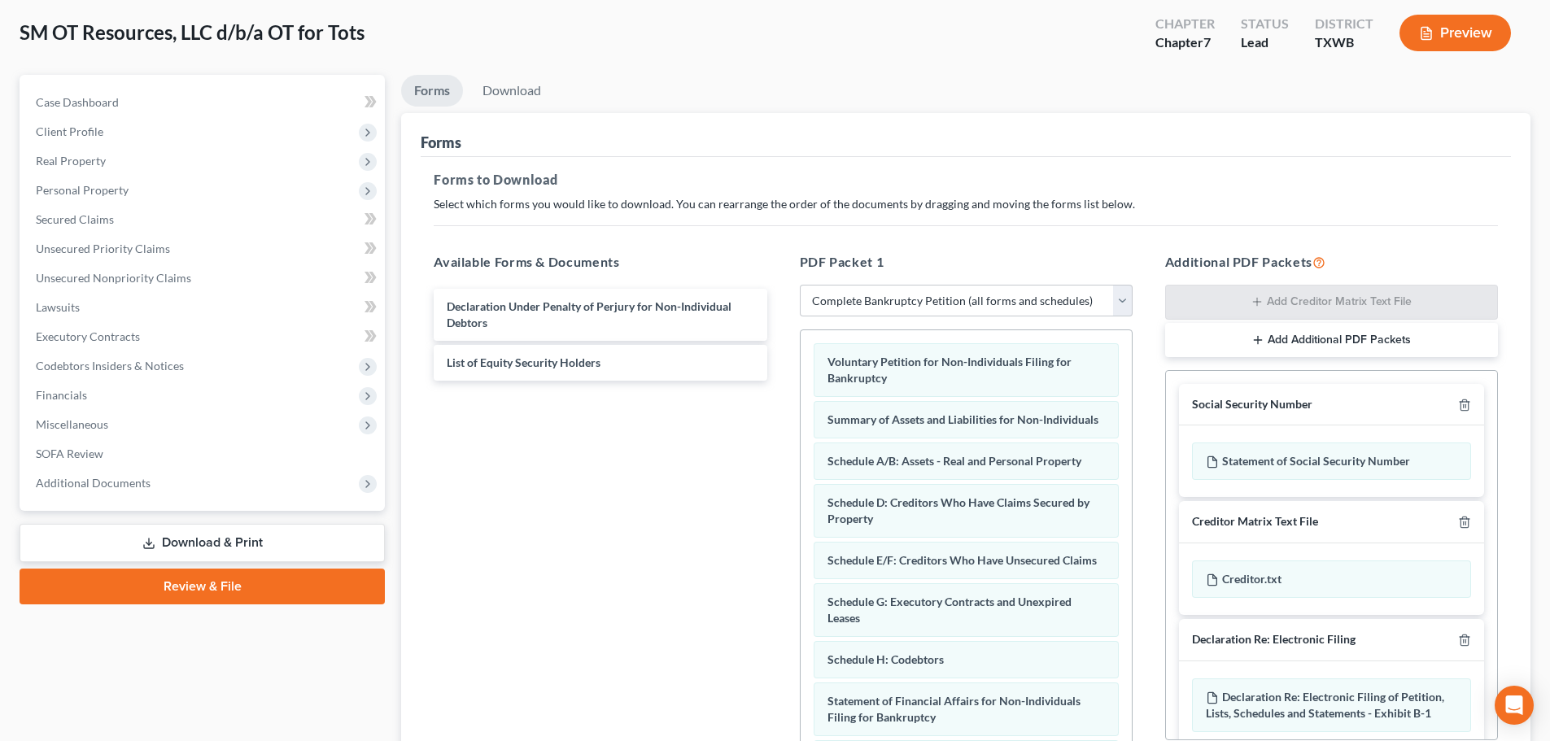
scroll to position [244, 0]
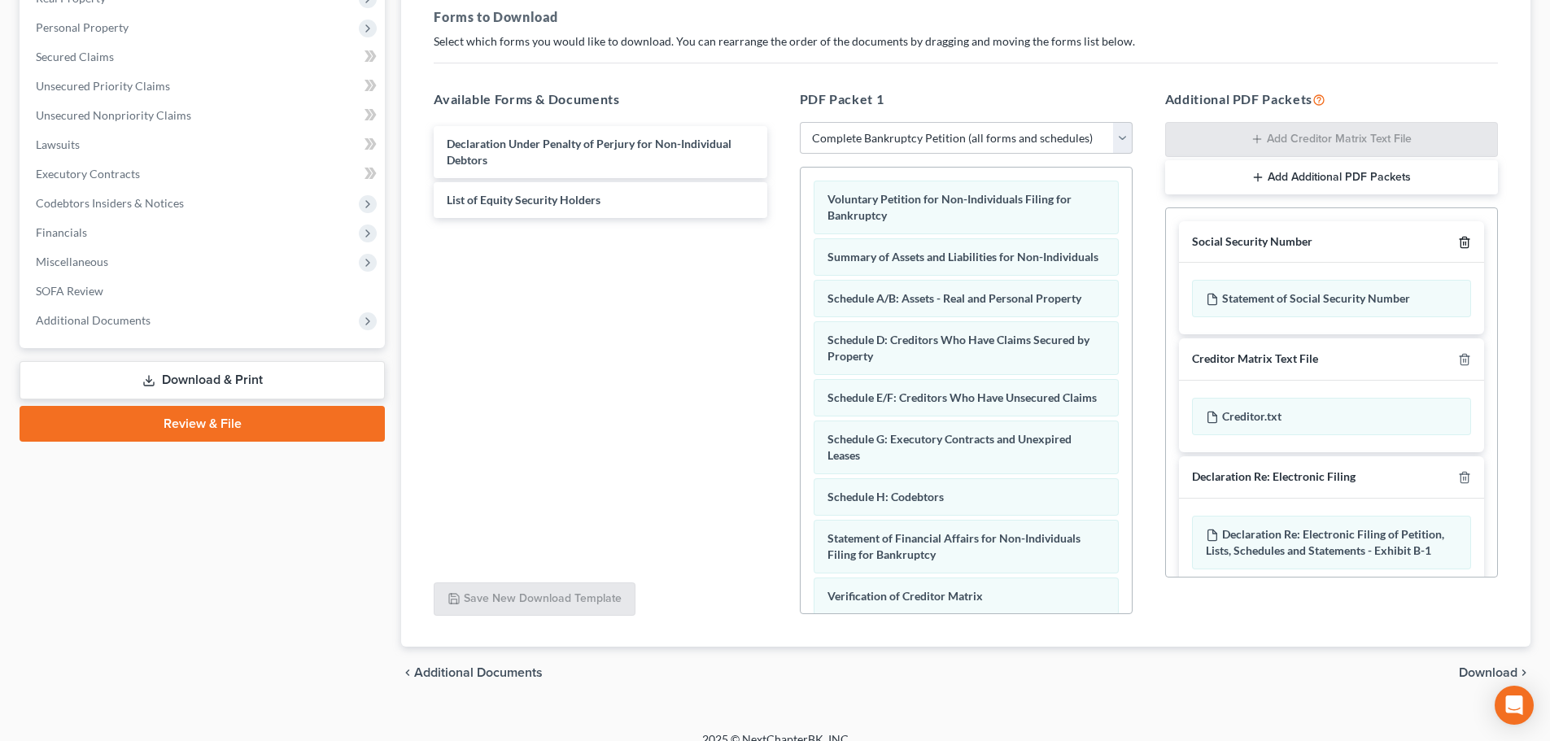
click at [1458, 238] on icon "button" at bounding box center [1464, 242] width 13 height 13
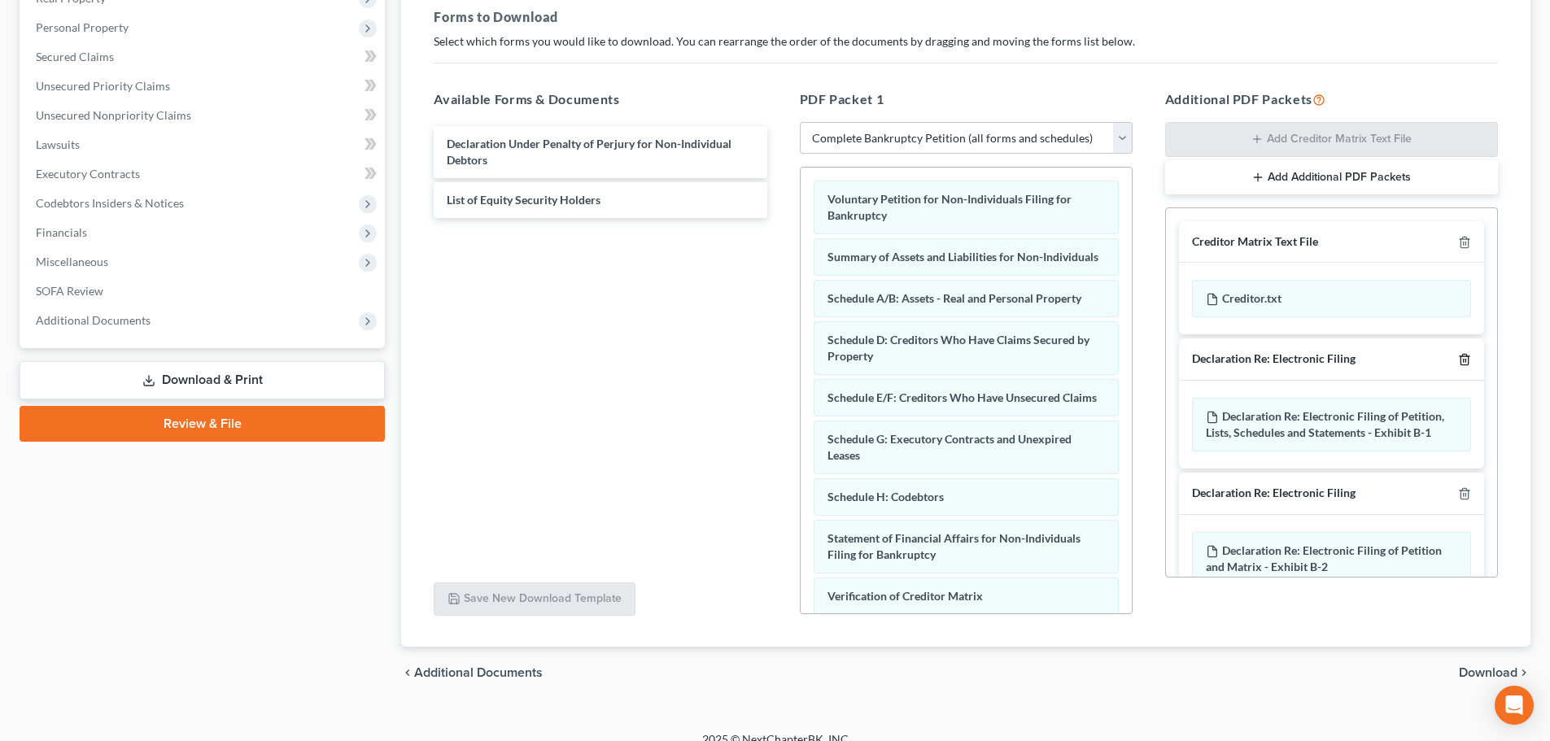
click at [1458, 357] on icon "button" at bounding box center [1464, 359] width 13 height 13
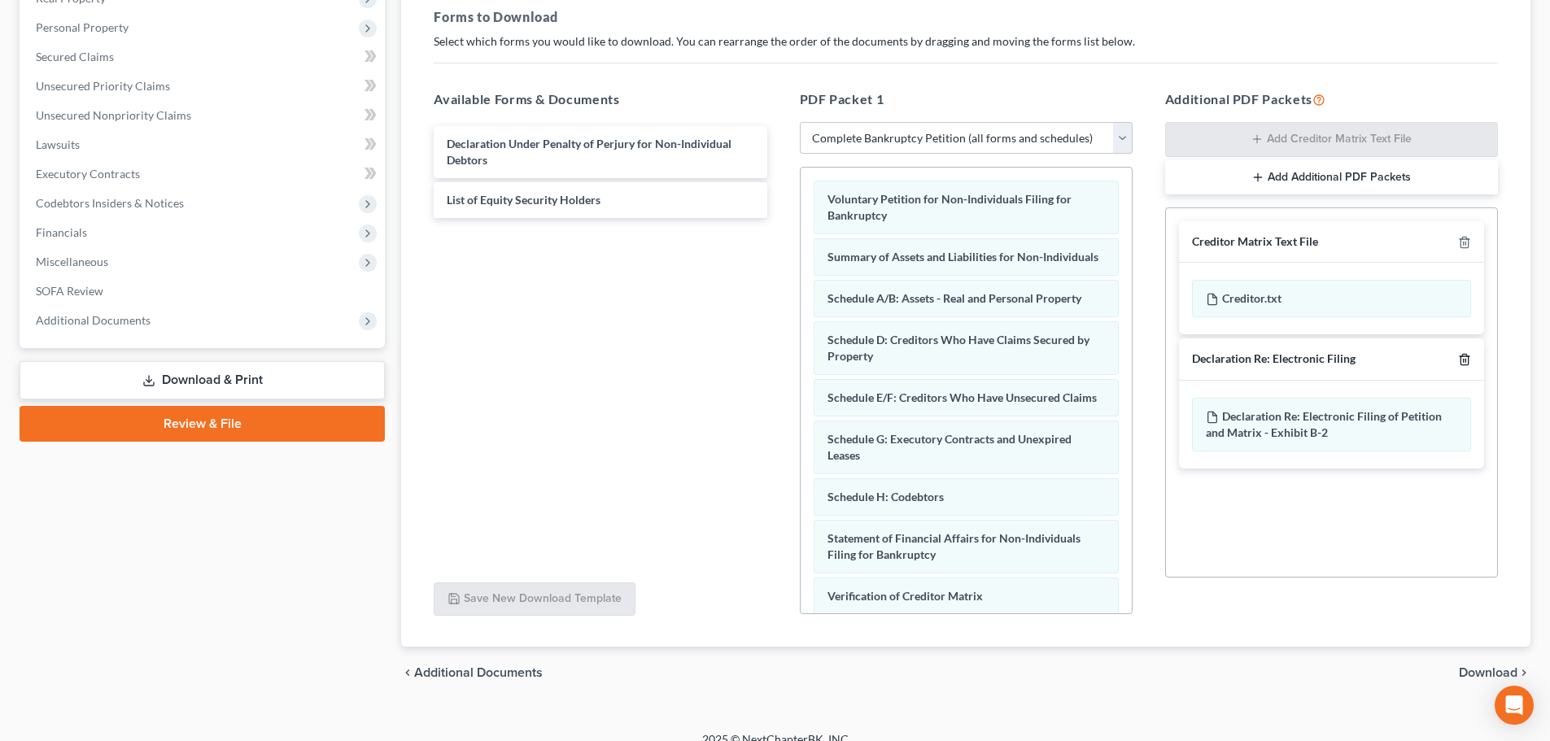
click at [1461, 359] on icon "button" at bounding box center [1464, 360] width 7 height 11
click at [1466, 675] on span "Download" at bounding box center [1488, 672] width 59 height 13
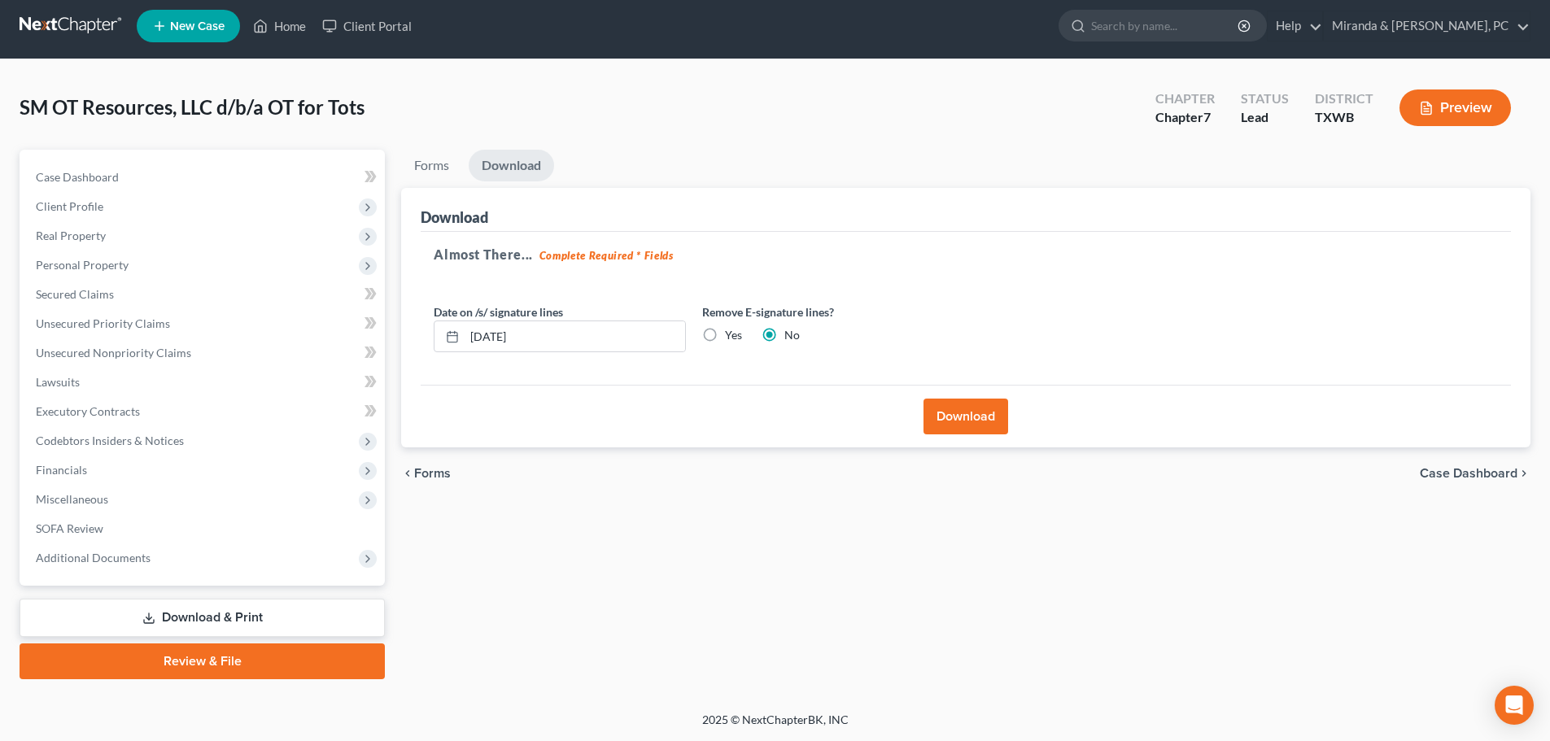
scroll to position [7, 0]
click at [983, 430] on button "Download" at bounding box center [966, 417] width 85 height 36
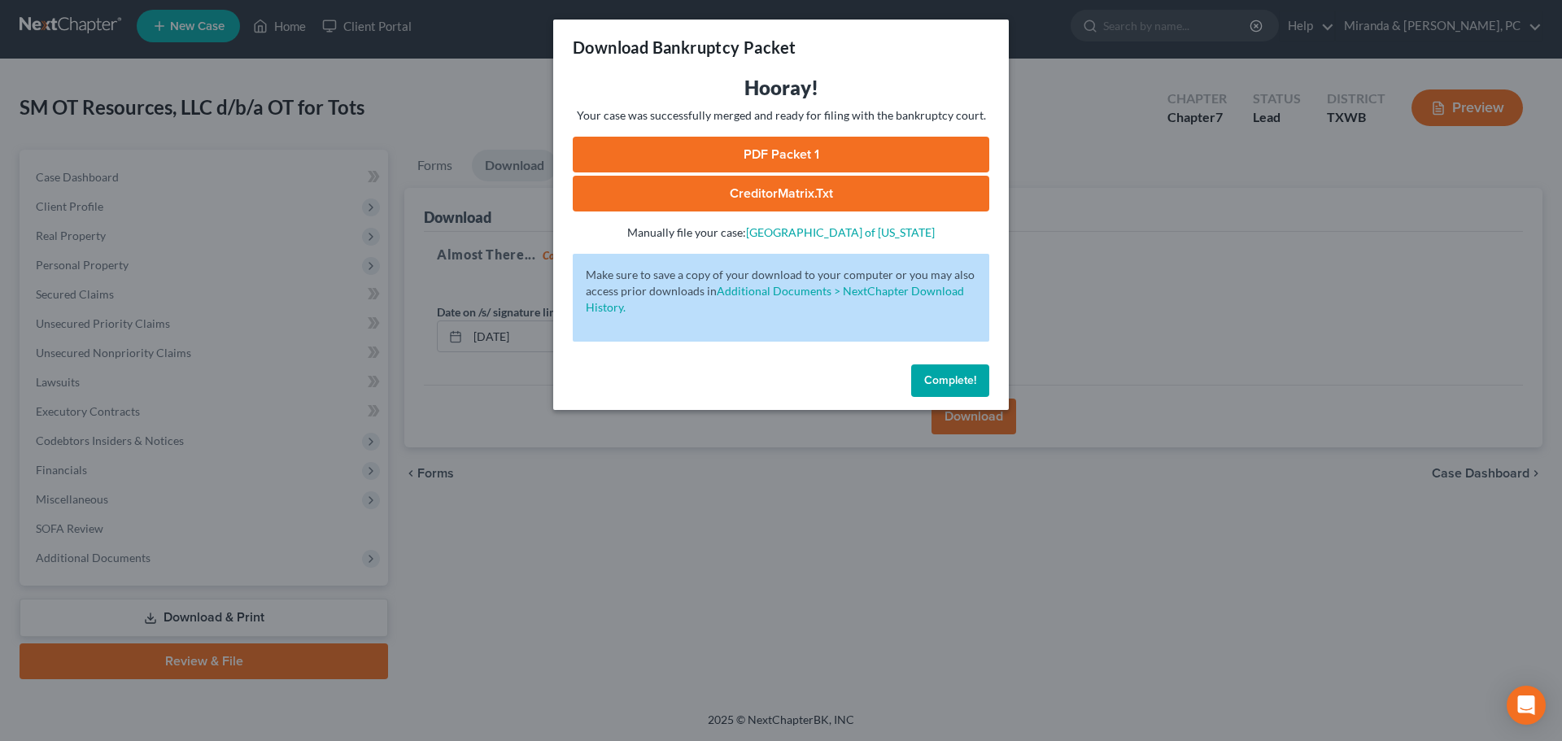
click at [782, 146] on link "PDF Packet 1" at bounding box center [781, 155] width 417 height 36
click at [793, 196] on link "CreditorMatrix.txt" at bounding box center [781, 194] width 417 height 36
click at [958, 378] on span "Complete!" at bounding box center [950, 380] width 52 height 14
